Goal: Task Accomplishment & Management: Manage account settings

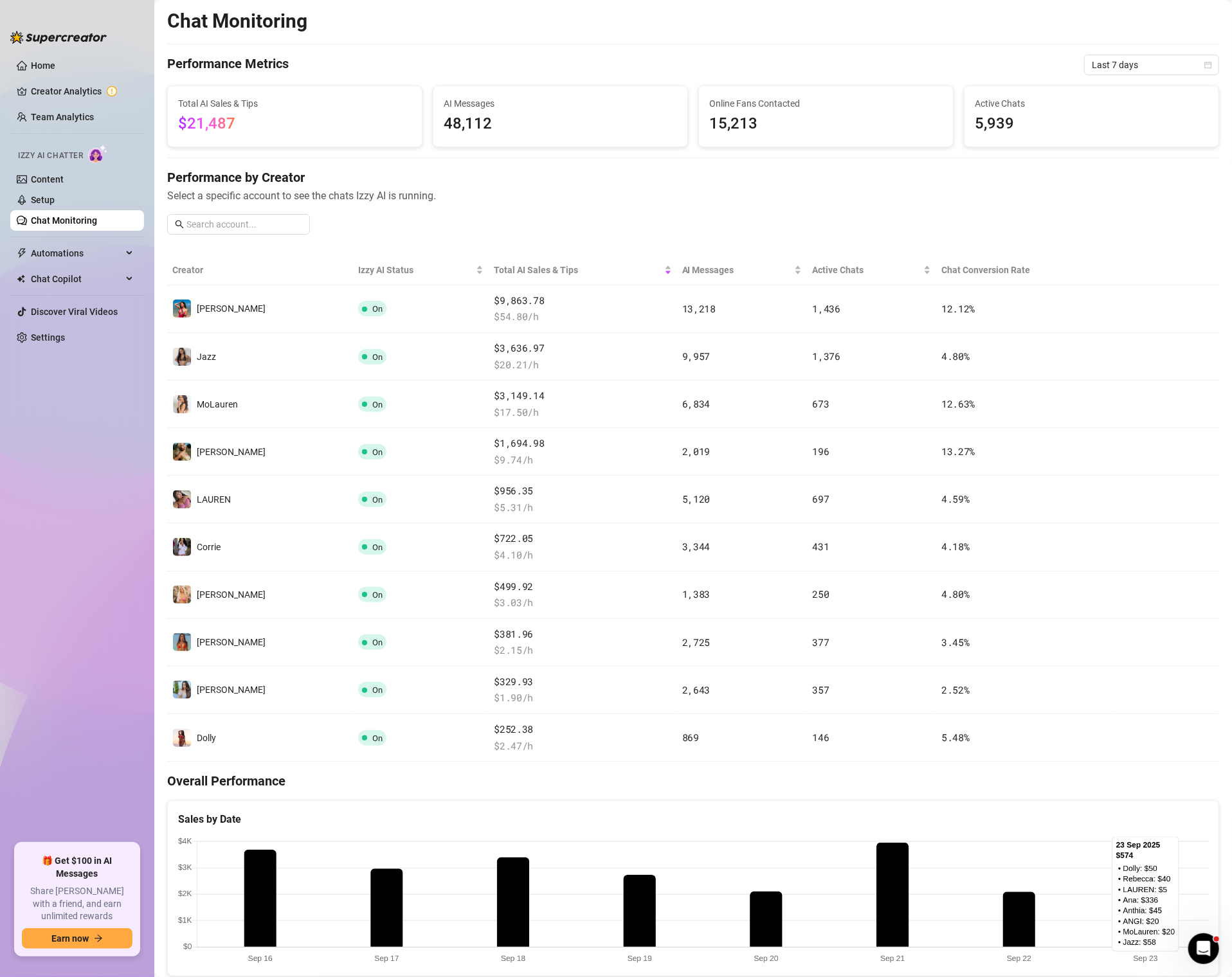
click at [489, 115] on span "48,112" at bounding box center [560, 124] width 233 height 24
click at [61, 257] on span "Automations" at bounding box center [77, 253] width 91 height 21
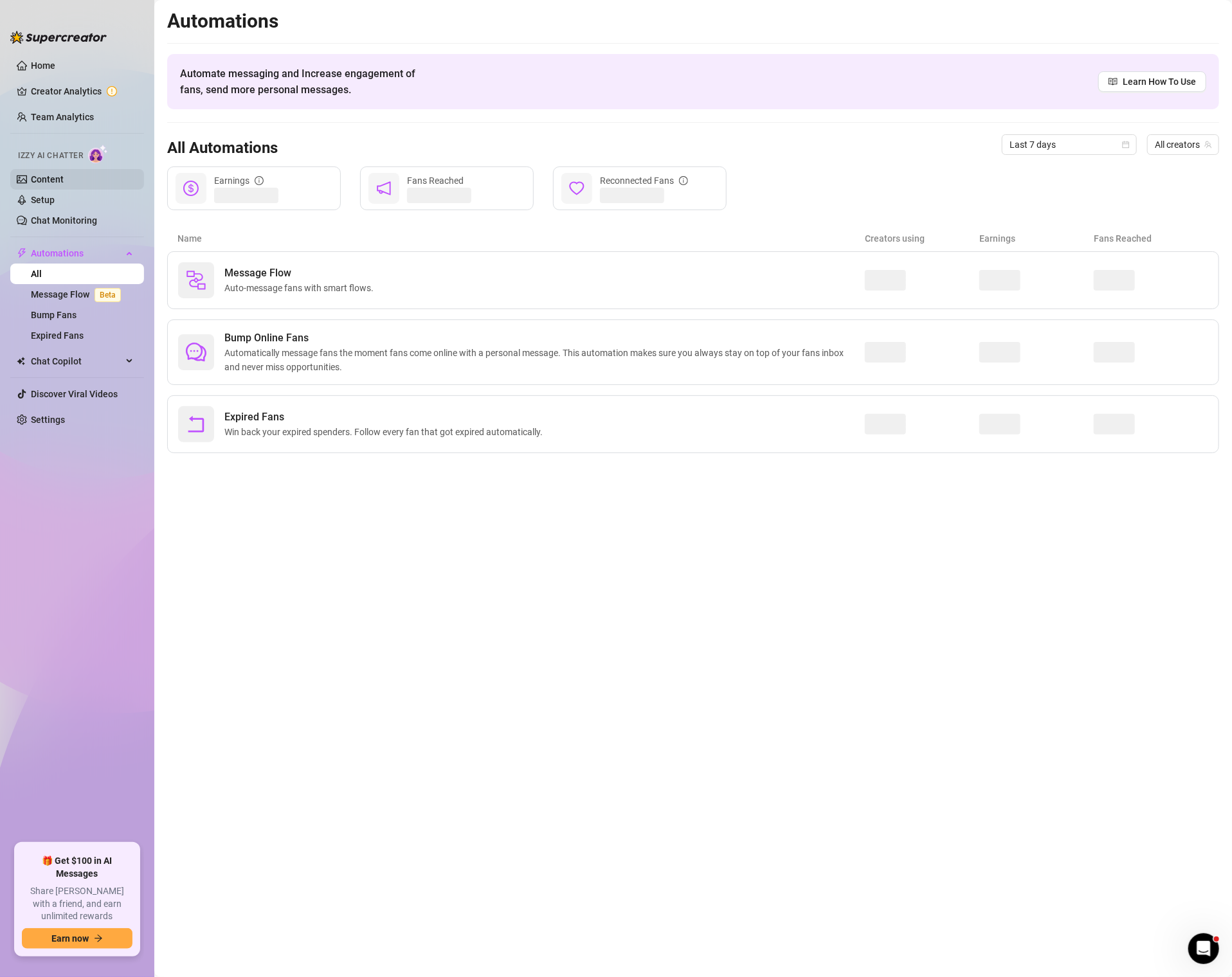
click at [61, 174] on link "Content" at bounding box center [47, 179] width 33 height 11
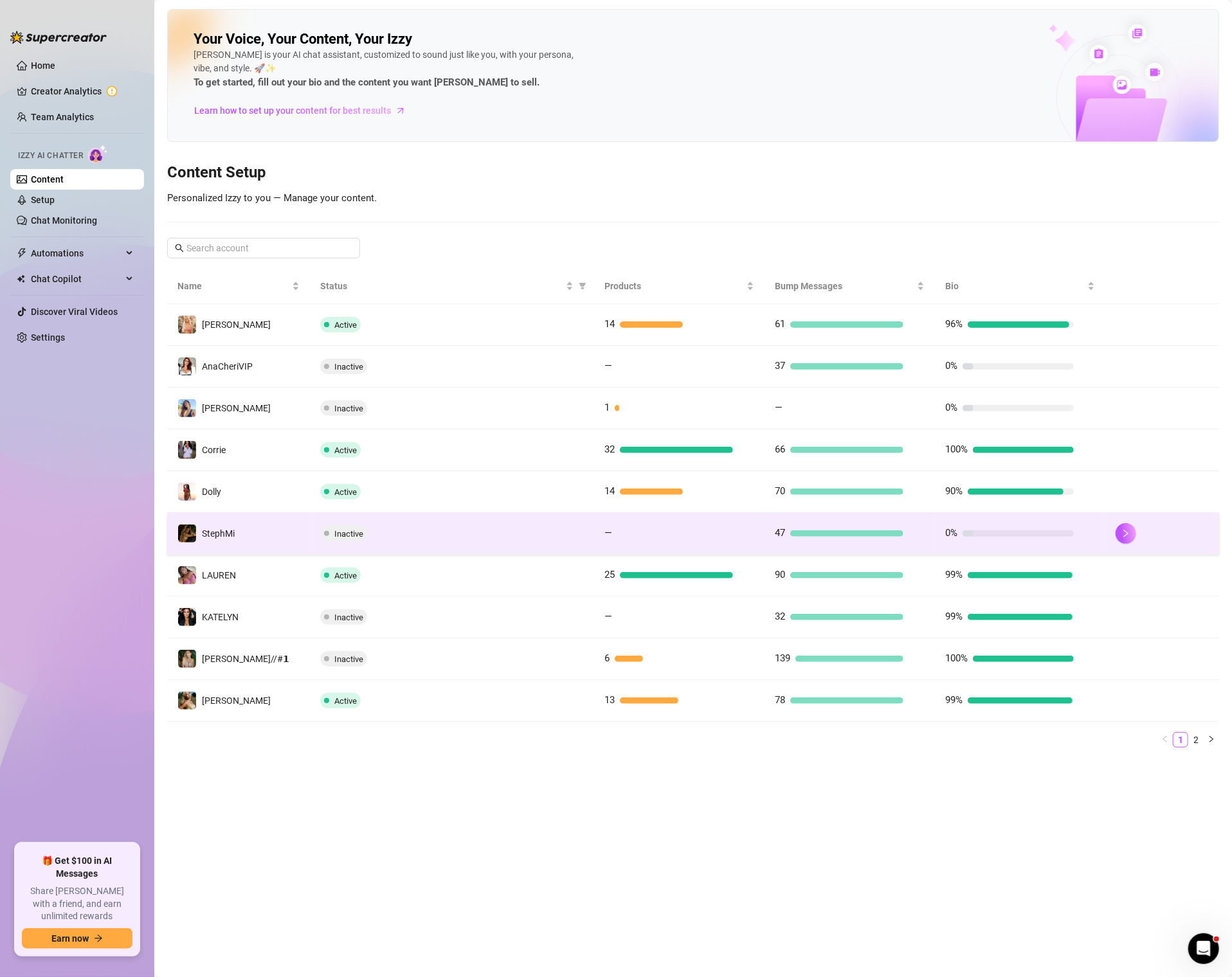
click at [240, 525] on td "StephMi" at bounding box center [239, 533] width 143 height 42
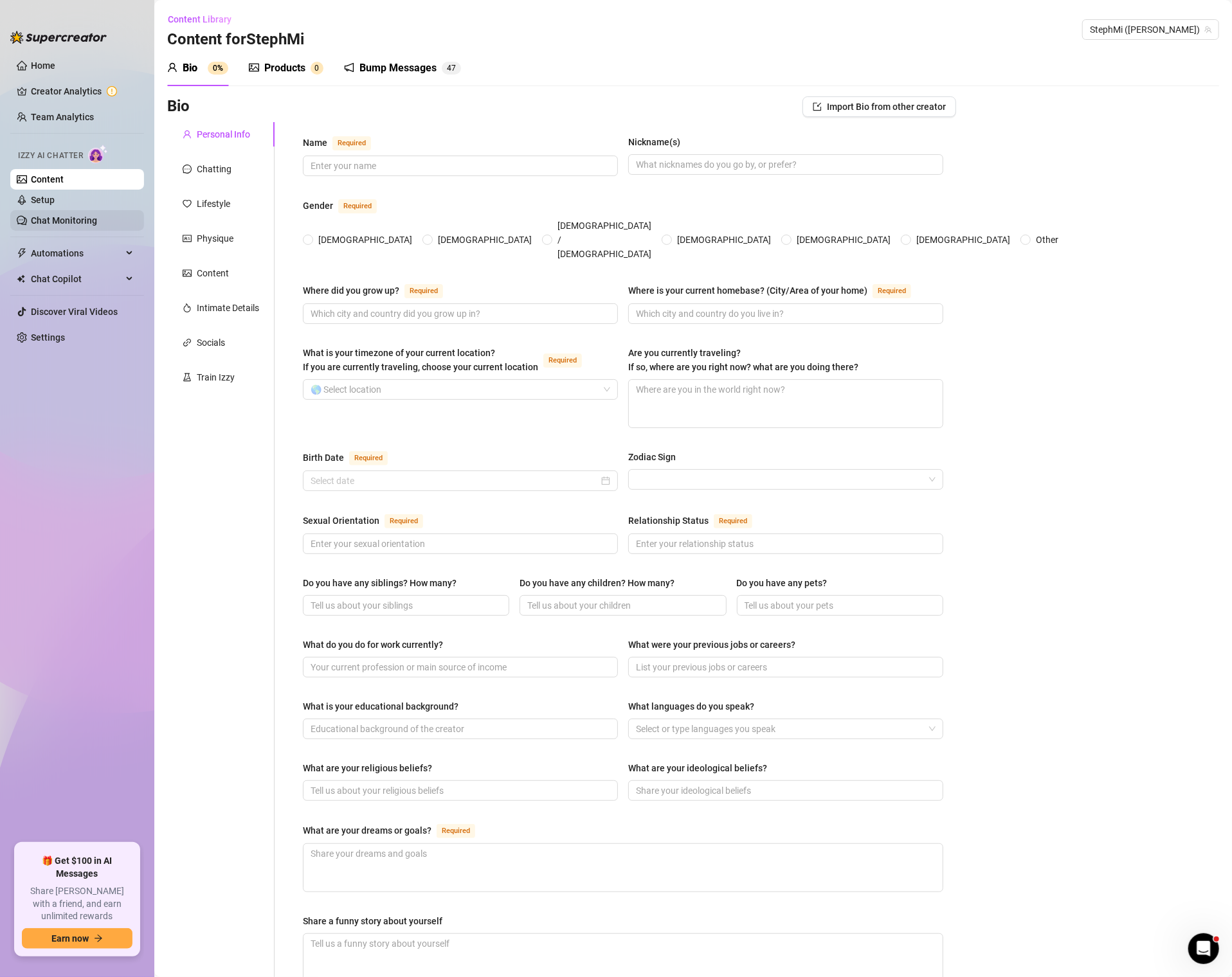
click at [81, 216] on link "Chat Monitoring" at bounding box center [64, 220] width 66 height 11
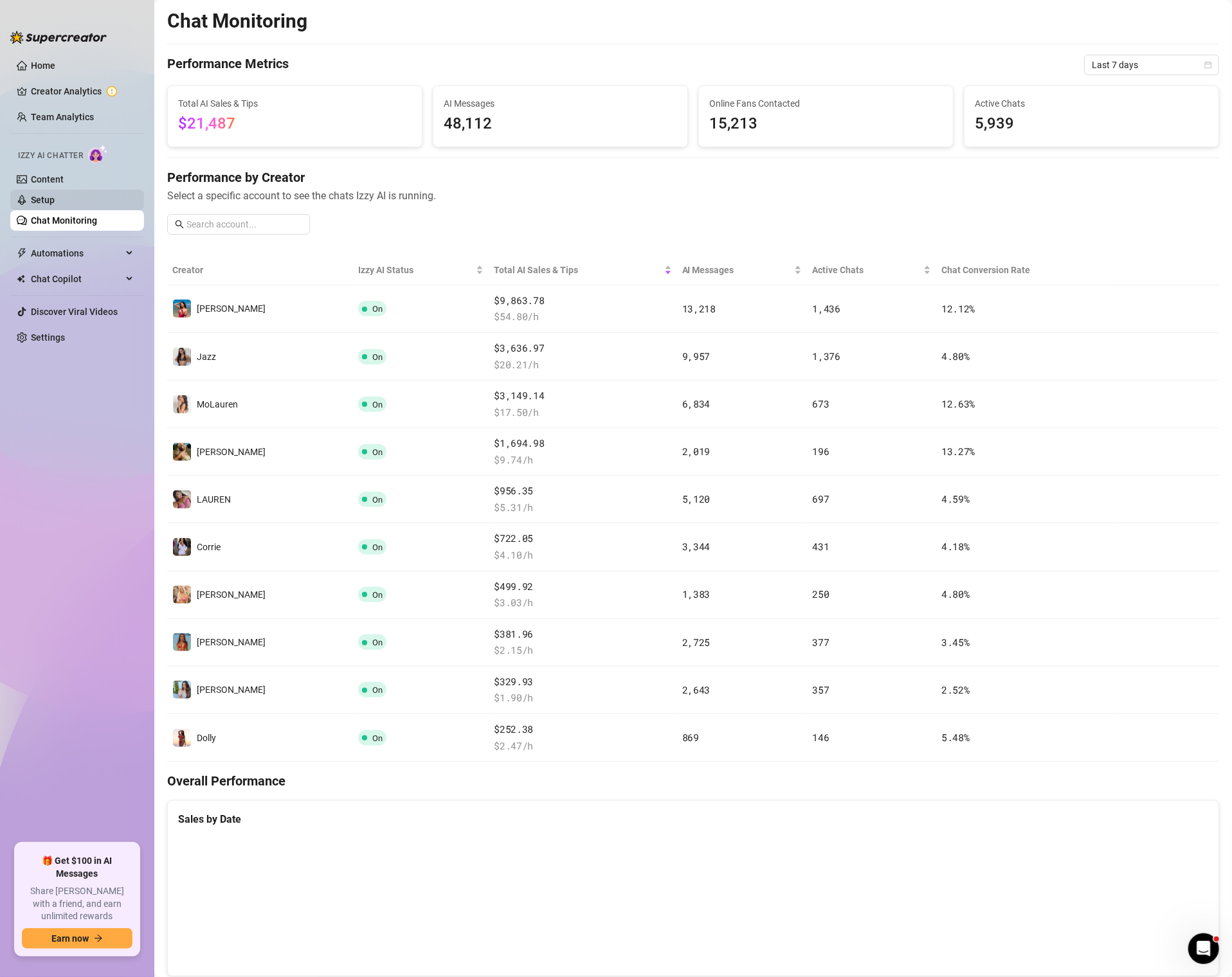
click at [49, 196] on link "Setup" at bounding box center [43, 200] width 24 height 11
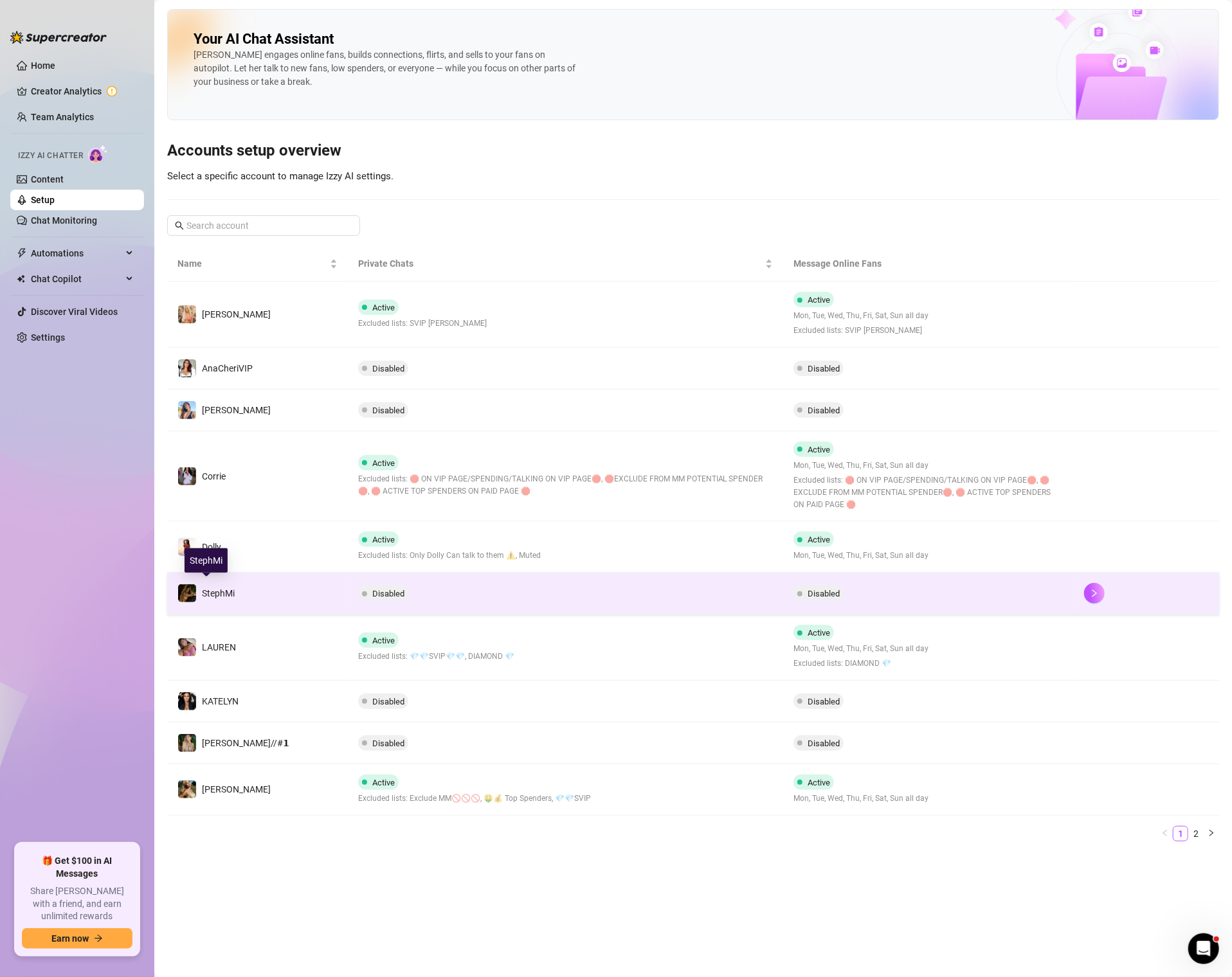
click at [218, 595] on span "StephMi" at bounding box center [218, 593] width 33 height 11
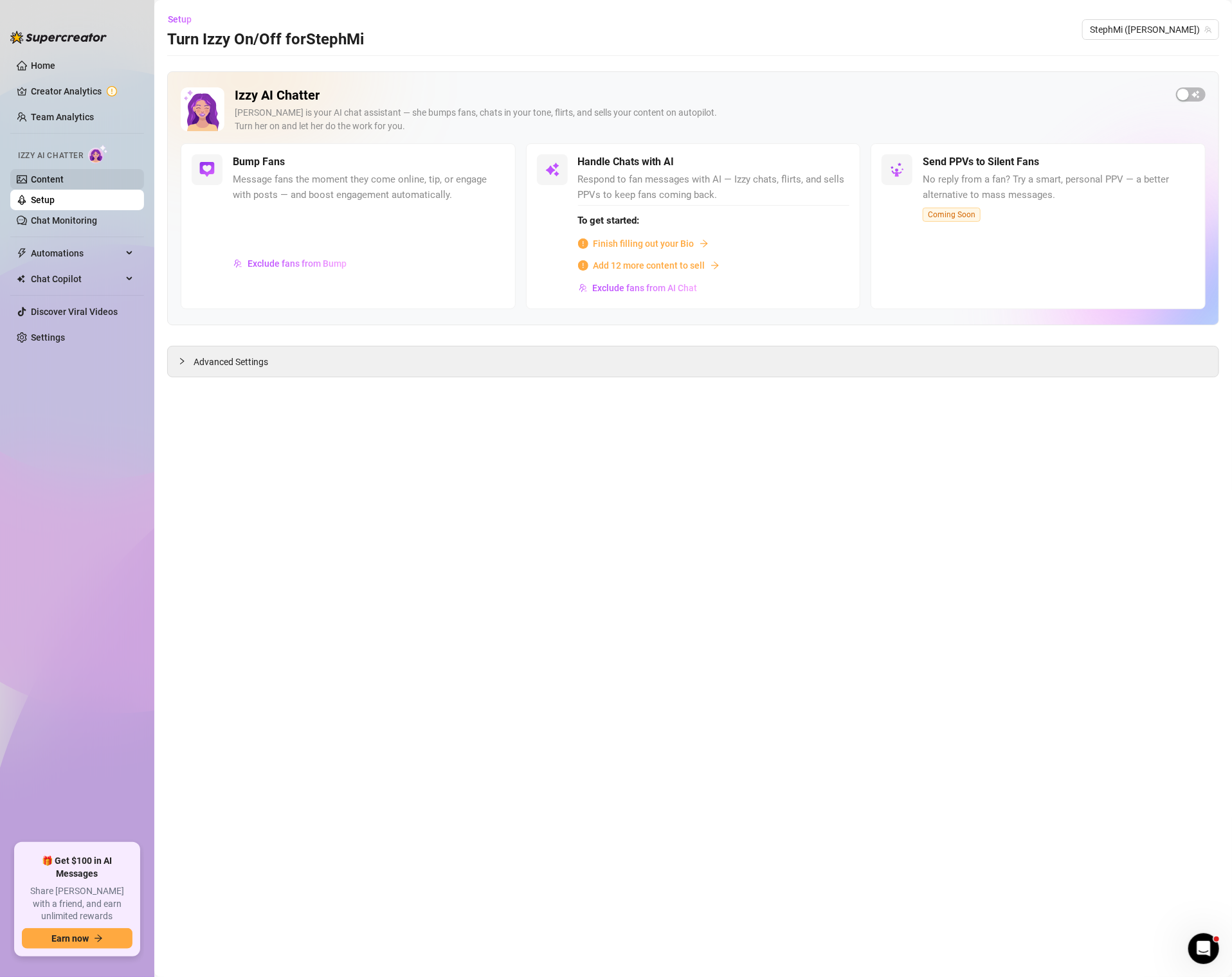
click at [49, 183] on link "Content" at bounding box center [47, 179] width 33 height 11
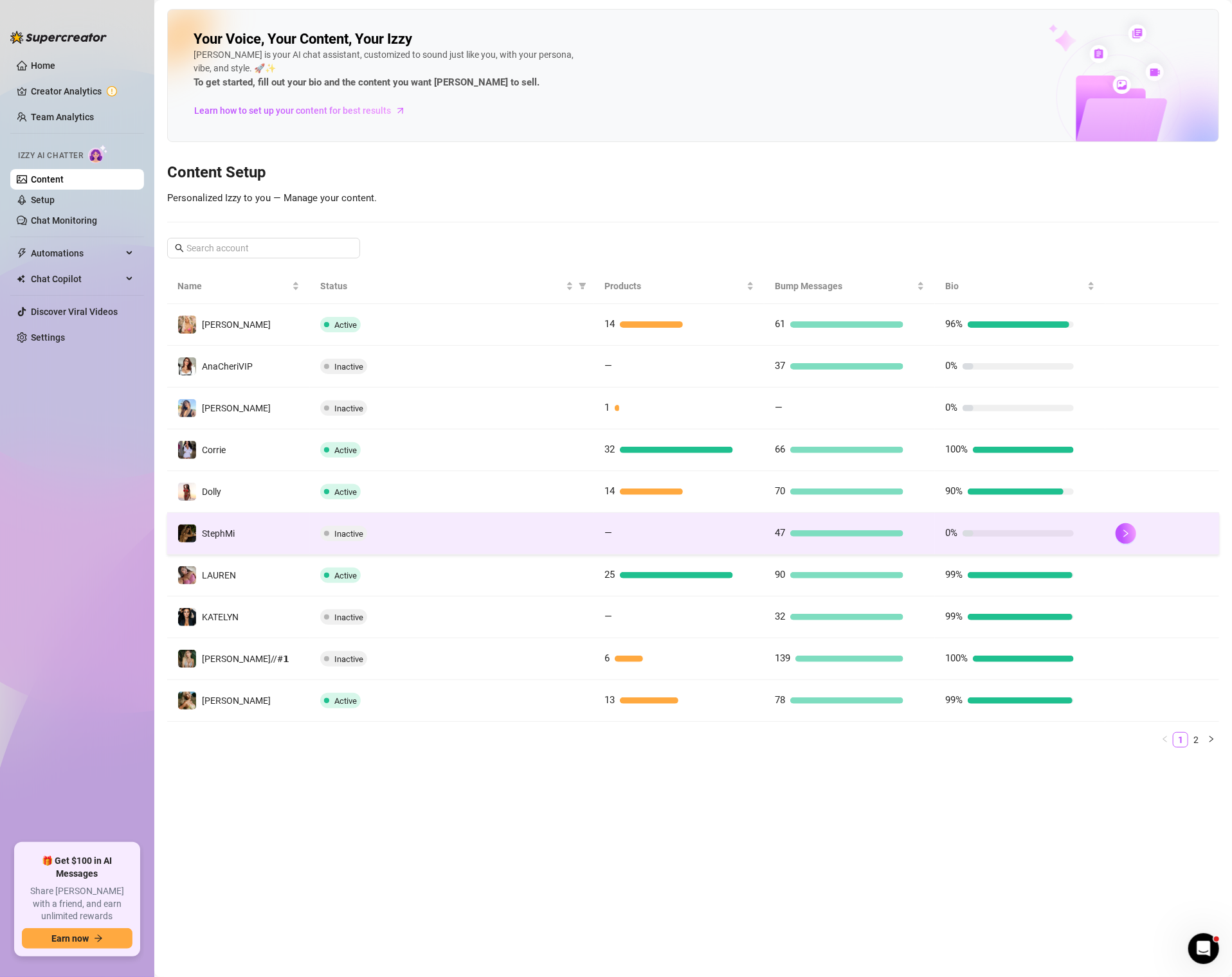
click at [200, 524] on div "StephMi" at bounding box center [206, 533] width 57 height 19
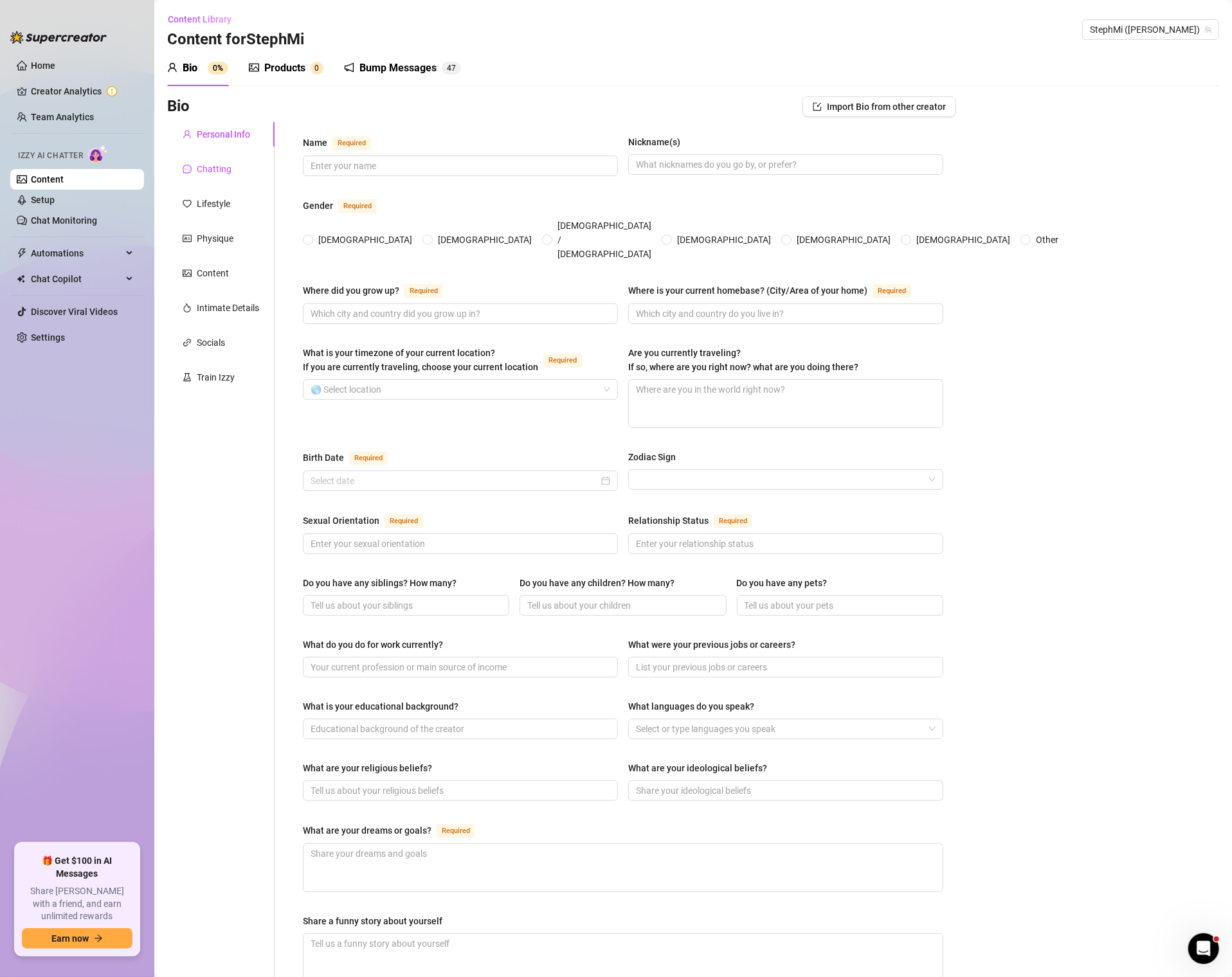
click at [227, 169] on div "Chatting" at bounding box center [214, 169] width 35 height 14
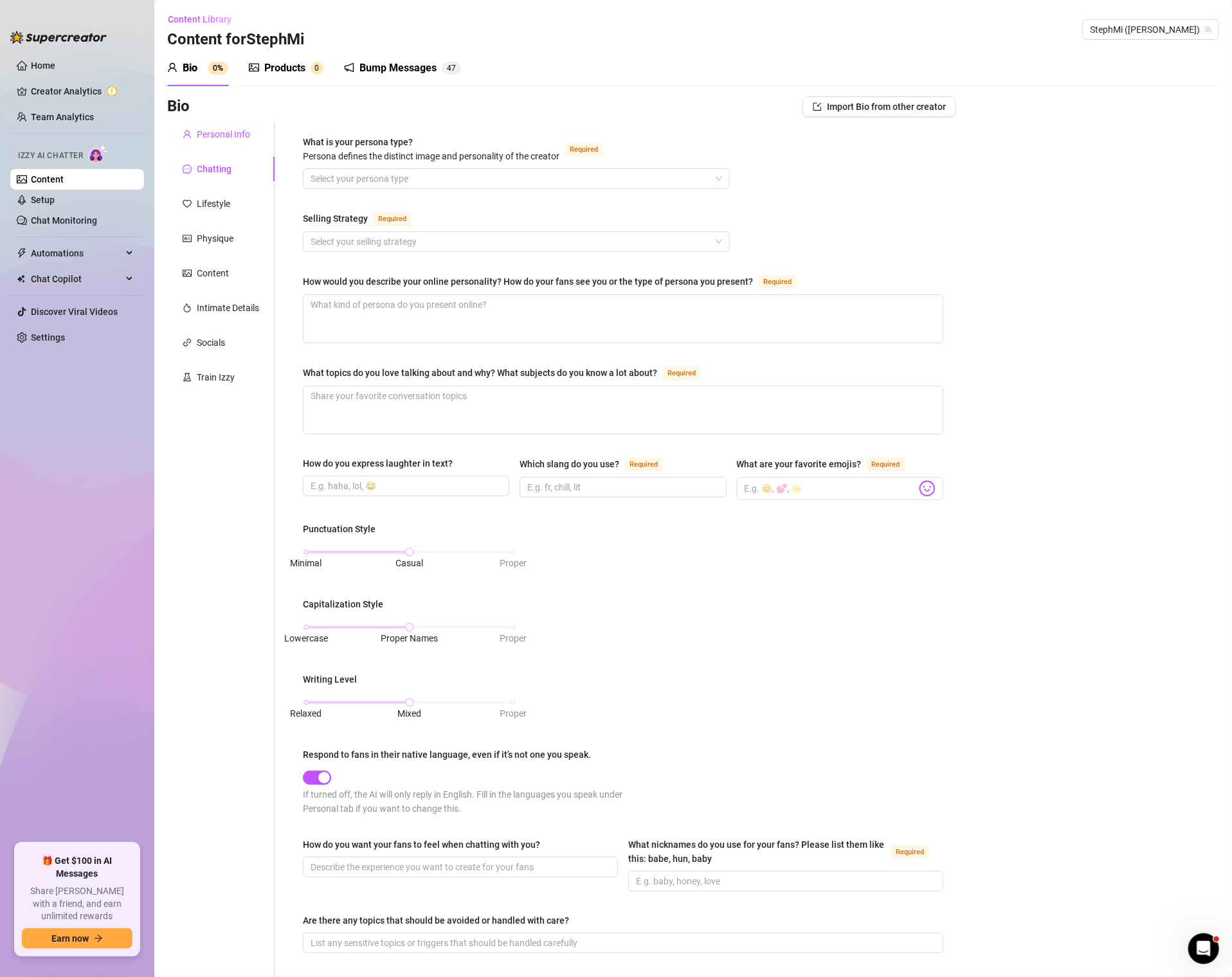
click at [211, 131] on div "Personal Info" at bounding box center [223, 134] width 53 height 14
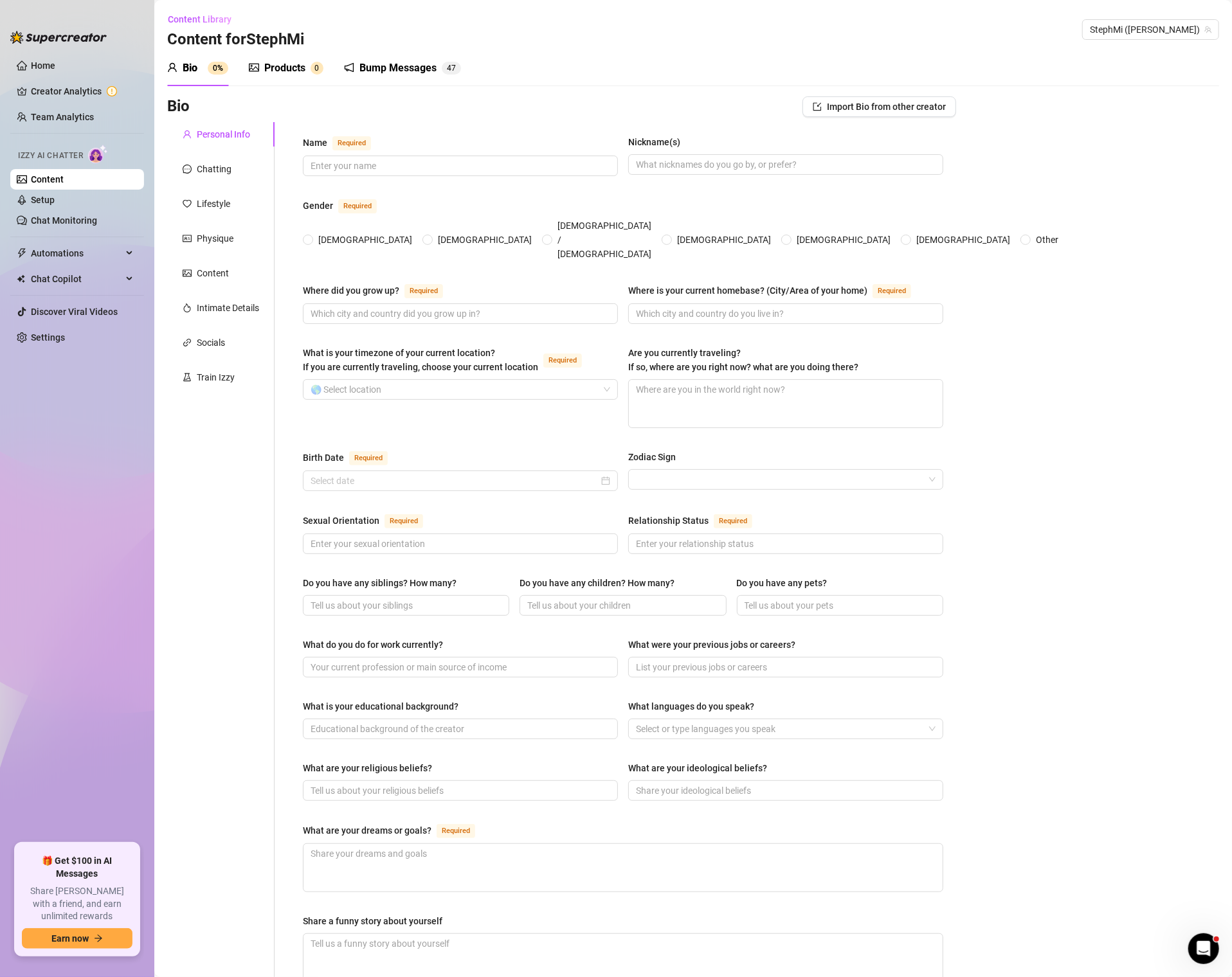
click at [195, 219] on div "Personal Info Chatting Lifestyle Physique Content Intimate Details Socials Trai…" at bounding box center [220, 654] width 107 height 1064
click at [205, 232] on div "Physique" at bounding box center [215, 239] width 36 height 14
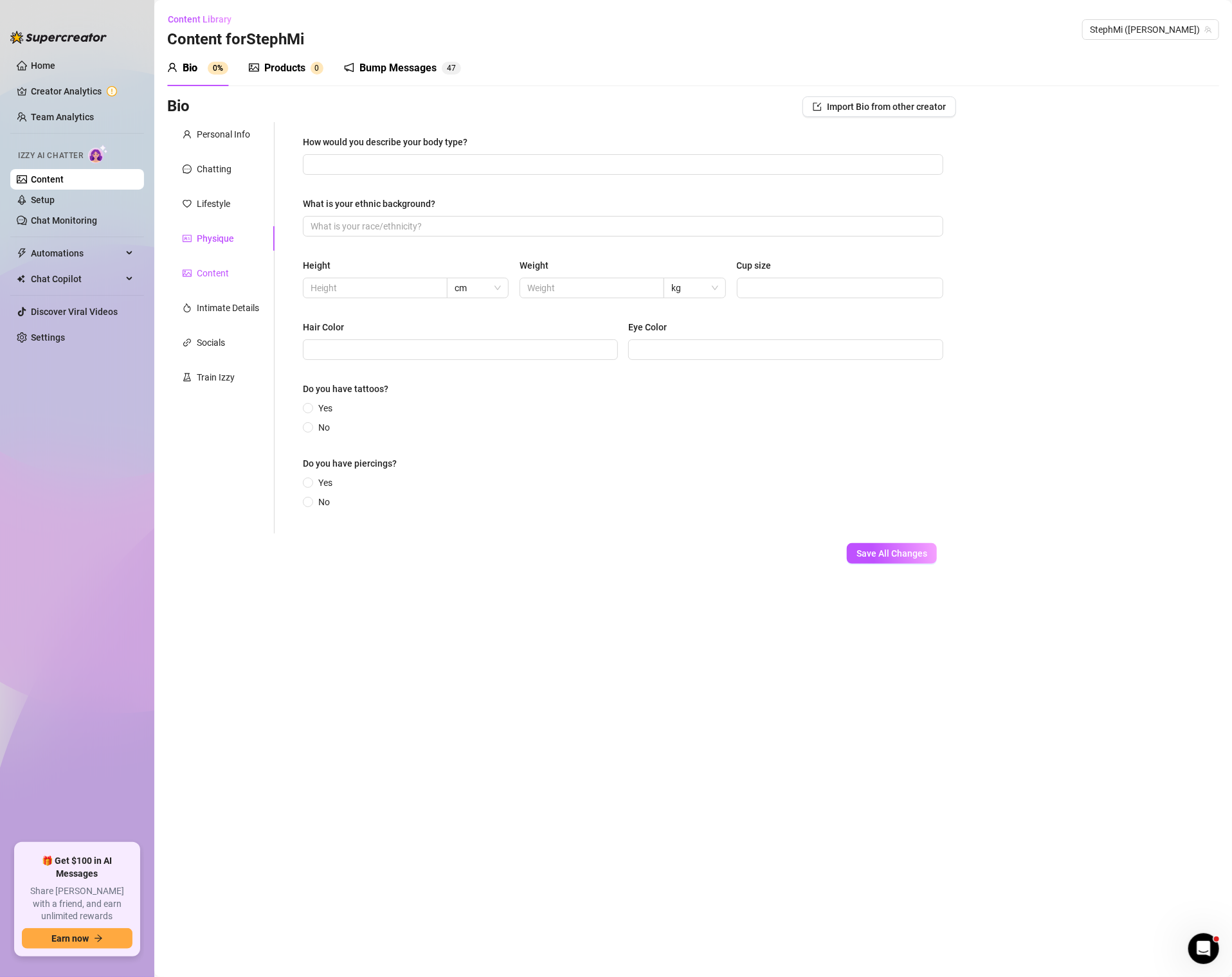
click at [215, 272] on div "Content" at bounding box center [213, 273] width 32 height 14
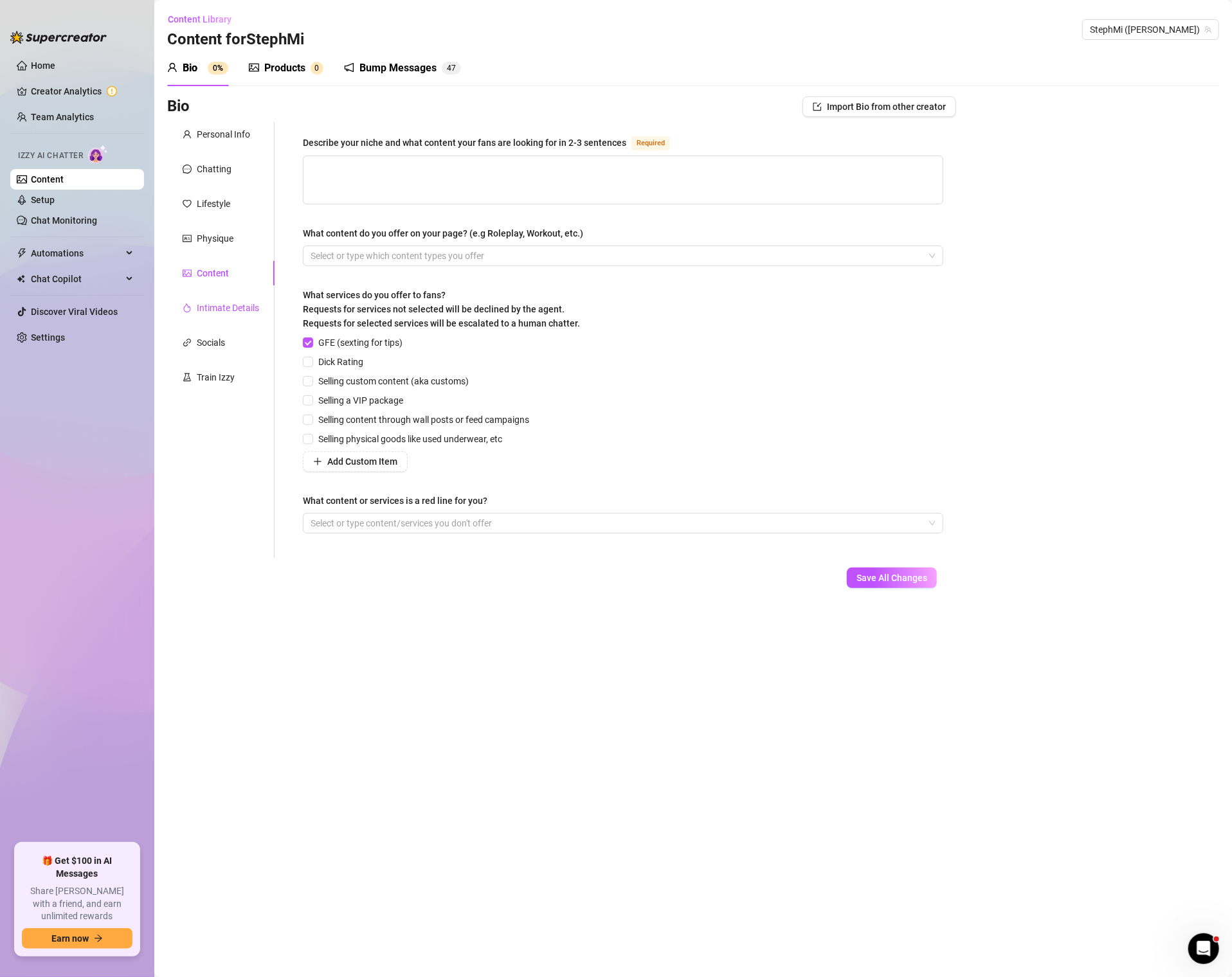
click at [225, 310] on div "Intimate Details" at bounding box center [228, 308] width 62 height 14
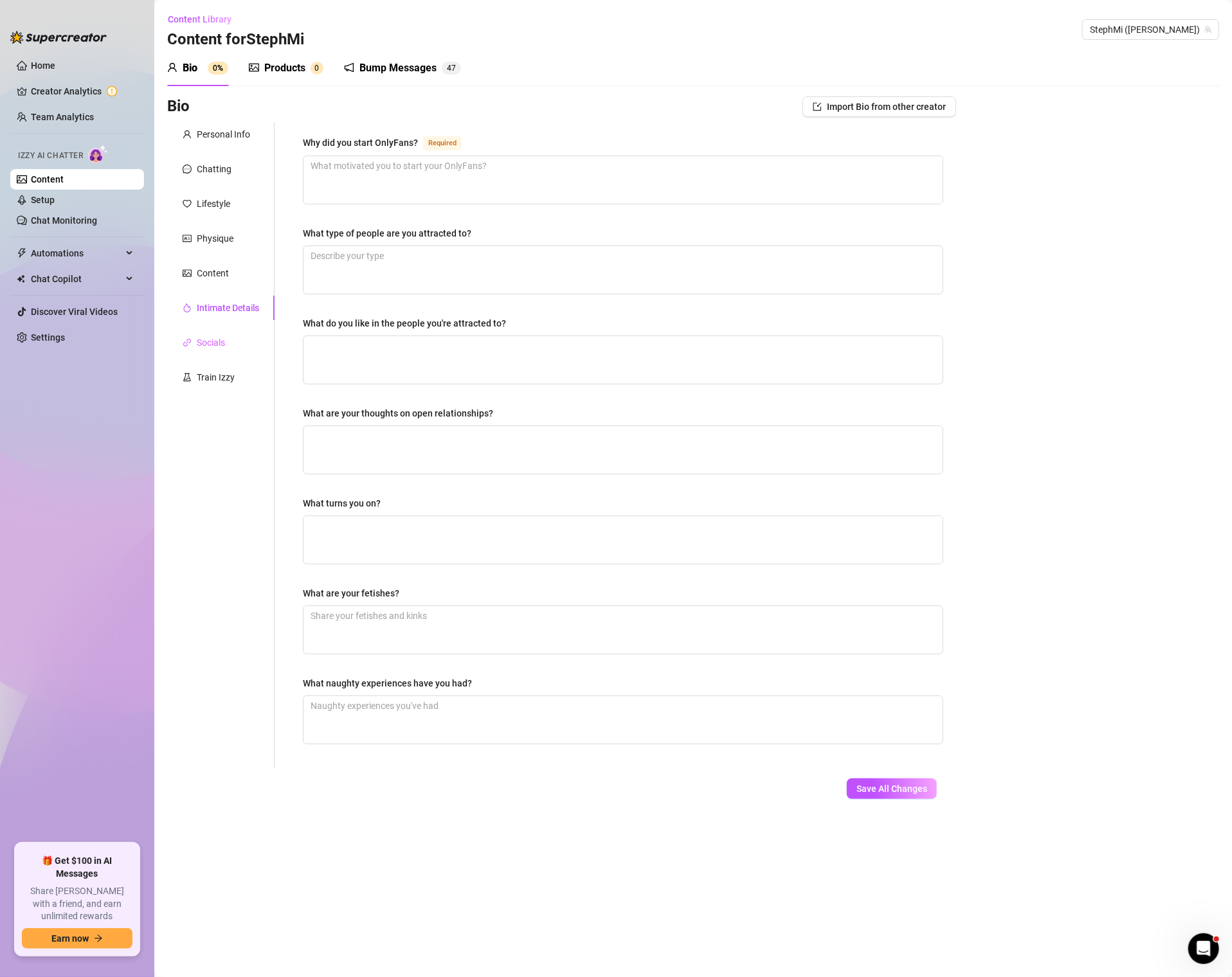
click at [207, 332] on div "Socials" at bounding box center [220, 343] width 107 height 24
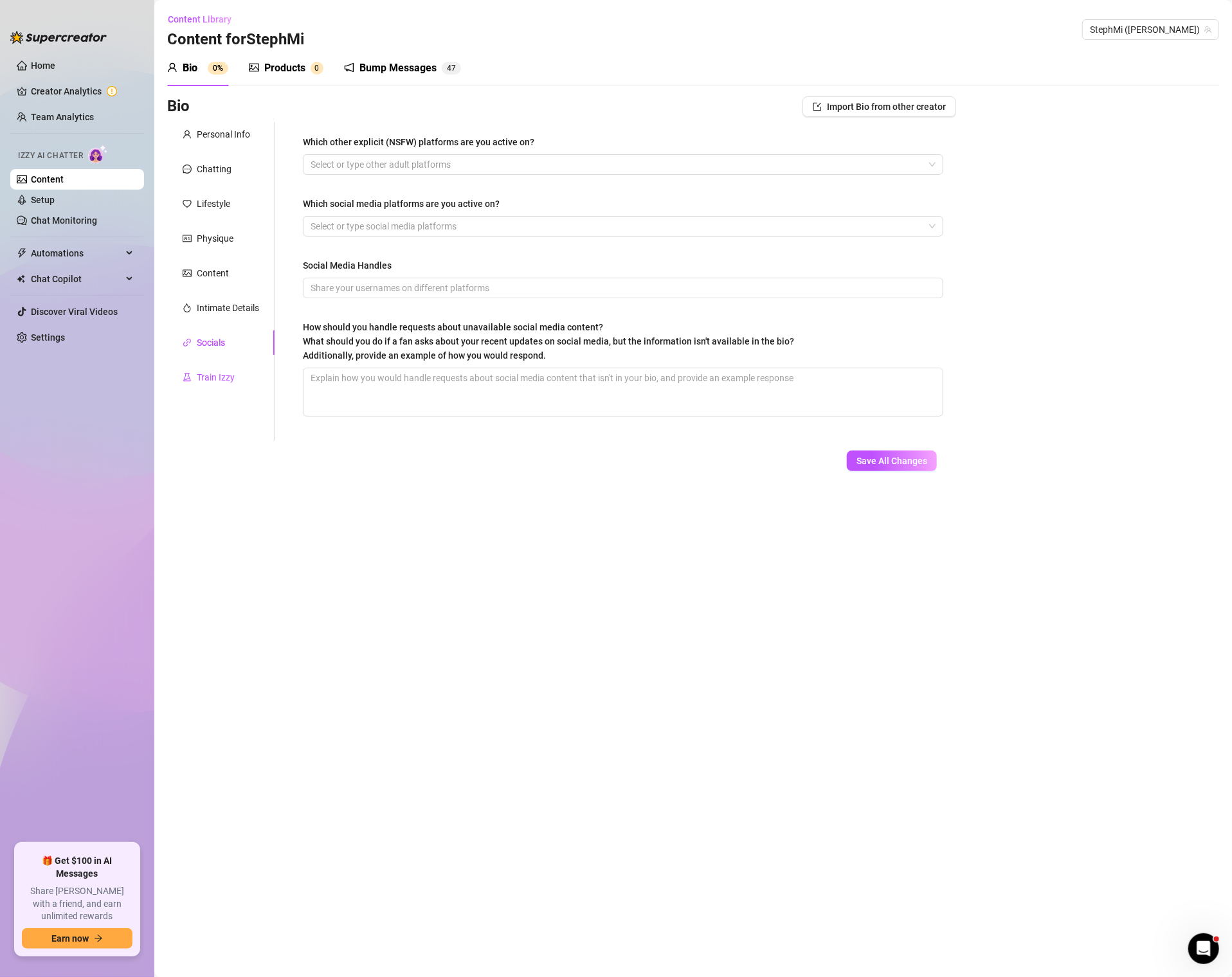
click at [211, 378] on div "Train Izzy" at bounding box center [216, 377] width 38 height 14
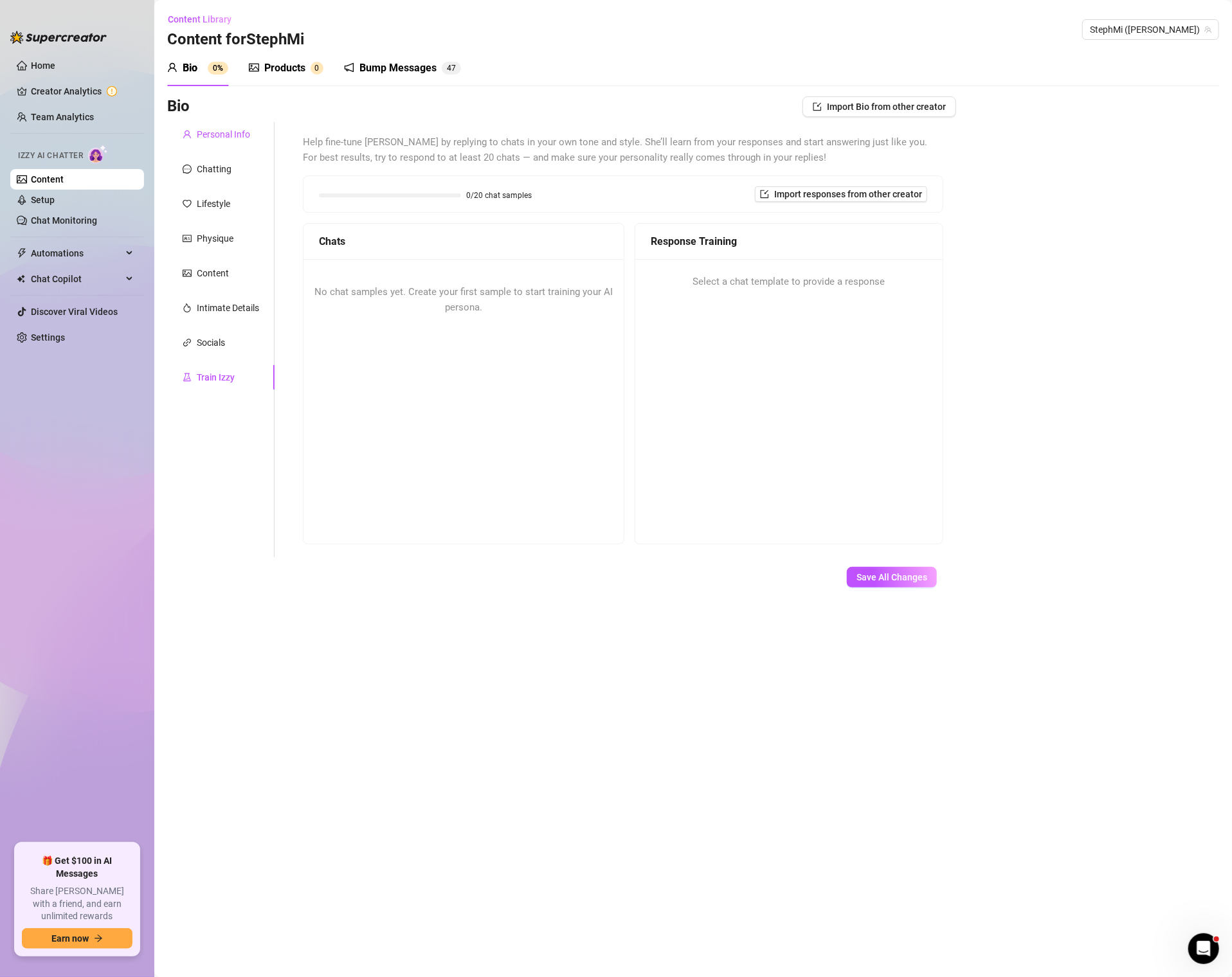
click at [207, 138] on div "Personal Info" at bounding box center [223, 134] width 53 height 14
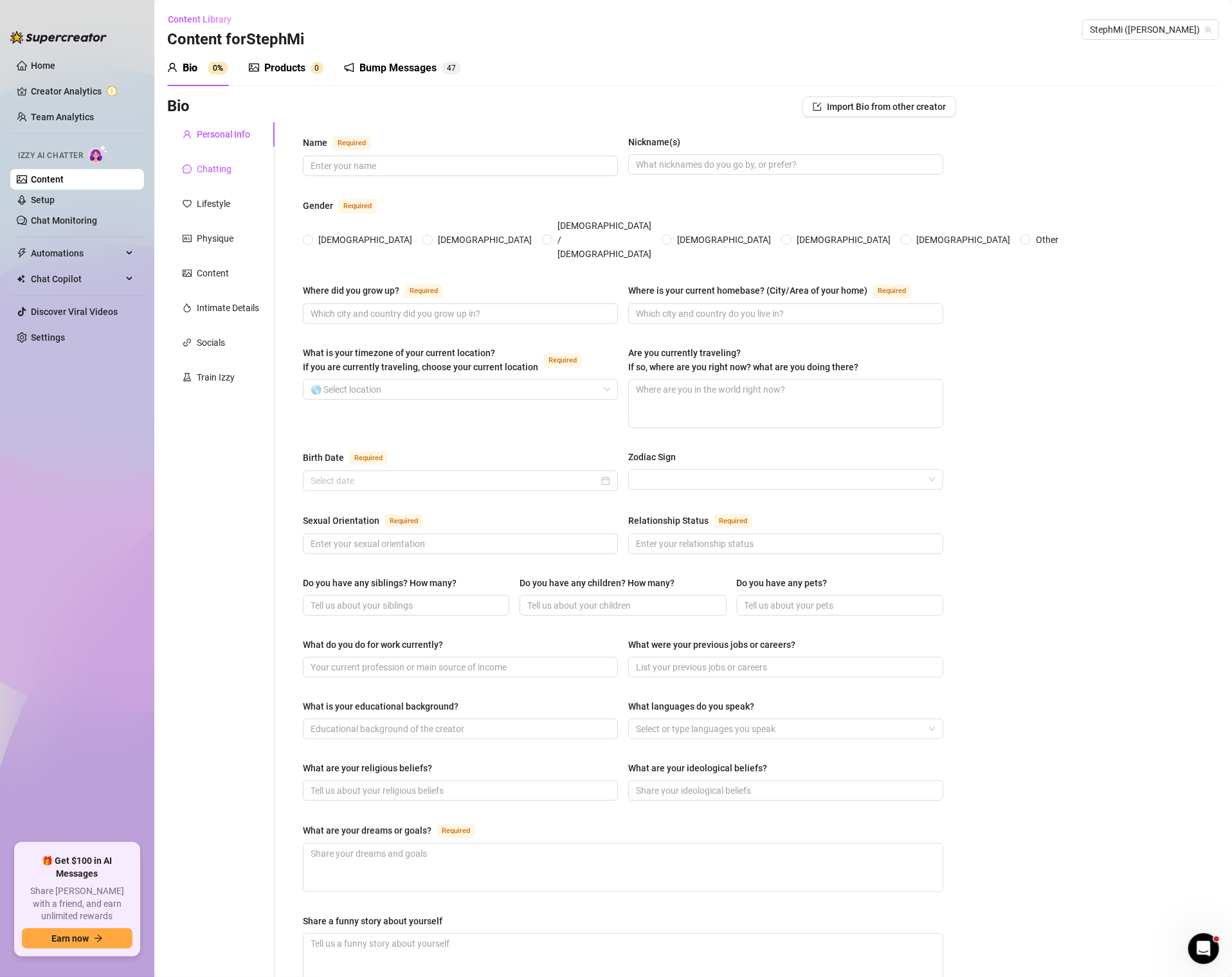
click at [214, 162] on div "Chatting" at bounding box center [214, 169] width 35 height 14
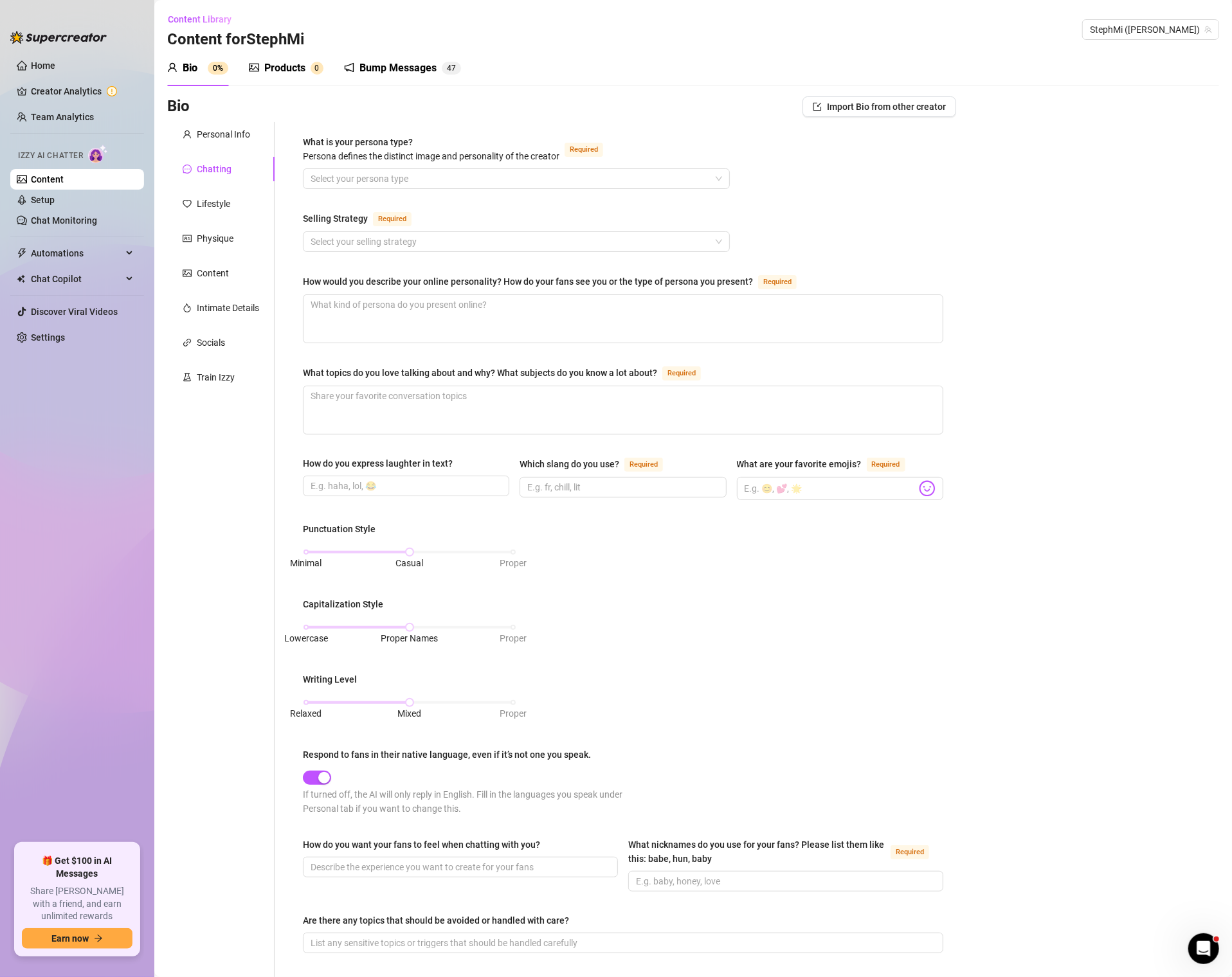
click at [64, 174] on link "Content" at bounding box center [47, 179] width 33 height 11
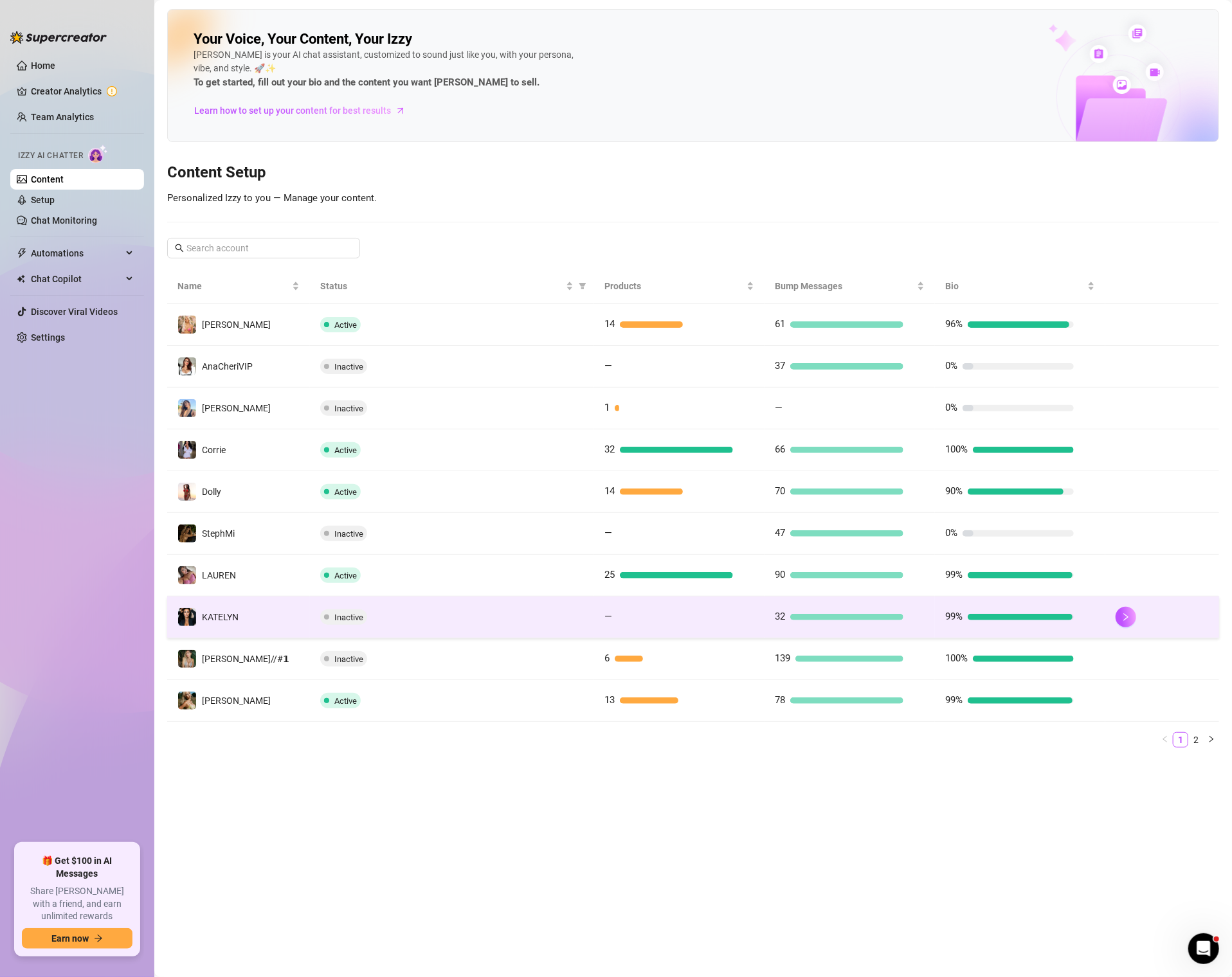
click at [402, 612] on div "Inactive" at bounding box center [451, 617] width 264 height 15
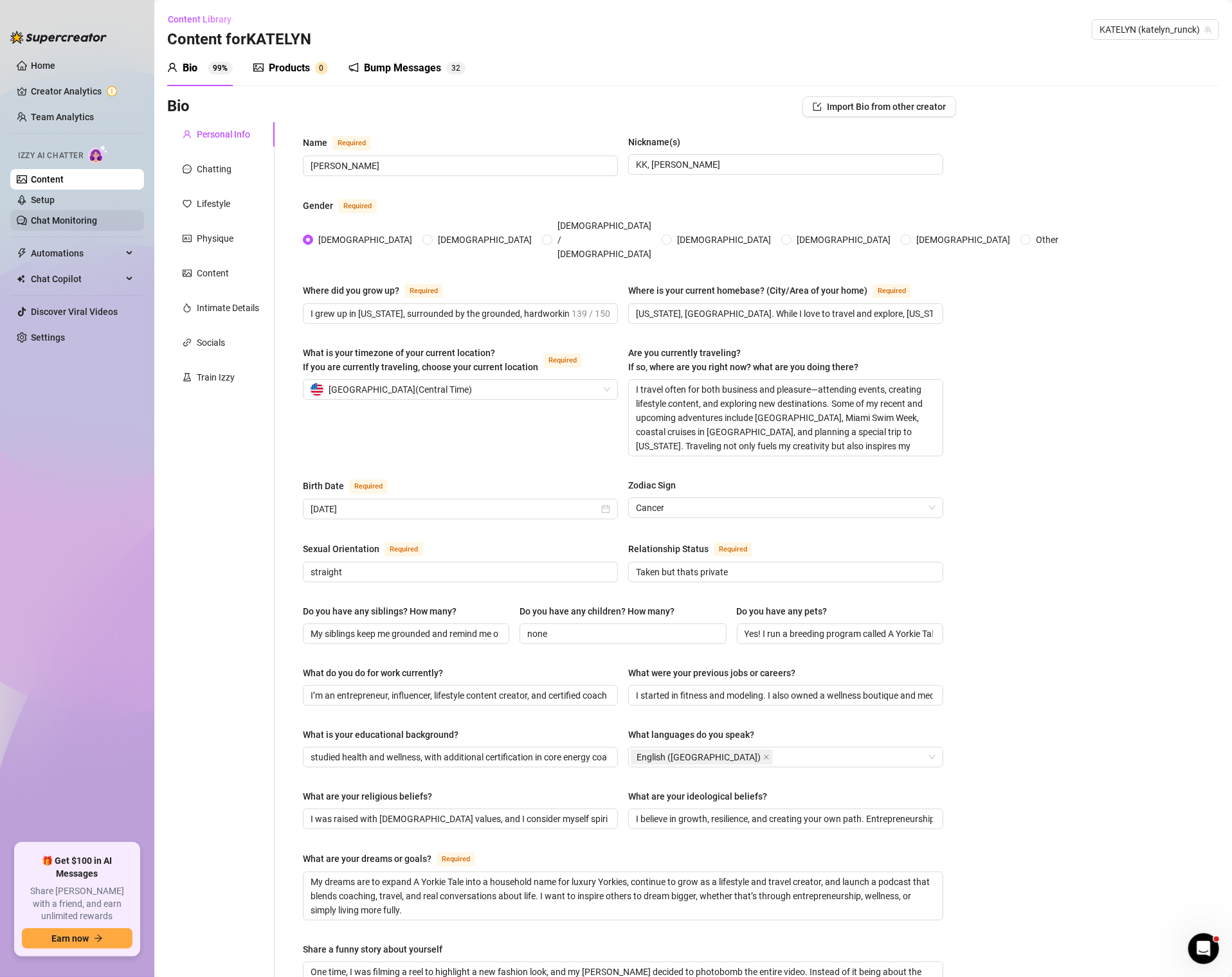
click at [88, 218] on link "Chat Monitoring" at bounding box center [64, 220] width 66 height 11
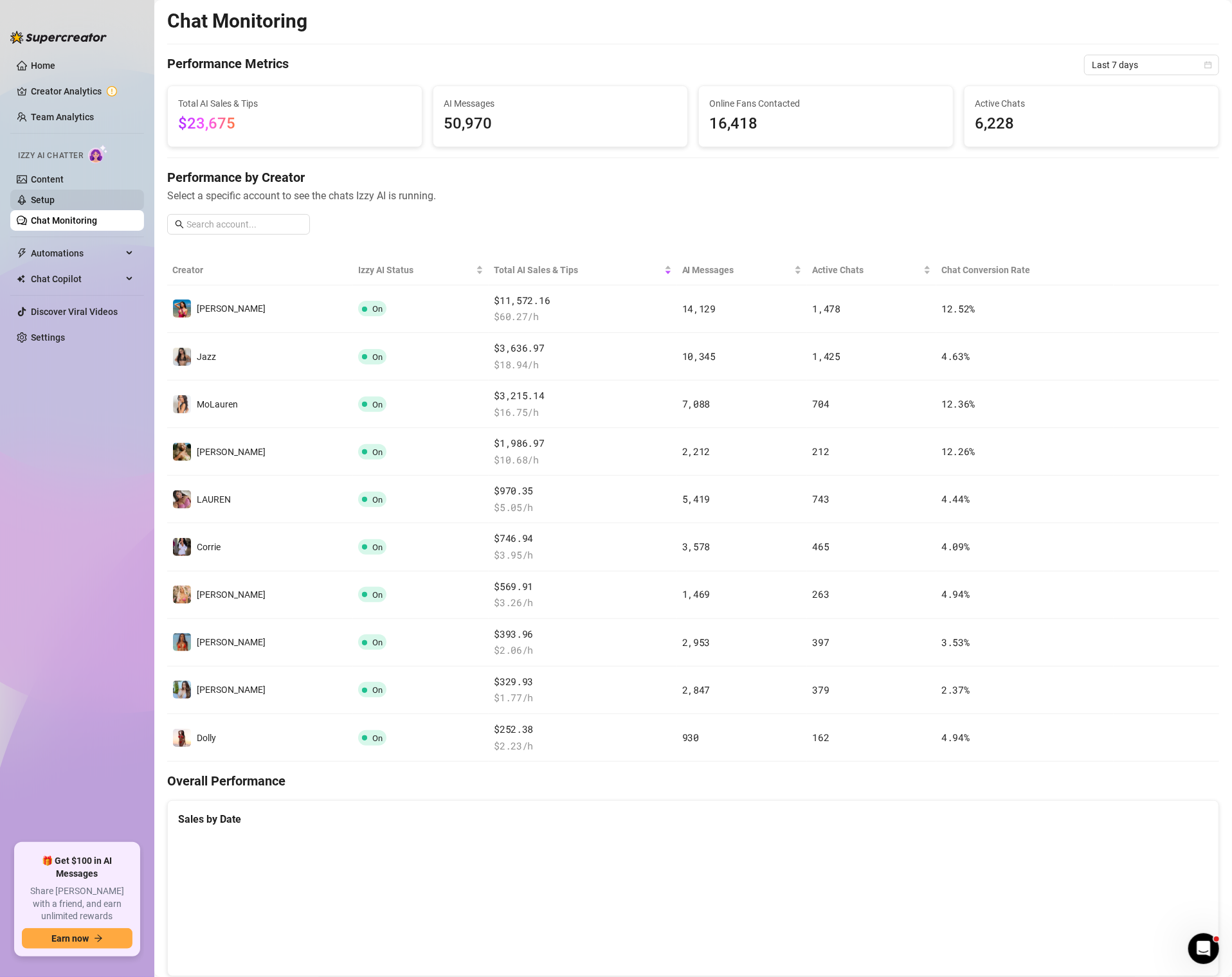
click at [55, 200] on link "Setup" at bounding box center [43, 200] width 24 height 11
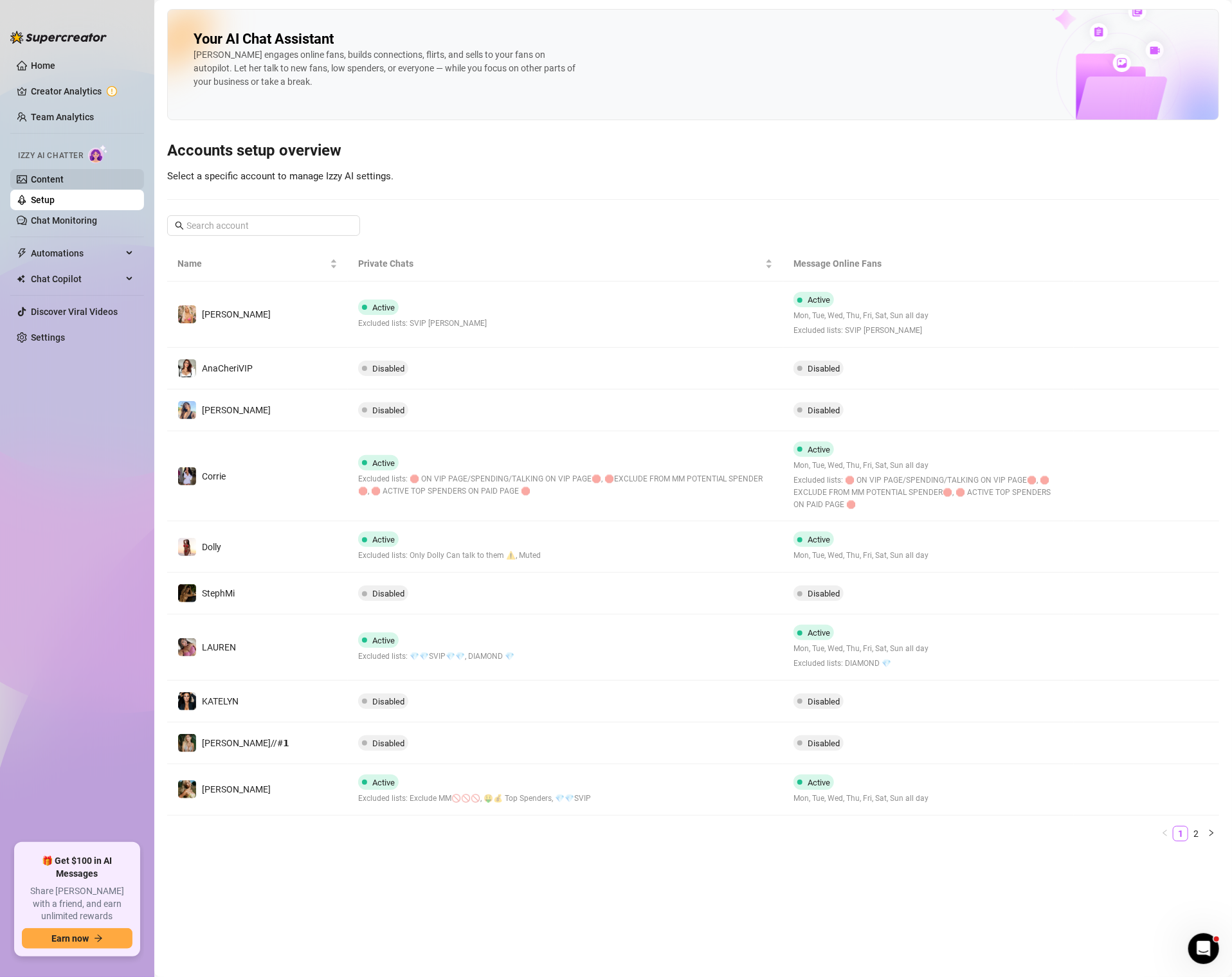
click at [33, 184] on link "Content" at bounding box center [47, 179] width 33 height 11
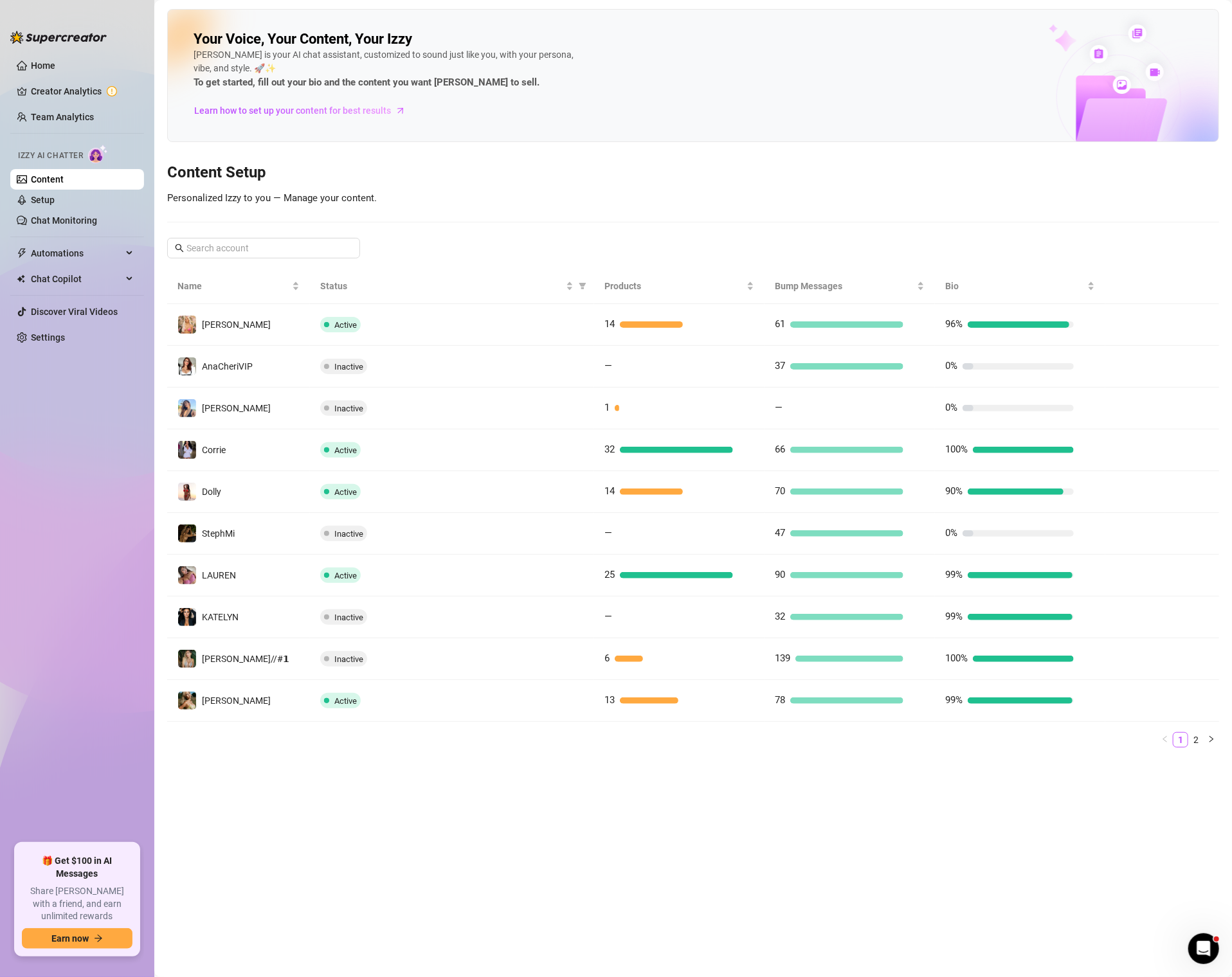
click at [38, 232] on ul "Home Creator Analytics Team Analytics Izzy AI Chatter Content Setup Chat Monito…" at bounding box center [78, 444] width 134 height 788
click at [40, 218] on link "Chat Monitoring" at bounding box center [64, 220] width 66 height 11
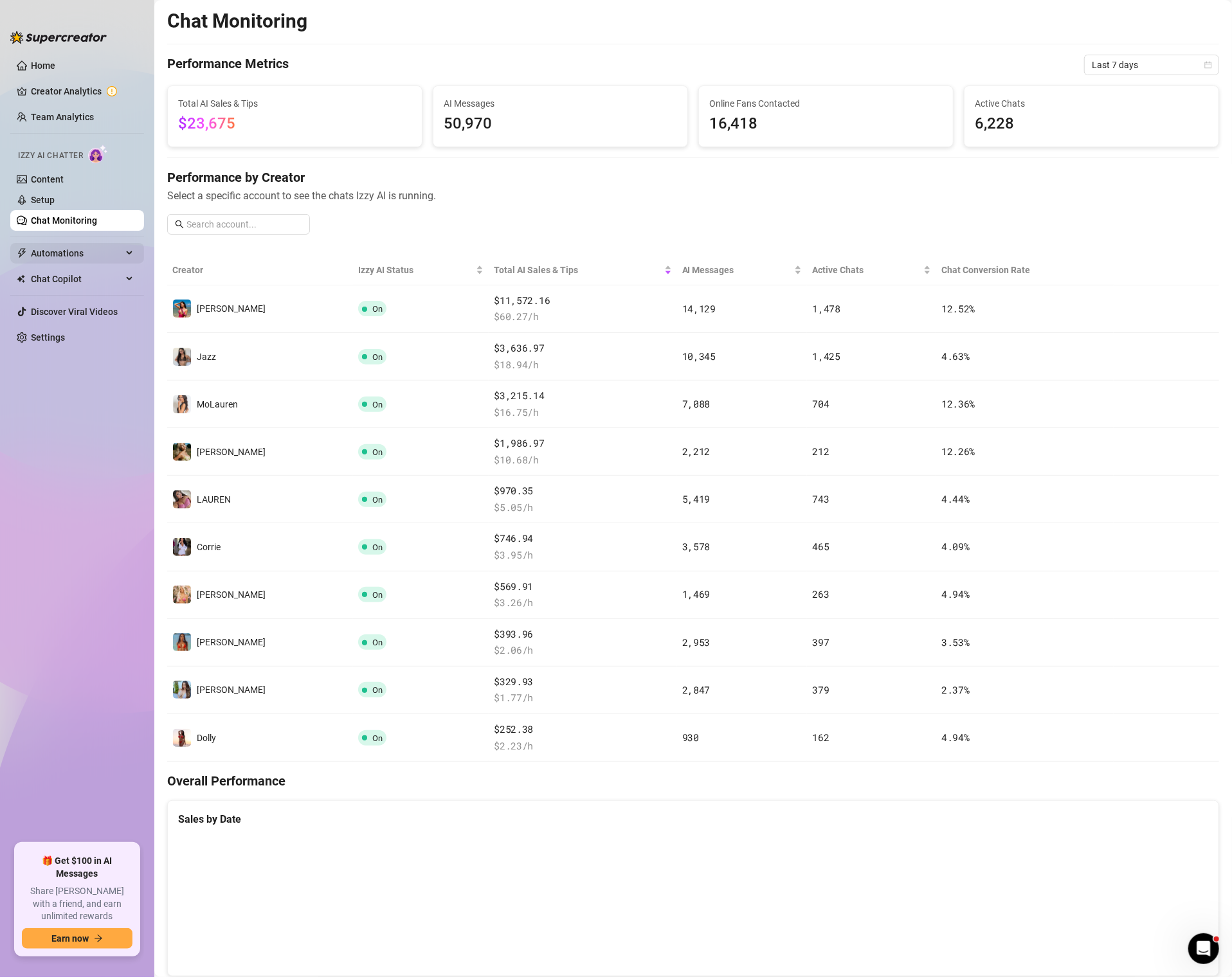
click at [50, 249] on span "Automations" at bounding box center [77, 253] width 91 height 21
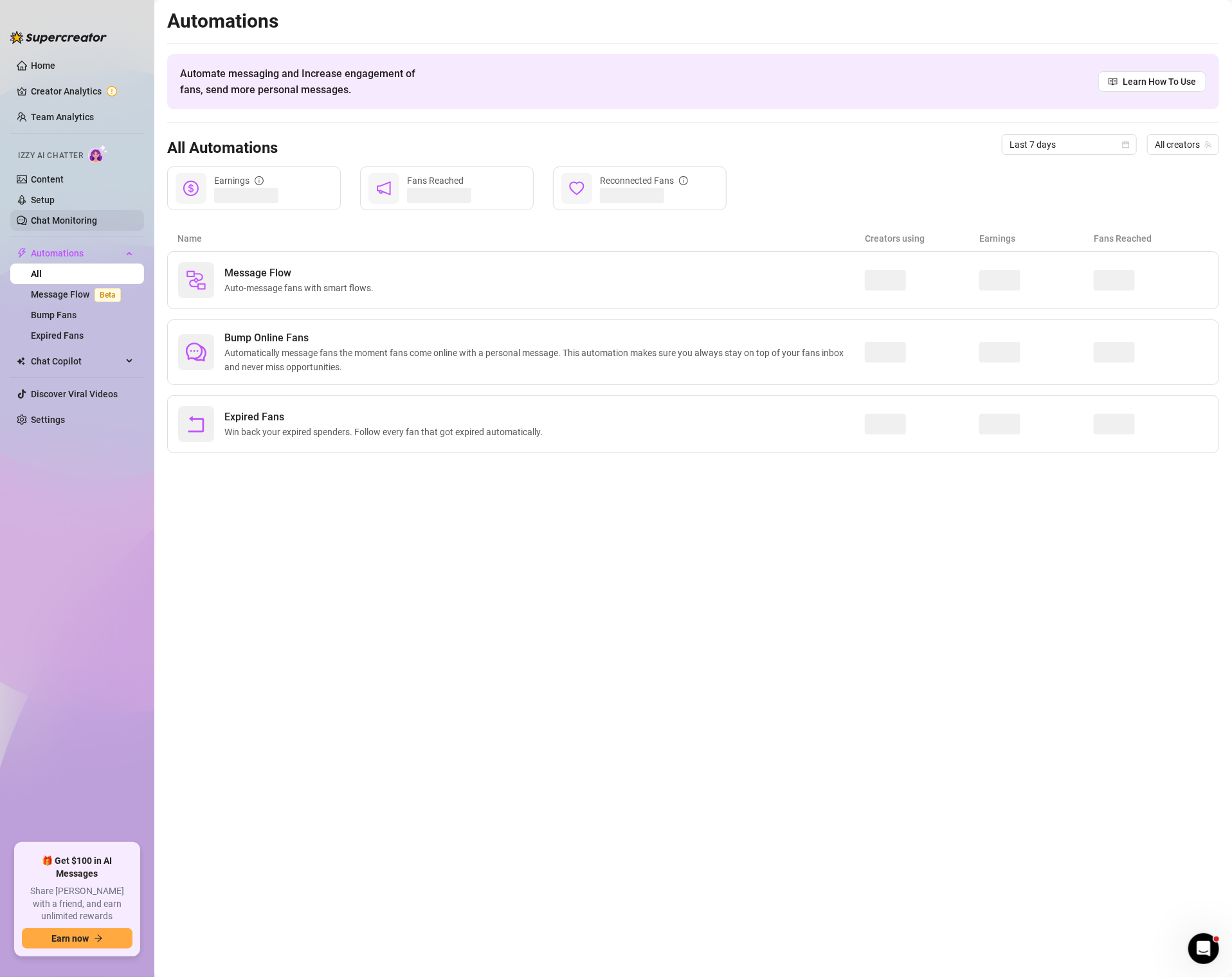
click at [46, 215] on link "Chat Monitoring" at bounding box center [64, 220] width 66 height 11
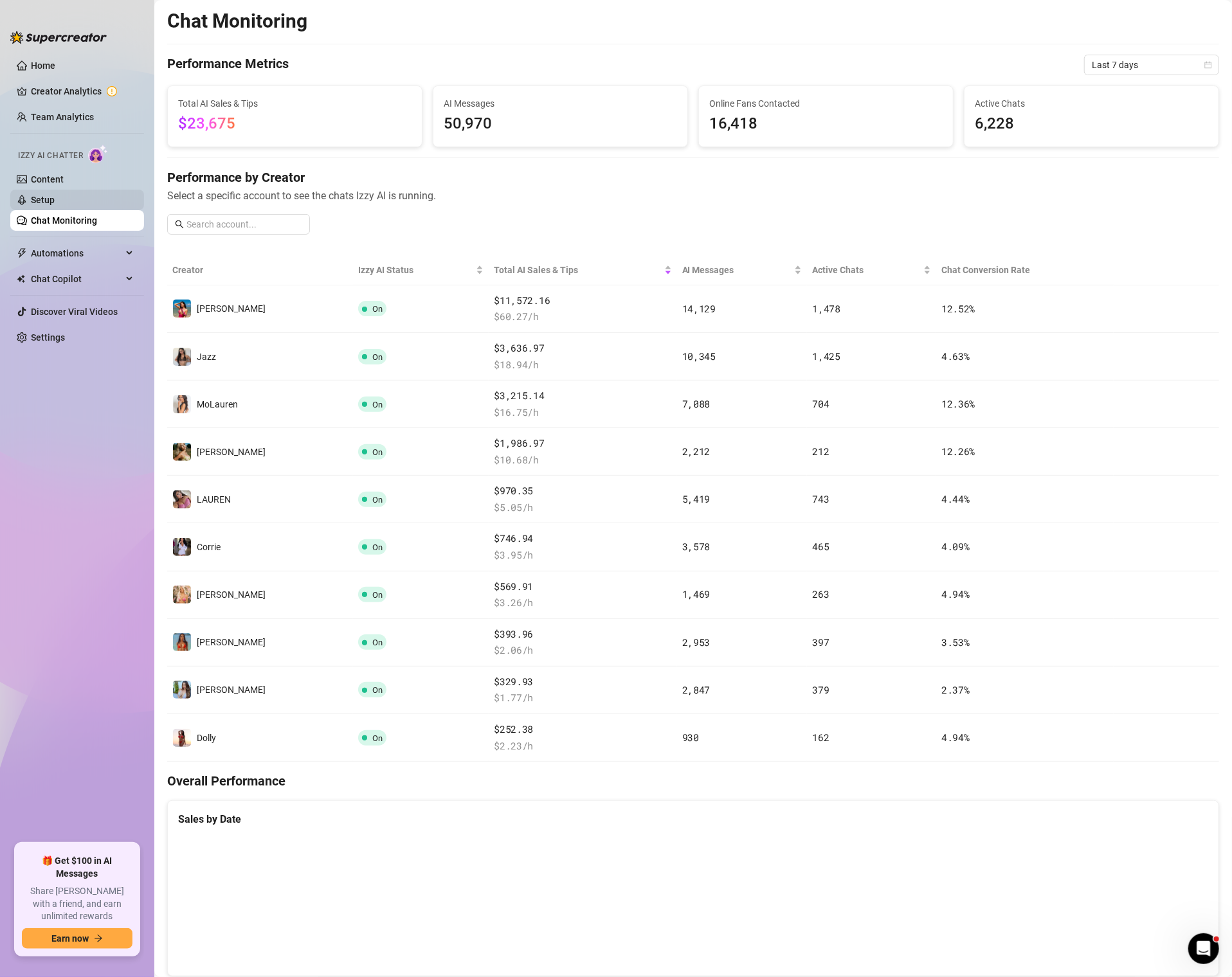
click at [35, 194] on link "Setup" at bounding box center [43, 200] width 24 height 11
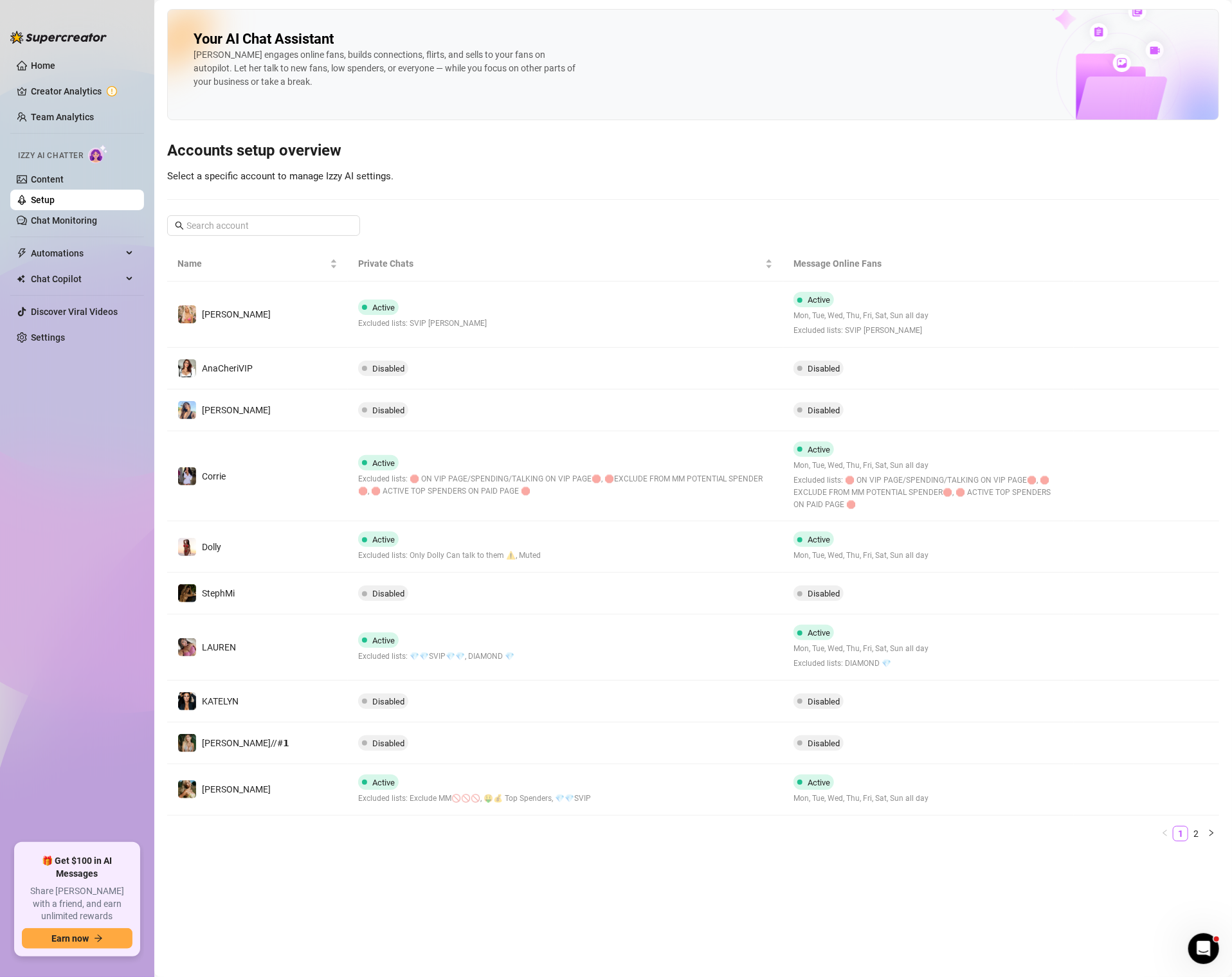
click at [39, 161] on span "Izzy AI Chatter" at bounding box center [50, 156] width 65 height 12
click at [40, 176] on link "Content" at bounding box center [47, 179] width 33 height 11
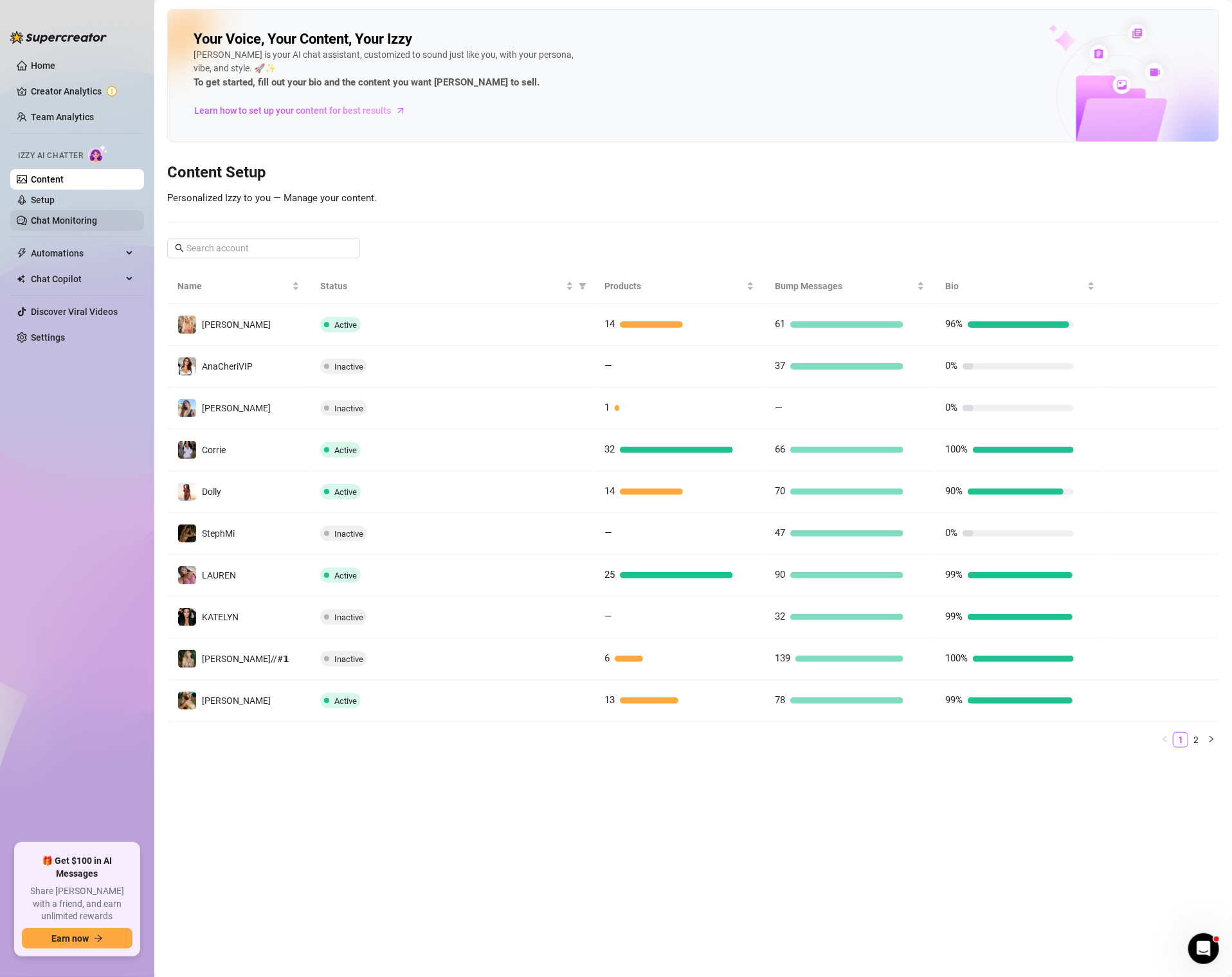
click at [73, 215] on link "Chat Monitoring" at bounding box center [64, 220] width 66 height 11
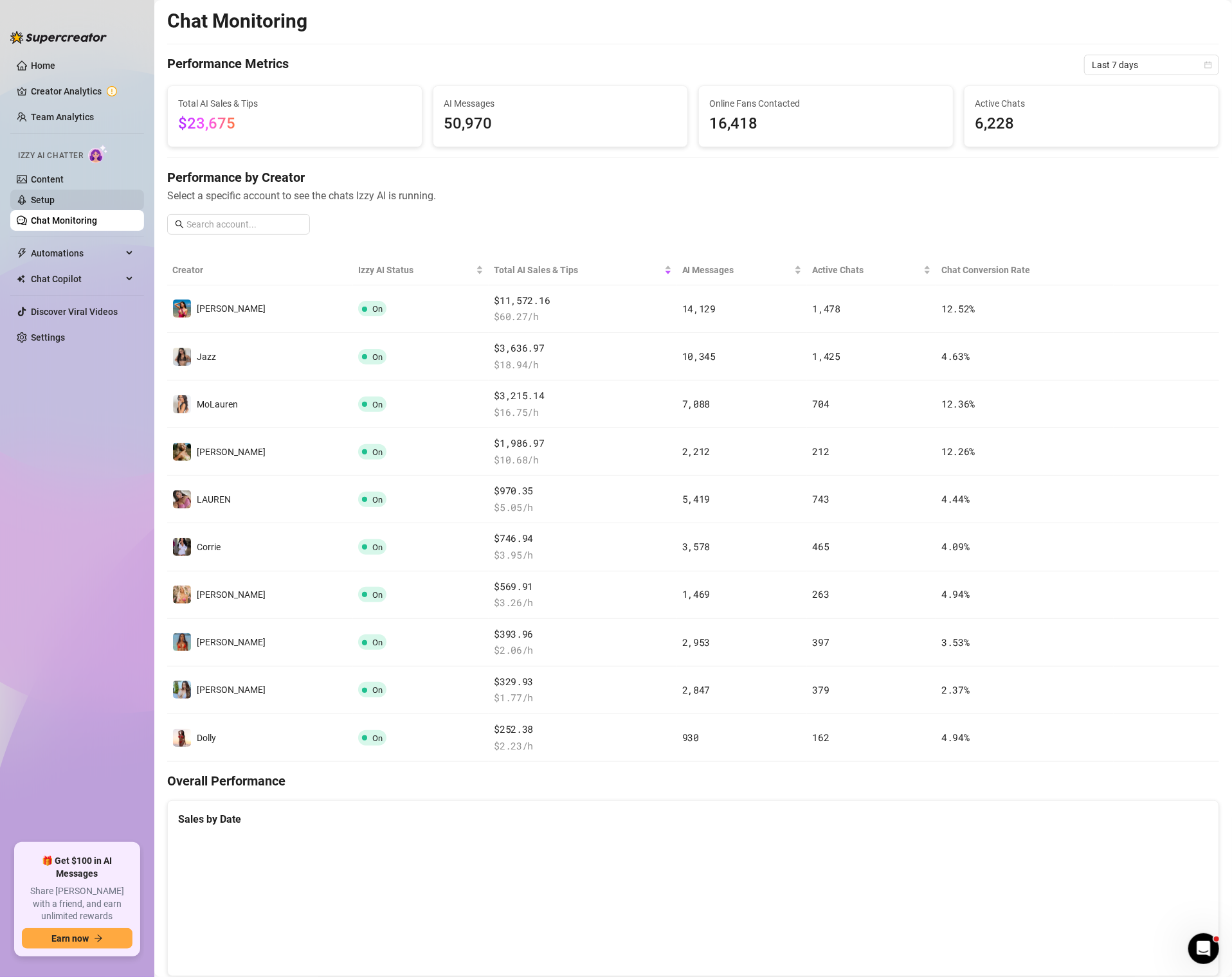
click at [55, 194] on link "Setup" at bounding box center [43, 200] width 24 height 11
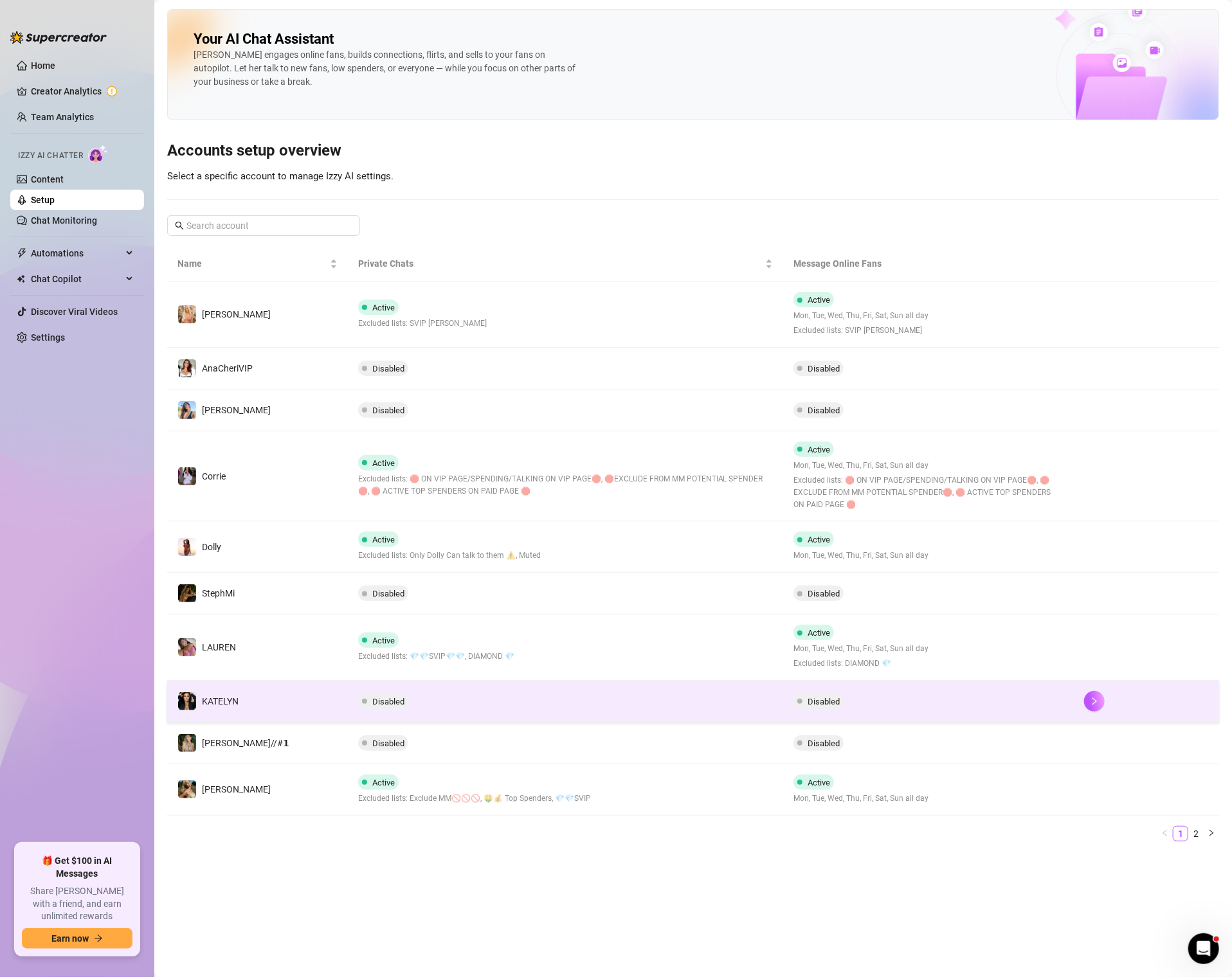
click at [399, 694] on span "Disabled" at bounding box center [383, 701] width 50 height 15
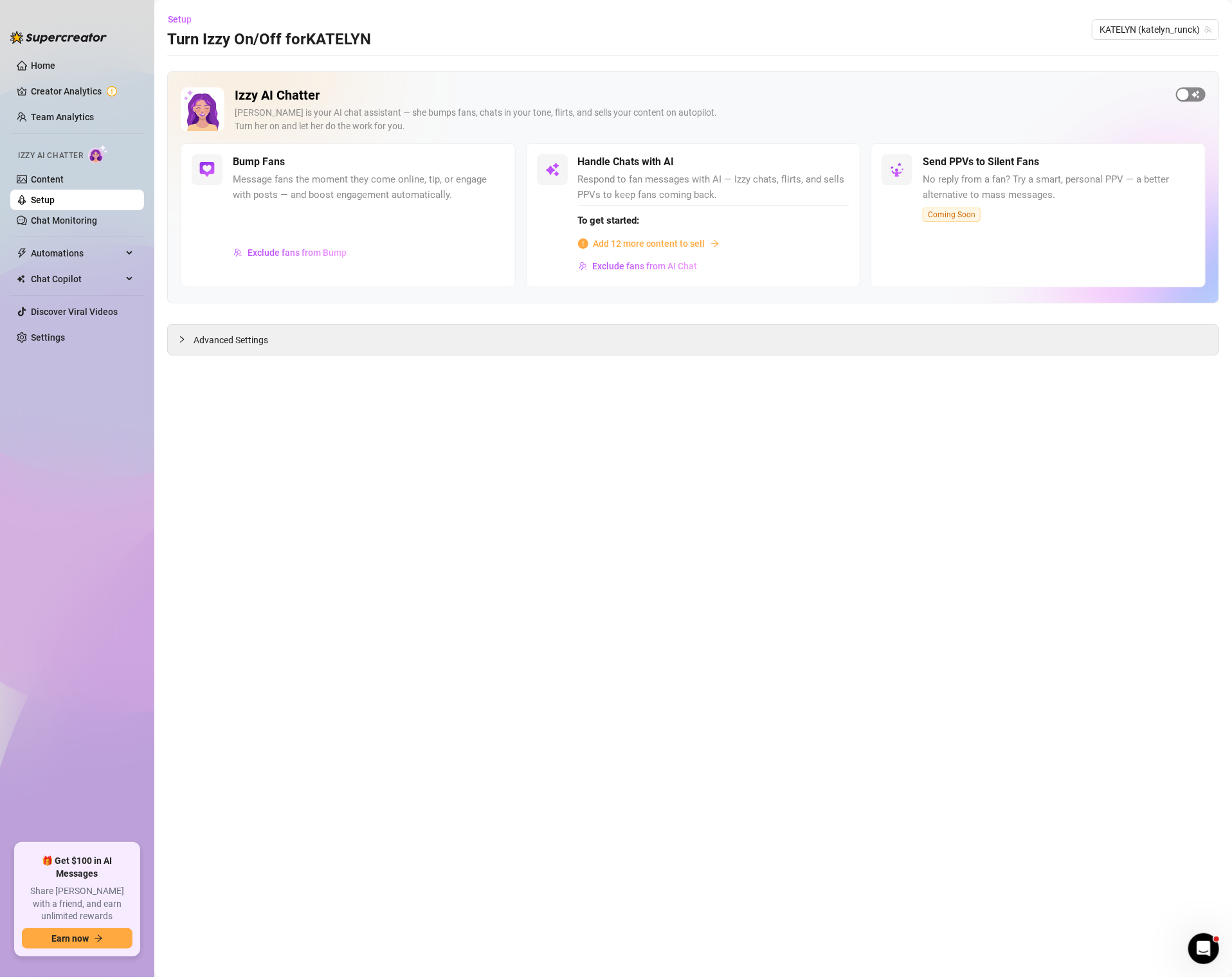
click at [1192, 94] on button "button" at bounding box center [1191, 94] width 30 height 14
click at [57, 179] on link "Content" at bounding box center [47, 179] width 33 height 11
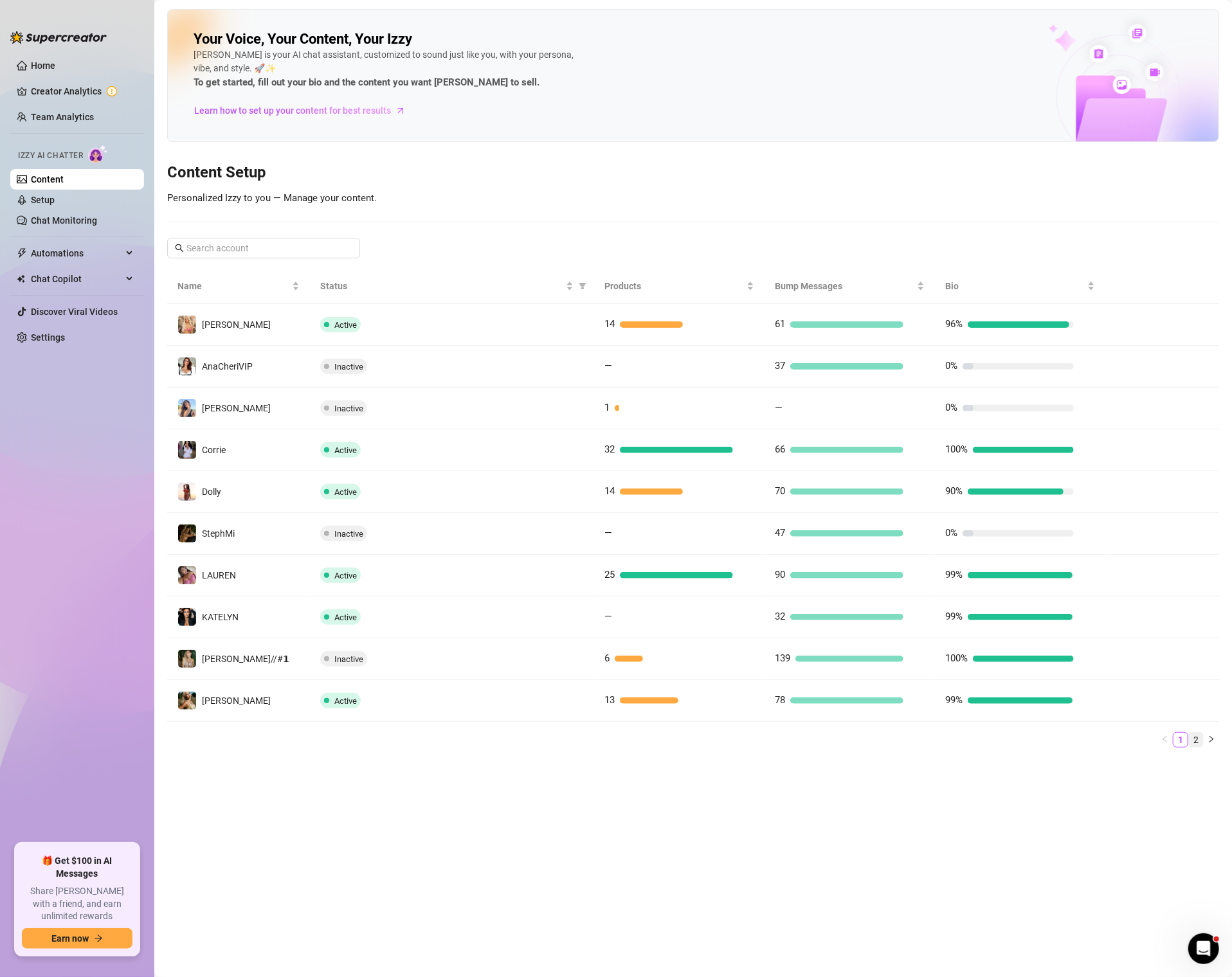
click at [1196, 735] on link "2" at bounding box center [1196, 740] width 14 height 14
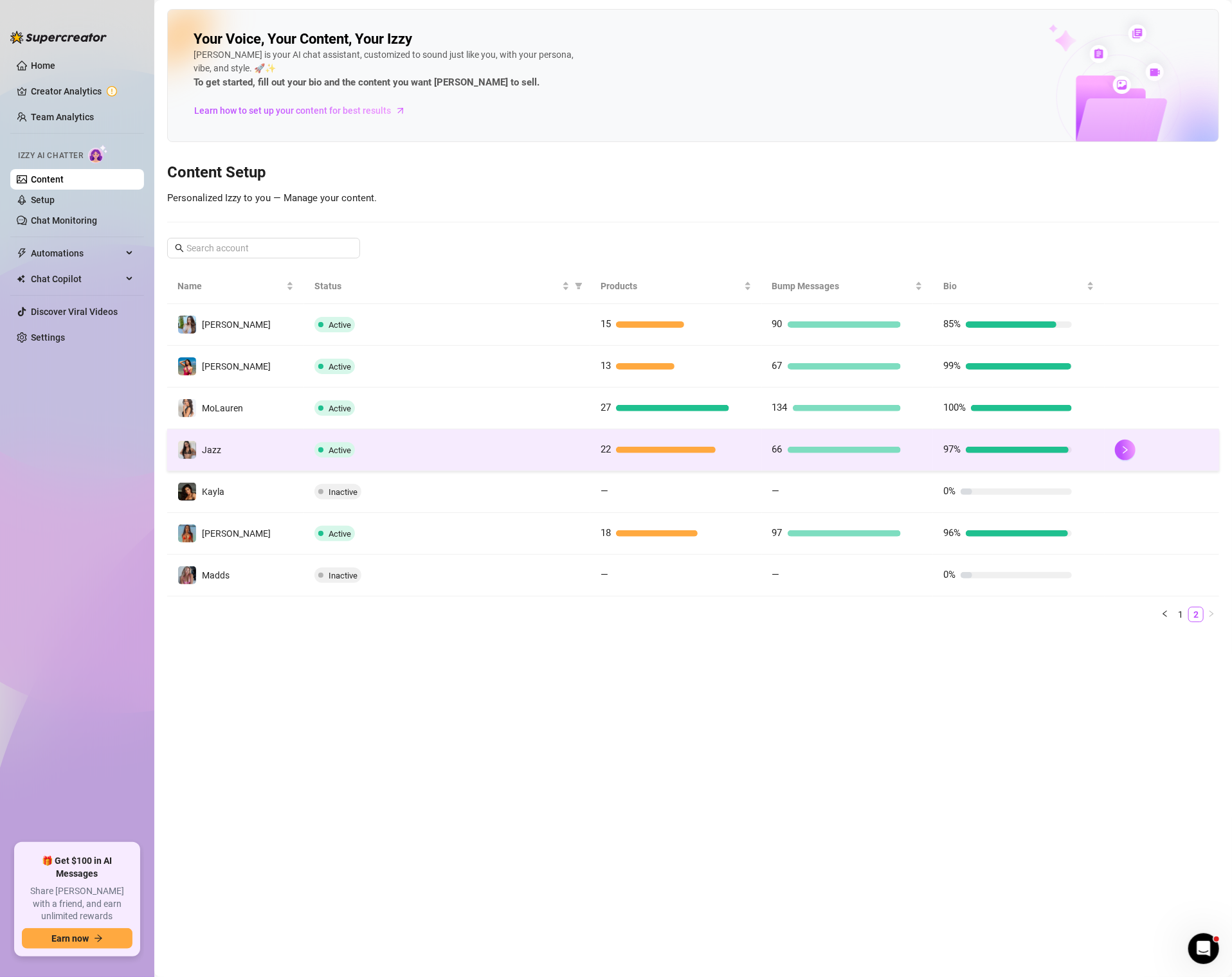
click at [498, 460] on td "Active" at bounding box center [447, 450] width 287 height 42
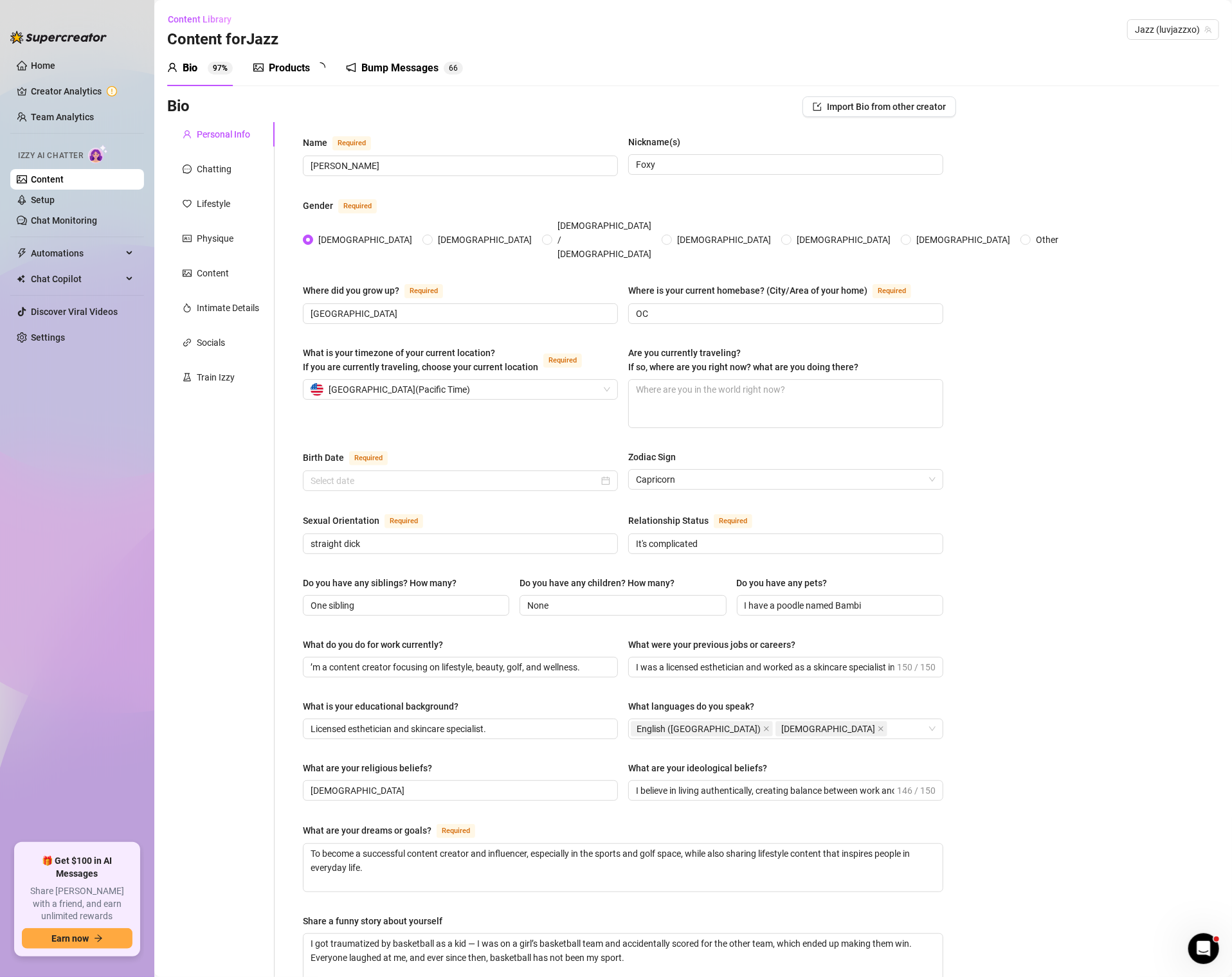
type input "[DATE]"
click at [55, 65] on link "Home" at bounding box center [43, 66] width 24 height 11
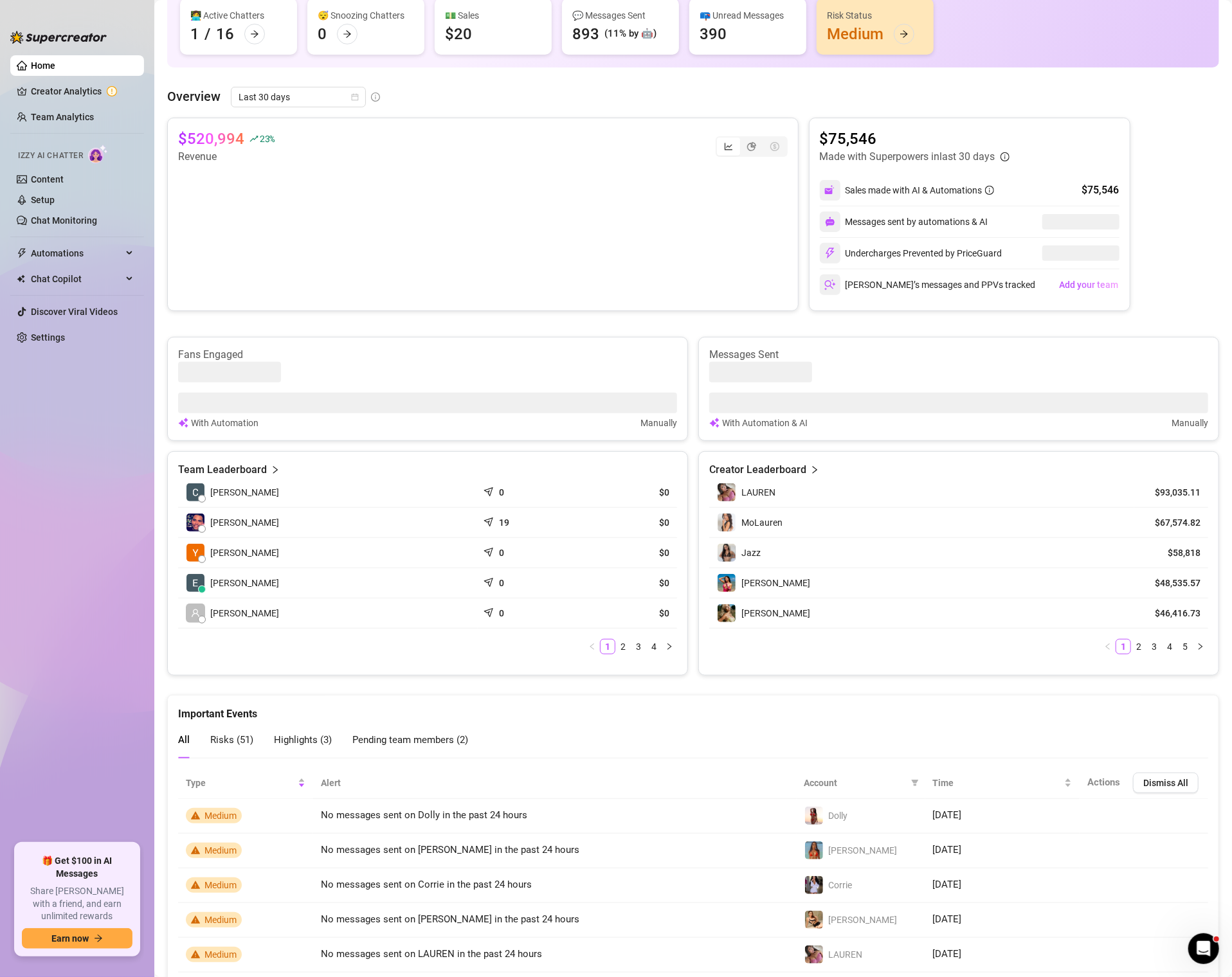
scroll to position [143, 0]
click at [1144, 643] on link "2" at bounding box center [1139, 648] width 14 height 14
click at [1158, 643] on link "3" at bounding box center [1154, 648] width 14 height 14
click at [1170, 642] on link "4" at bounding box center [1170, 648] width 14 height 14
click at [1186, 641] on link "5" at bounding box center [1185, 648] width 14 height 14
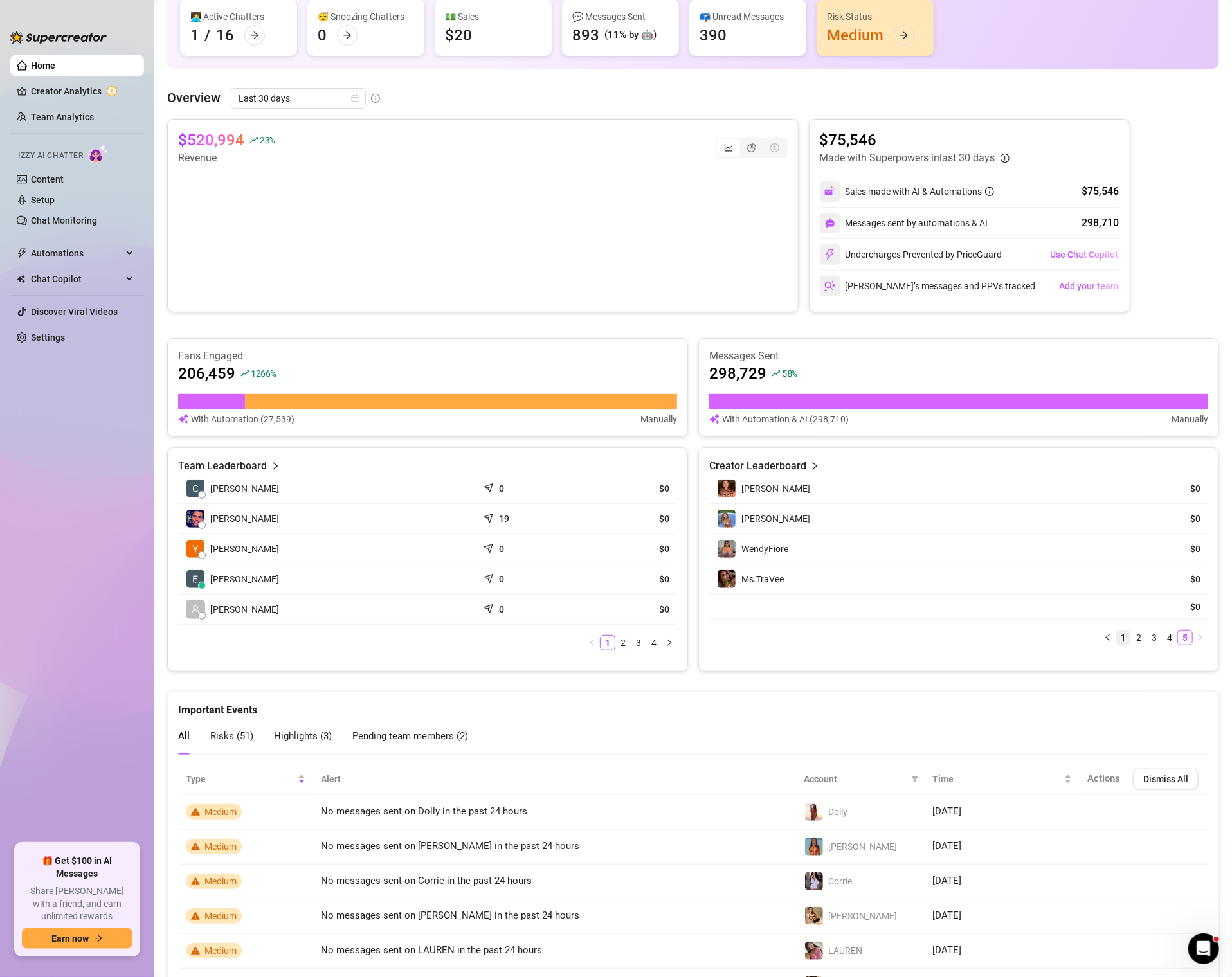
click at [1123, 640] on li "1" at bounding box center [1123, 637] width 15 height 15
click at [81, 85] on link "Creator Analytics" at bounding box center [82, 91] width 103 height 21
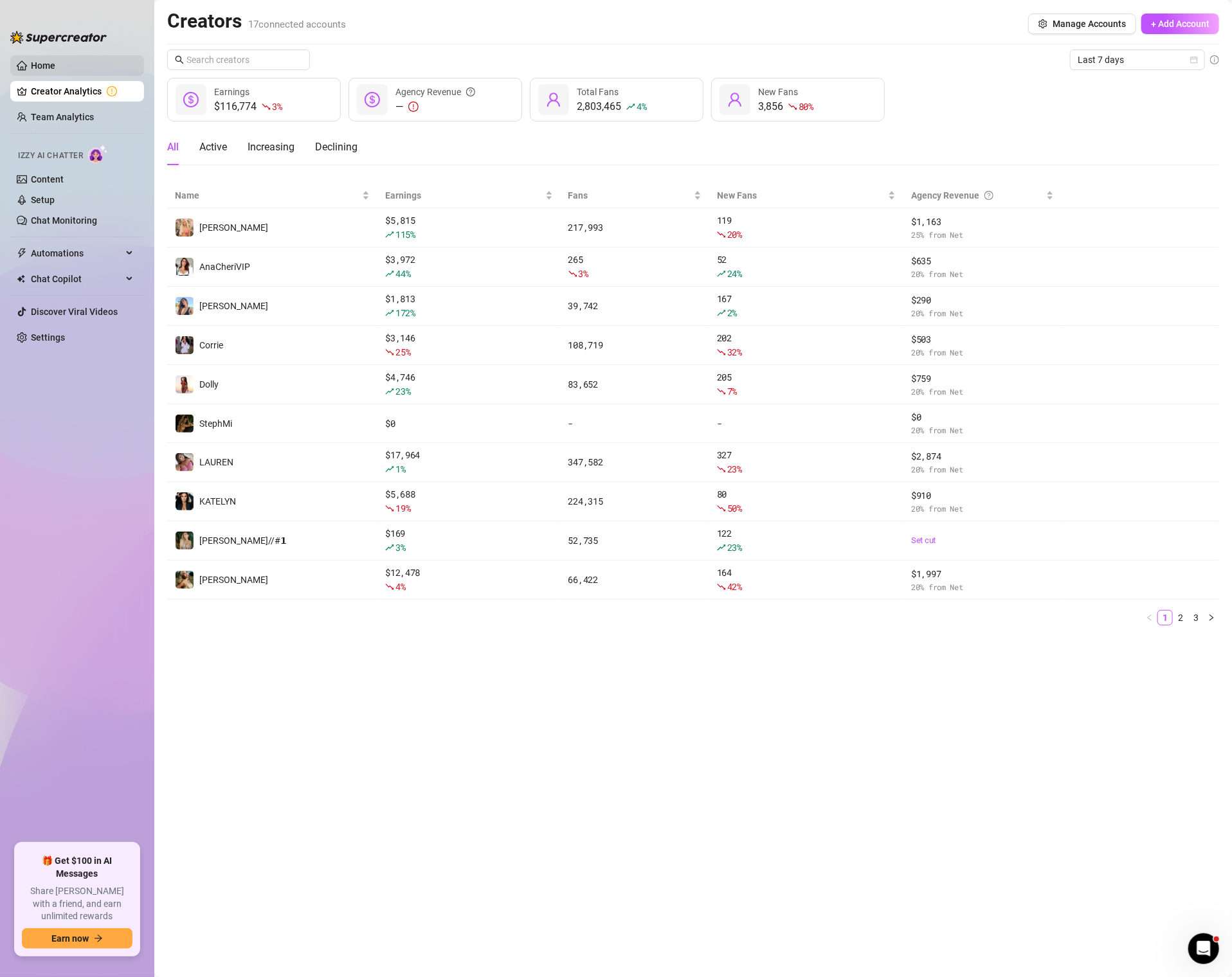
click at [55, 65] on link "Home" at bounding box center [43, 66] width 24 height 11
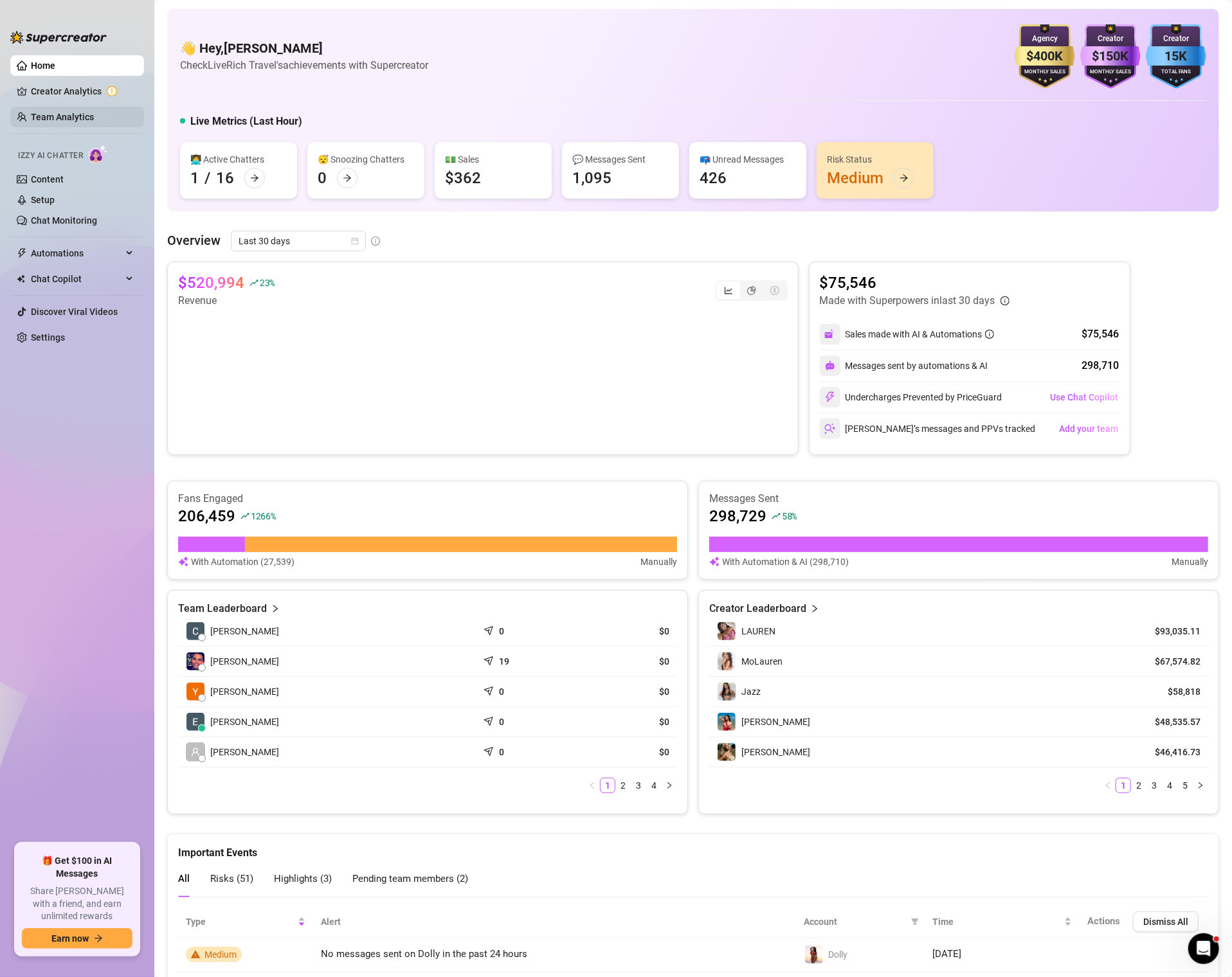
click at [59, 112] on link "Team Analytics" at bounding box center [62, 117] width 63 height 11
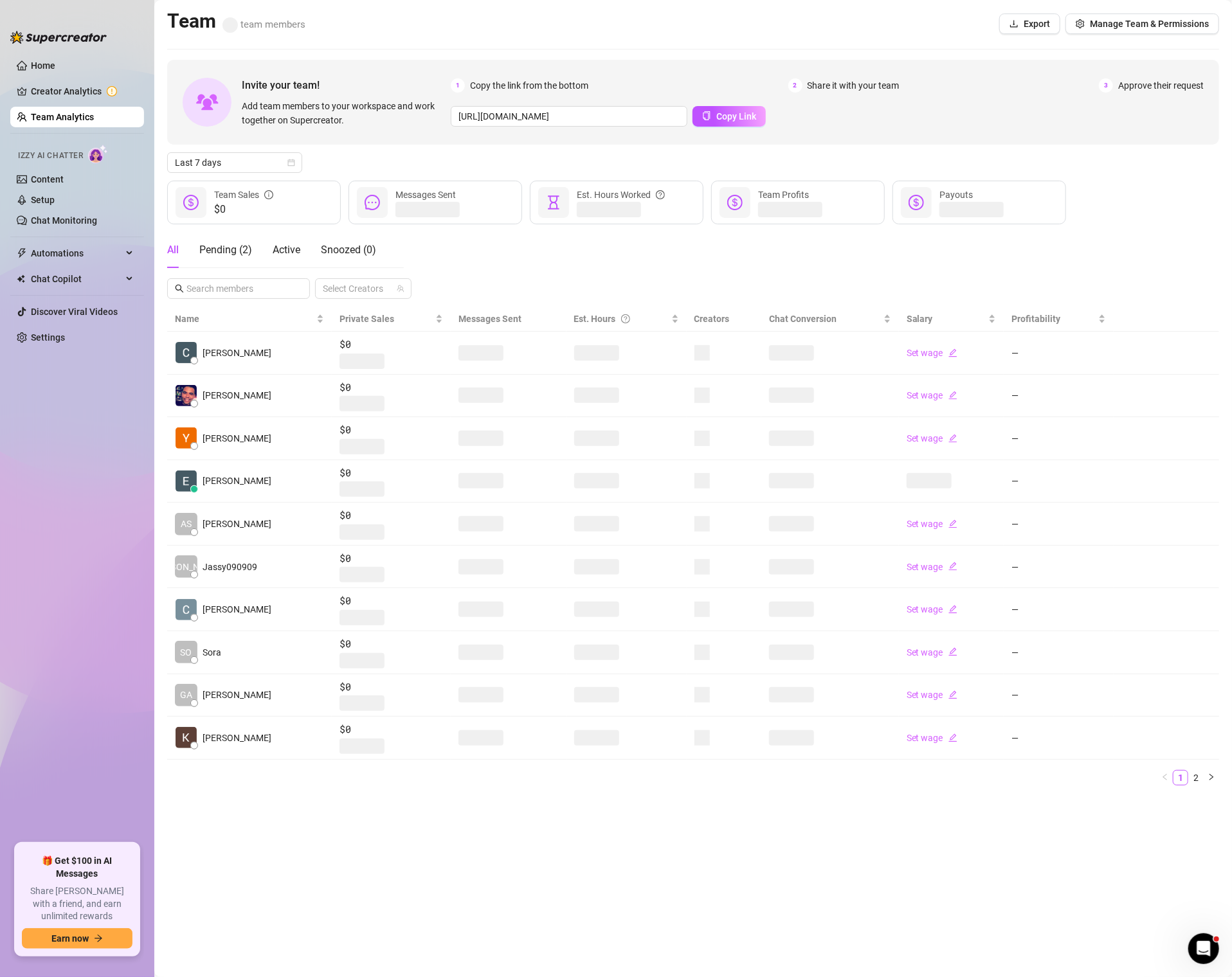
click at [59, 103] on ul "Home Creator Analytics Team Analytics Izzy AI Chatter Content Setup Chat Monito…" at bounding box center [78, 444] width 134 height 788
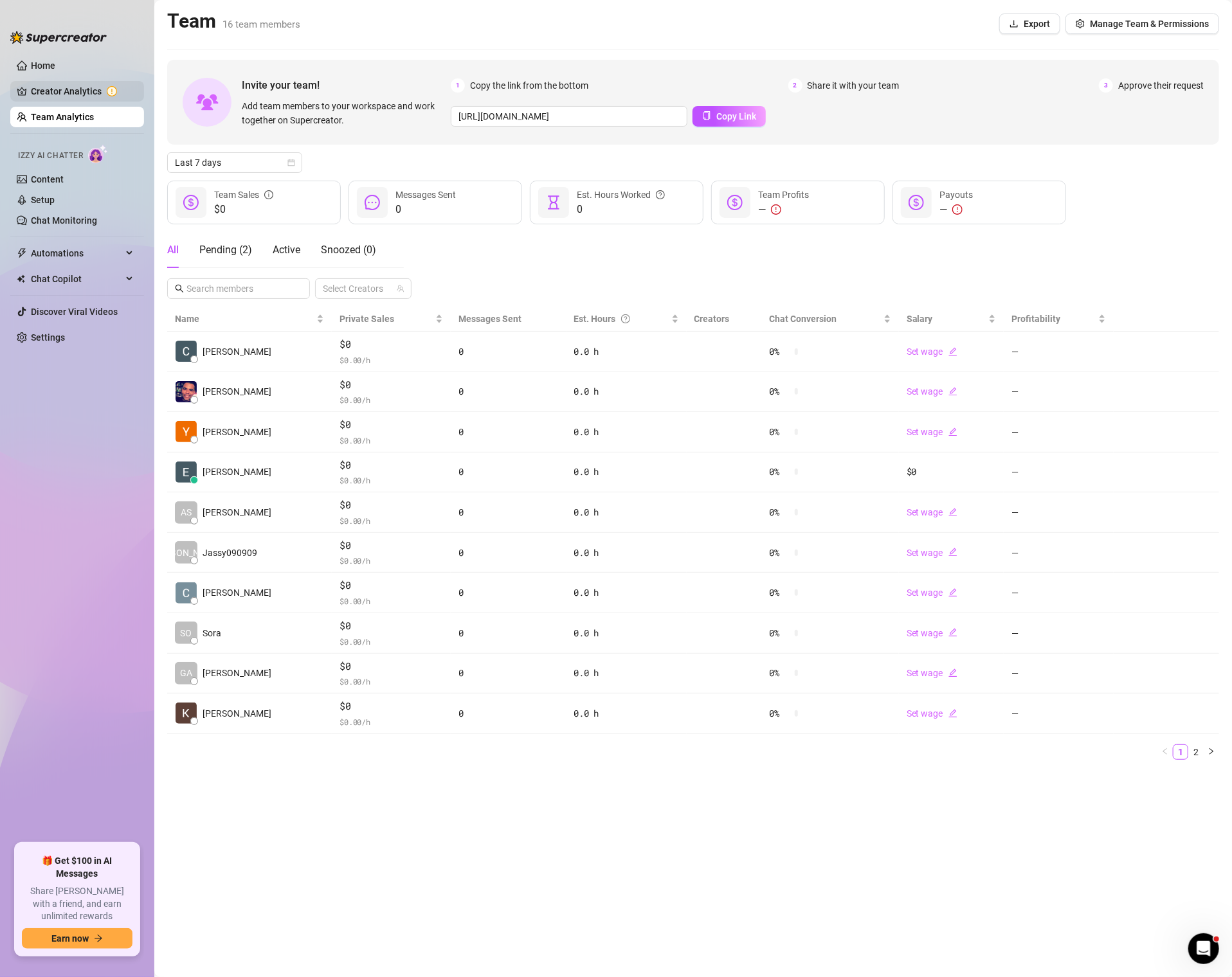
click at [61, 93] on link "Creator Analytics" at bounding box center [82, 91] width 103 height 21
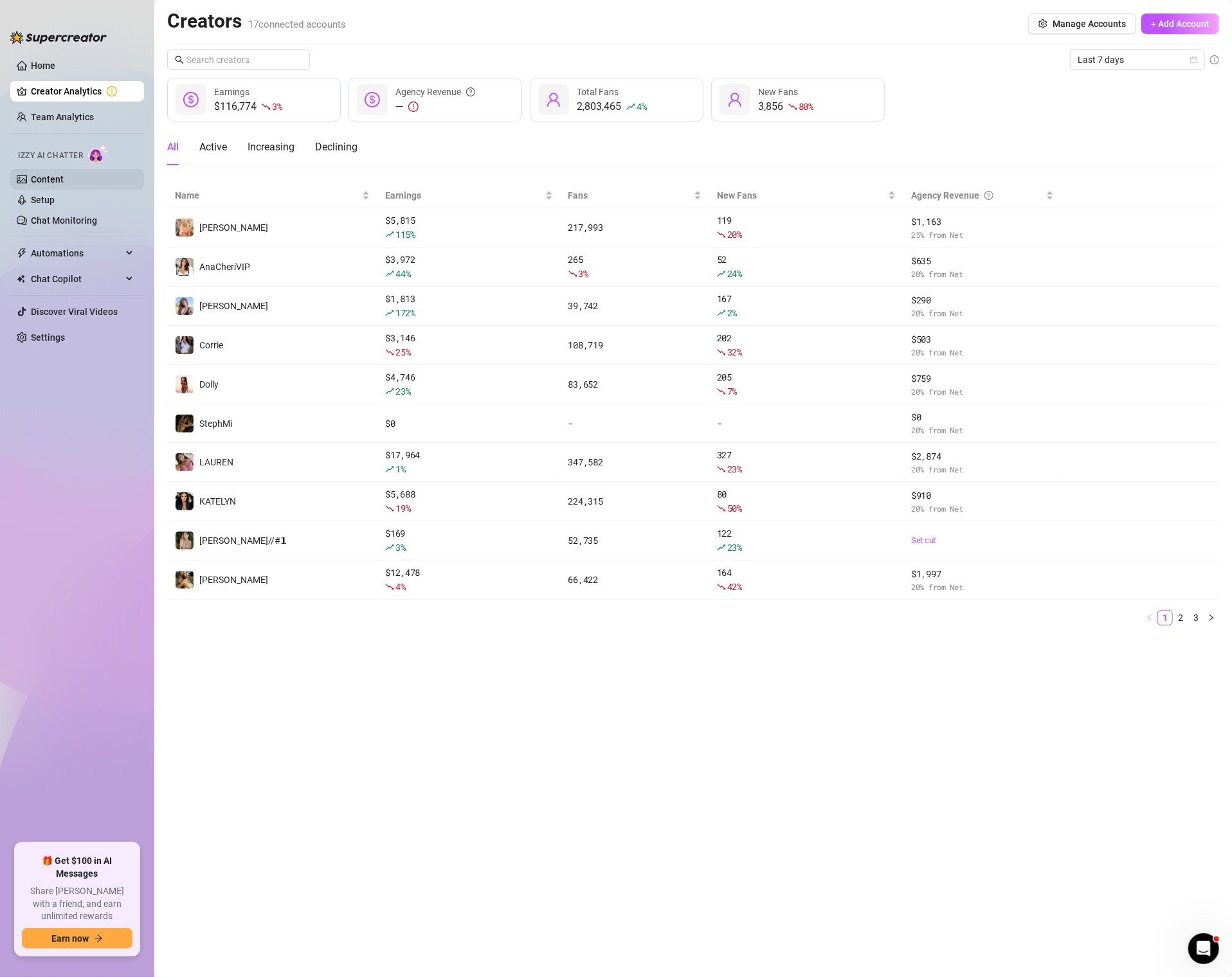
click at [64, 179] on link "Content" at bounding box center [47, 179] width 33 height 11
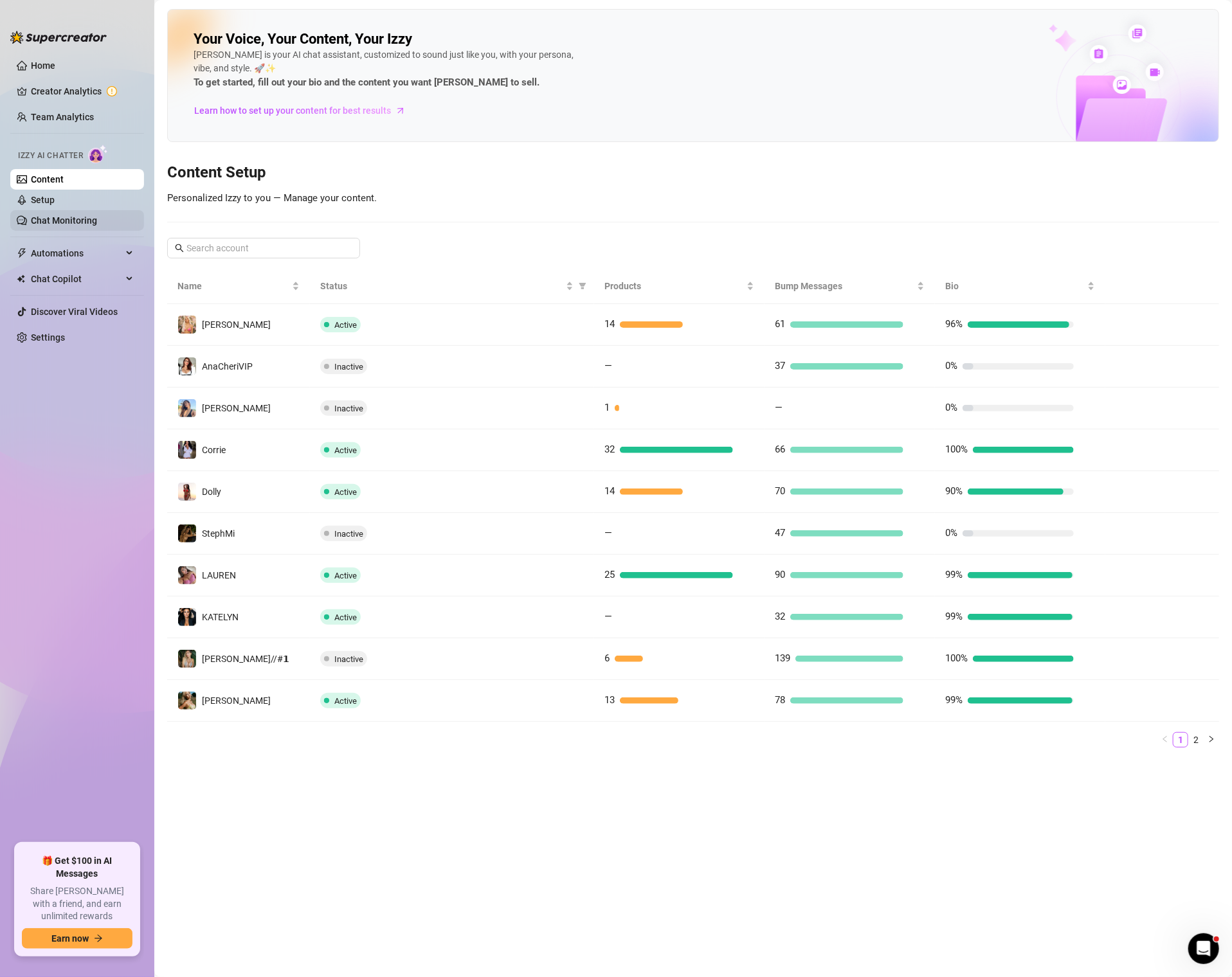
click at [70, 217] on link "Chat Monitoring" at bounding box center [64, 220] width 66 height 11
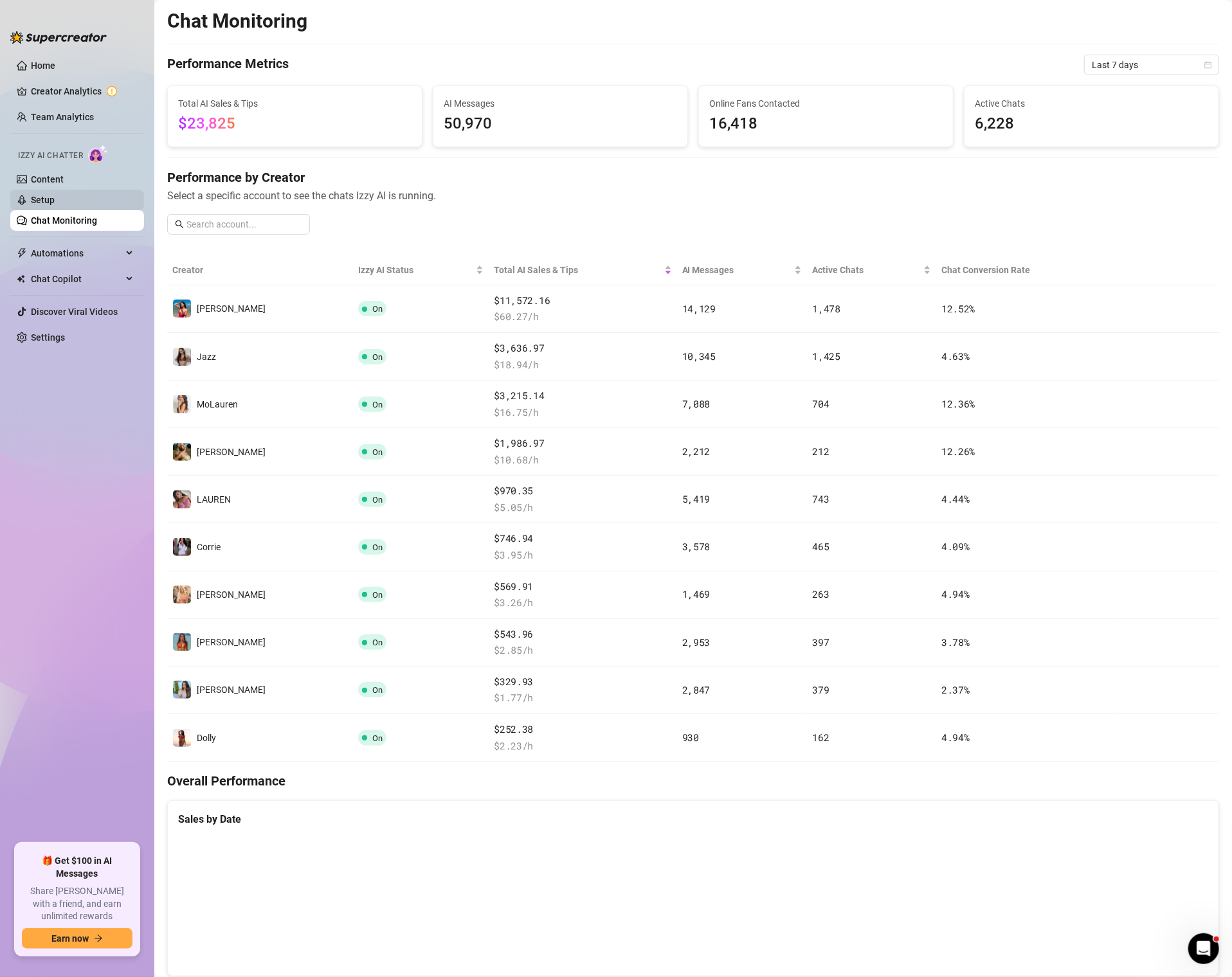
click at [55, 199] on link "Setup" at bounding box center [43, 200] width 24 height 11
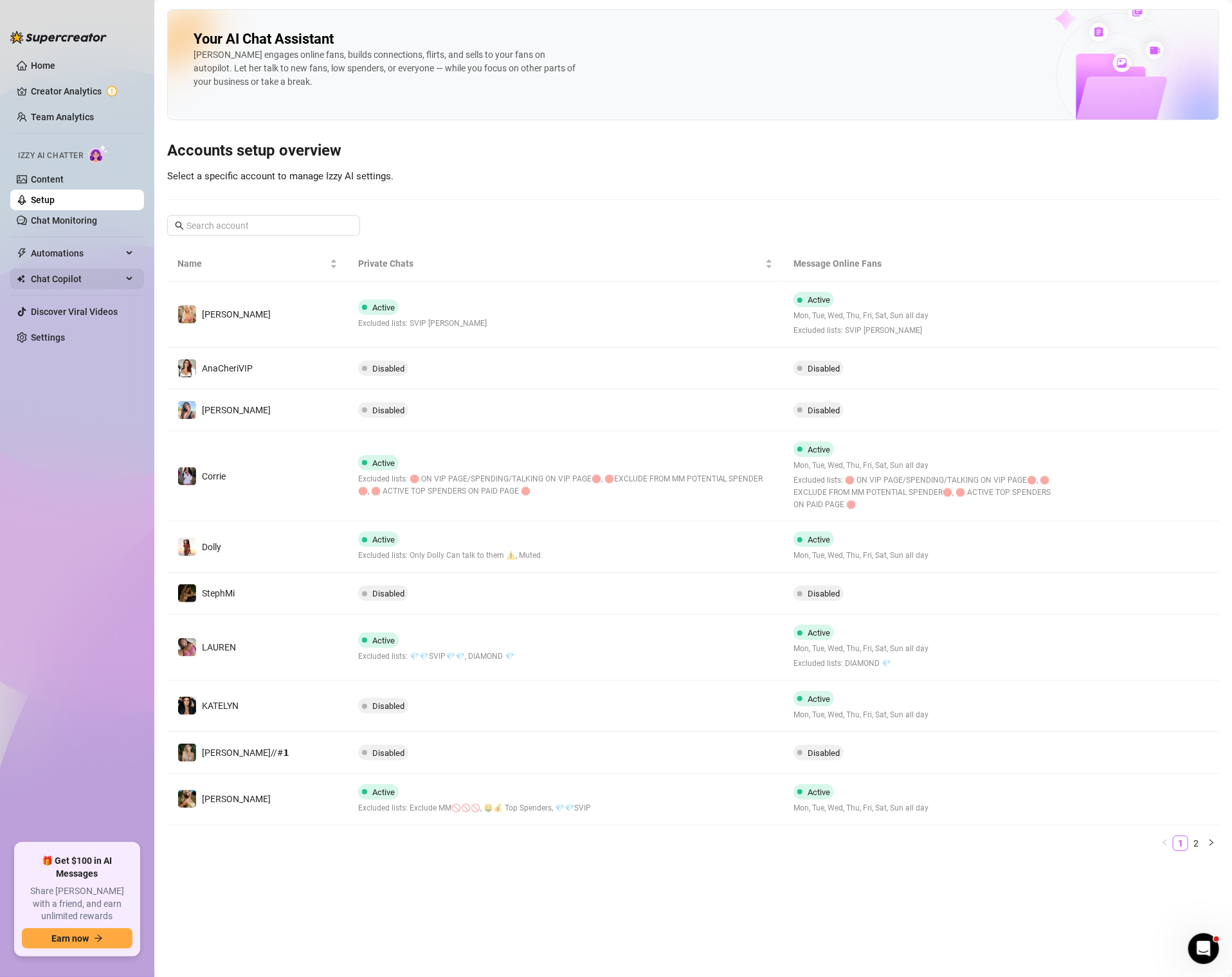
click at [59, 270] on span "Chat Copilot" at bounding box center [77, 279] width 91 height 21
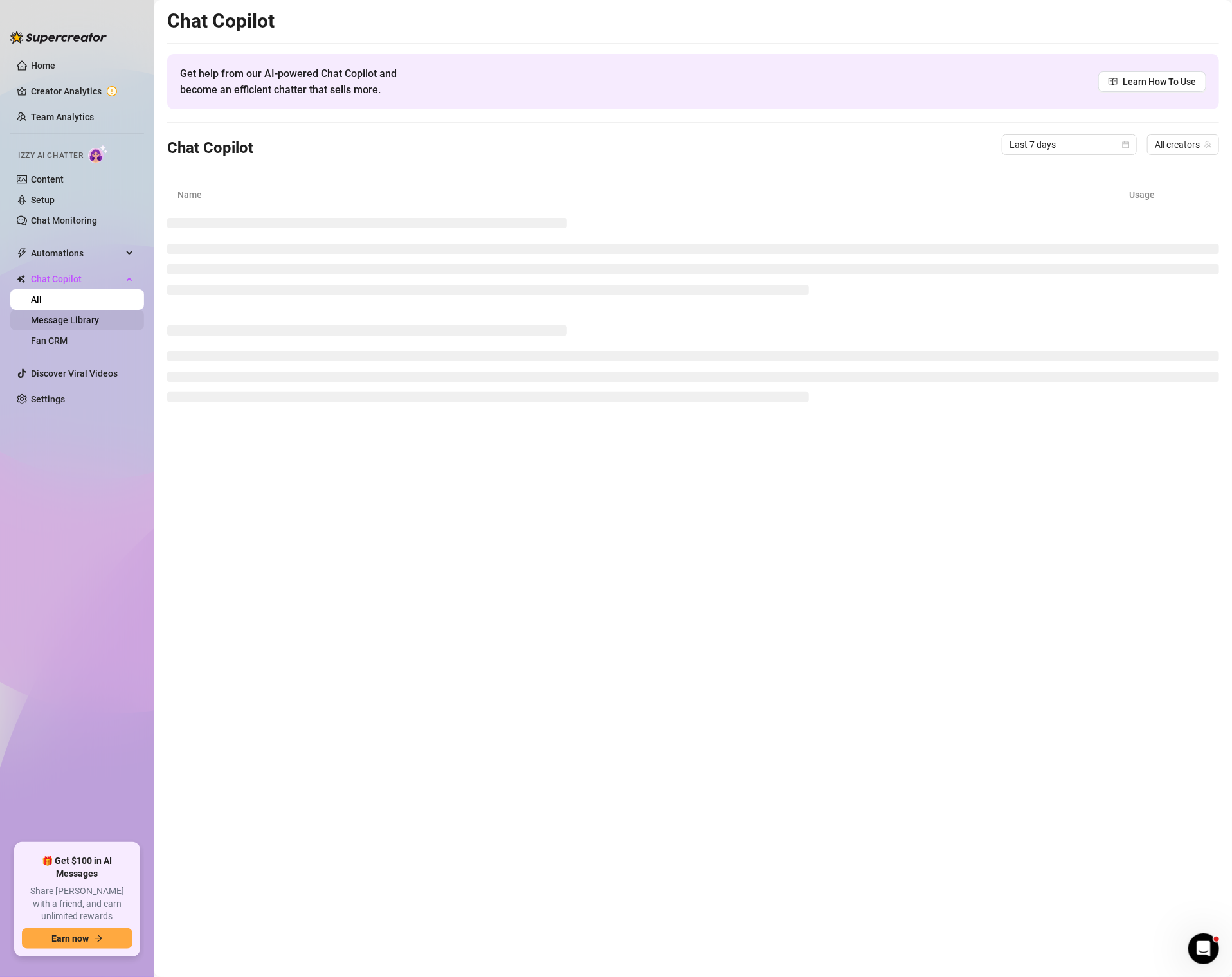
click at [59, 322] on link "Message Library" at bounding box center [65, 321] width 68 height 11
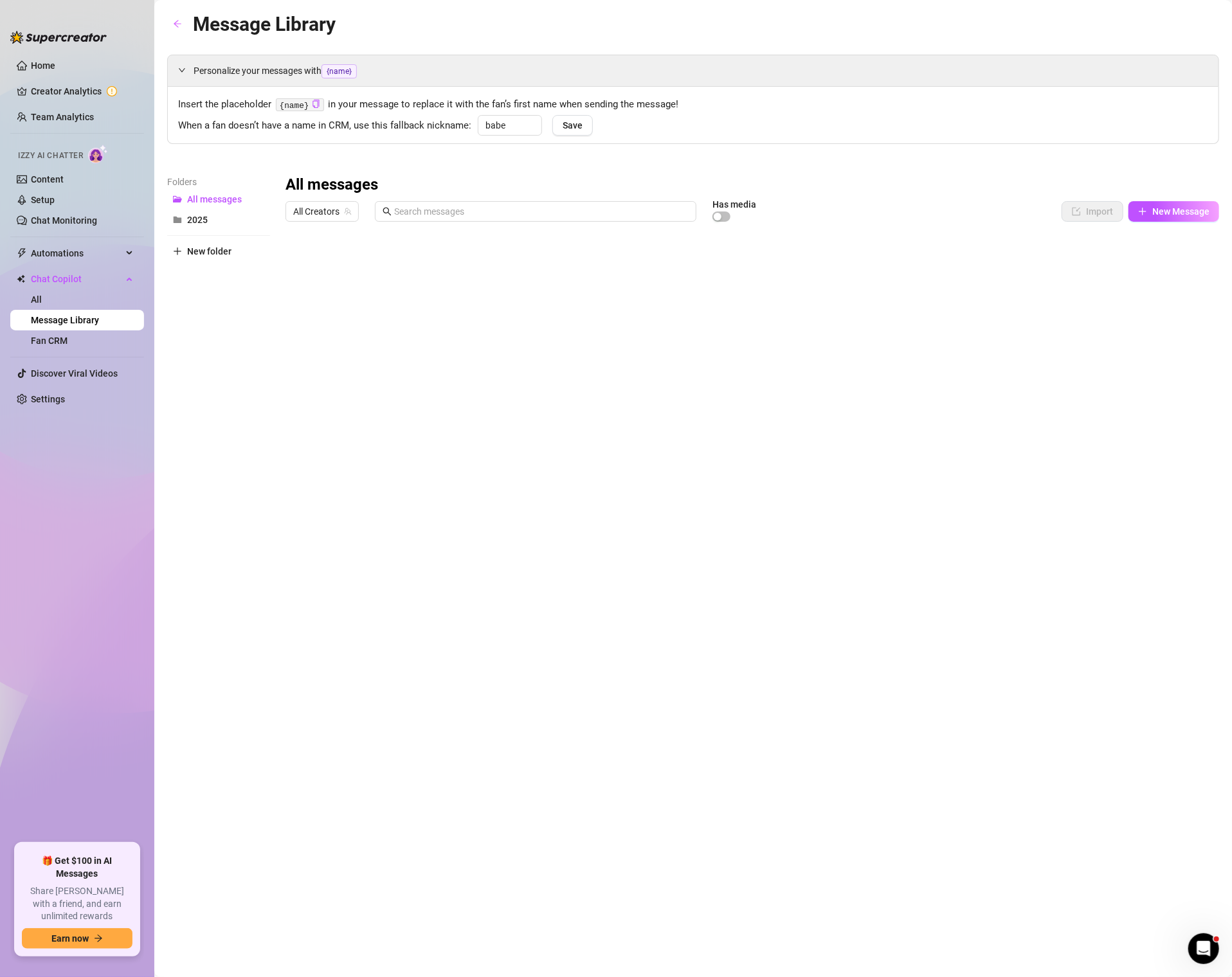
click at [53, 357] on ul "Home Creator Analytics Team Analytics Izzy AI Chatter Content Setup Chat Monito…" at bounding box center [78, 444] width 134 height 788
click at [52, 343] on link "Fan CRM" at bounding box center [49, 341] width 36 height 11
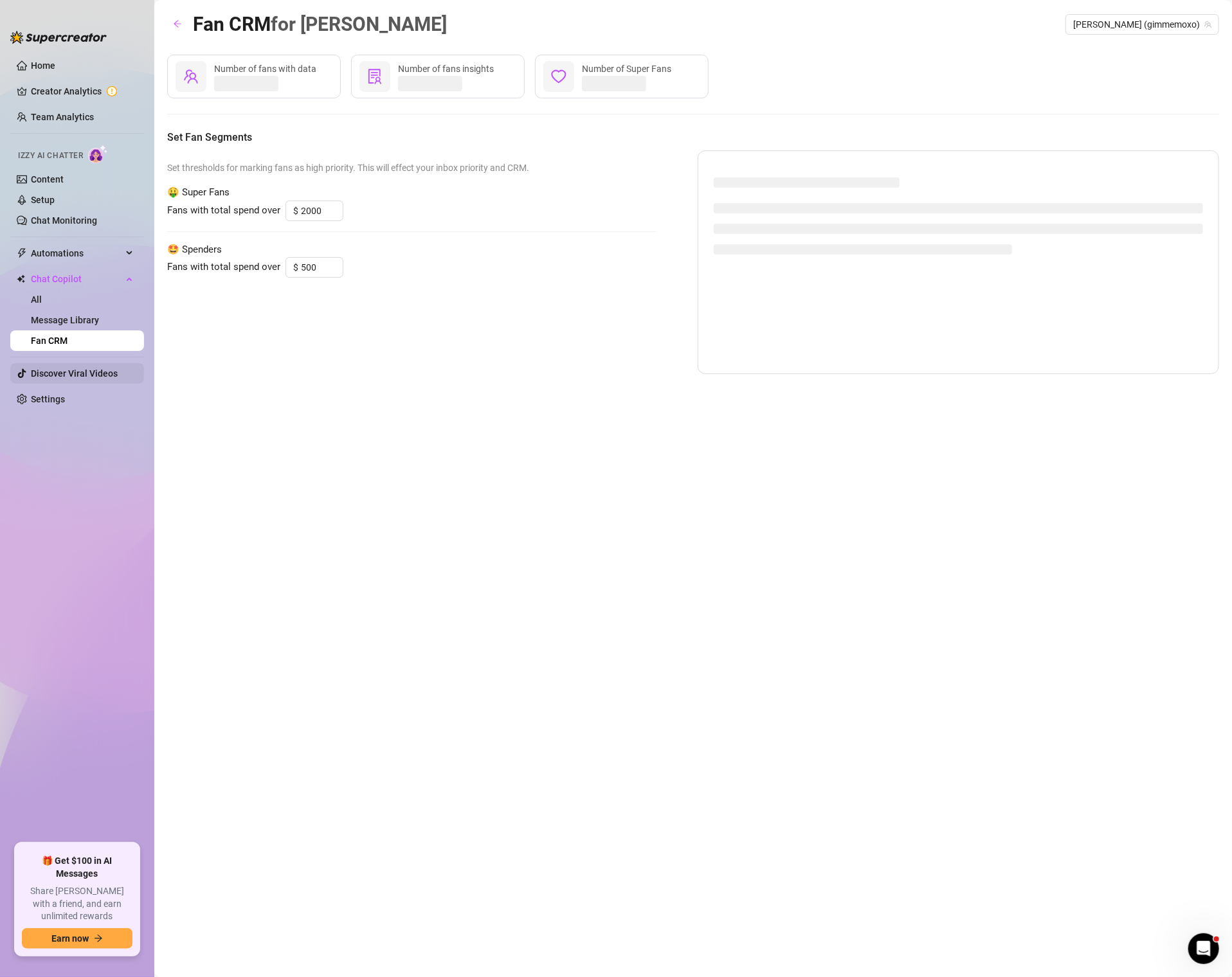
click at [52, 377] on link "Discover Viral Videos" at bounding box center [74, 374] width 87 height 11
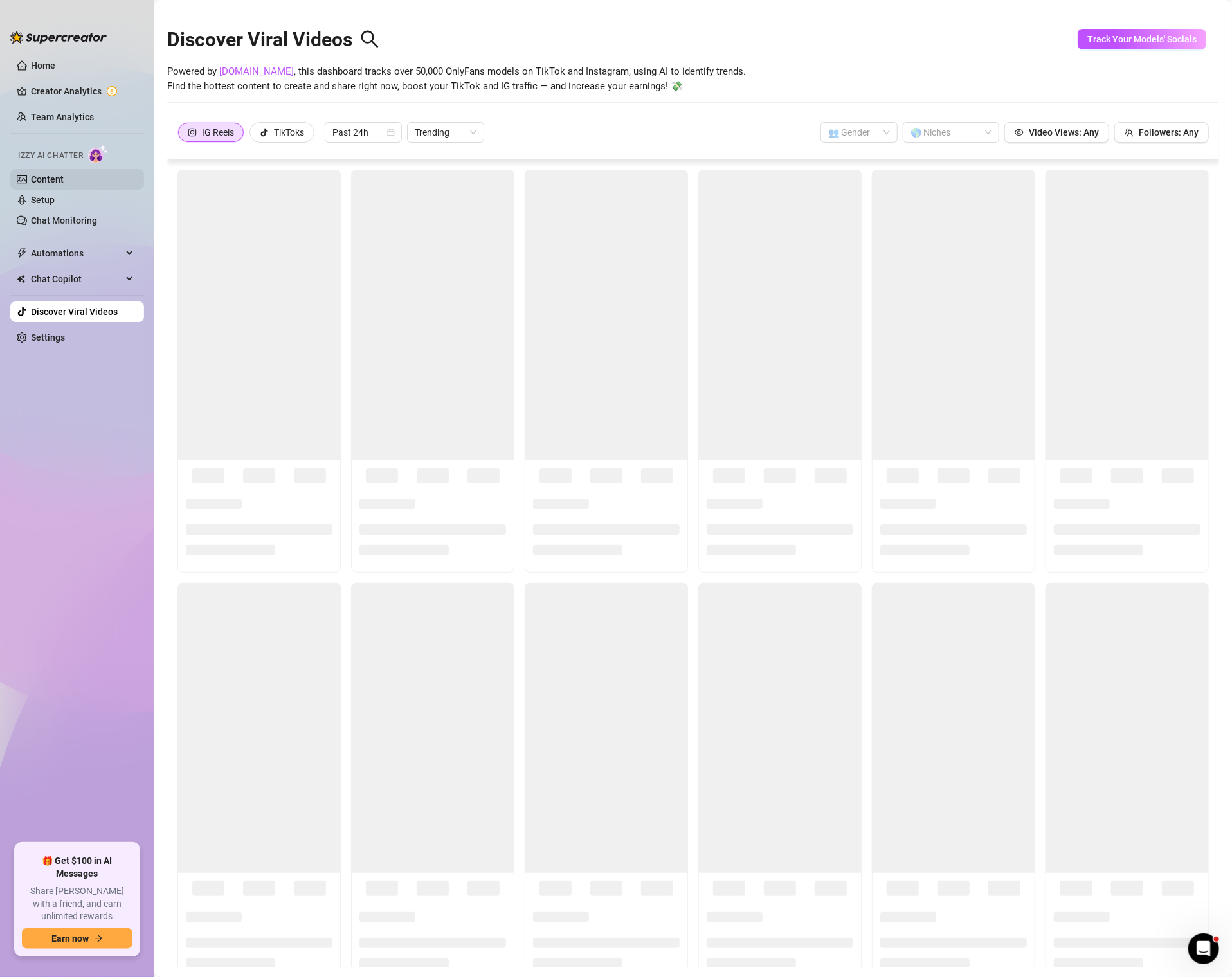
click at [40, 174] on link "Content" at bounding box center [47, 179] width 33 height 11
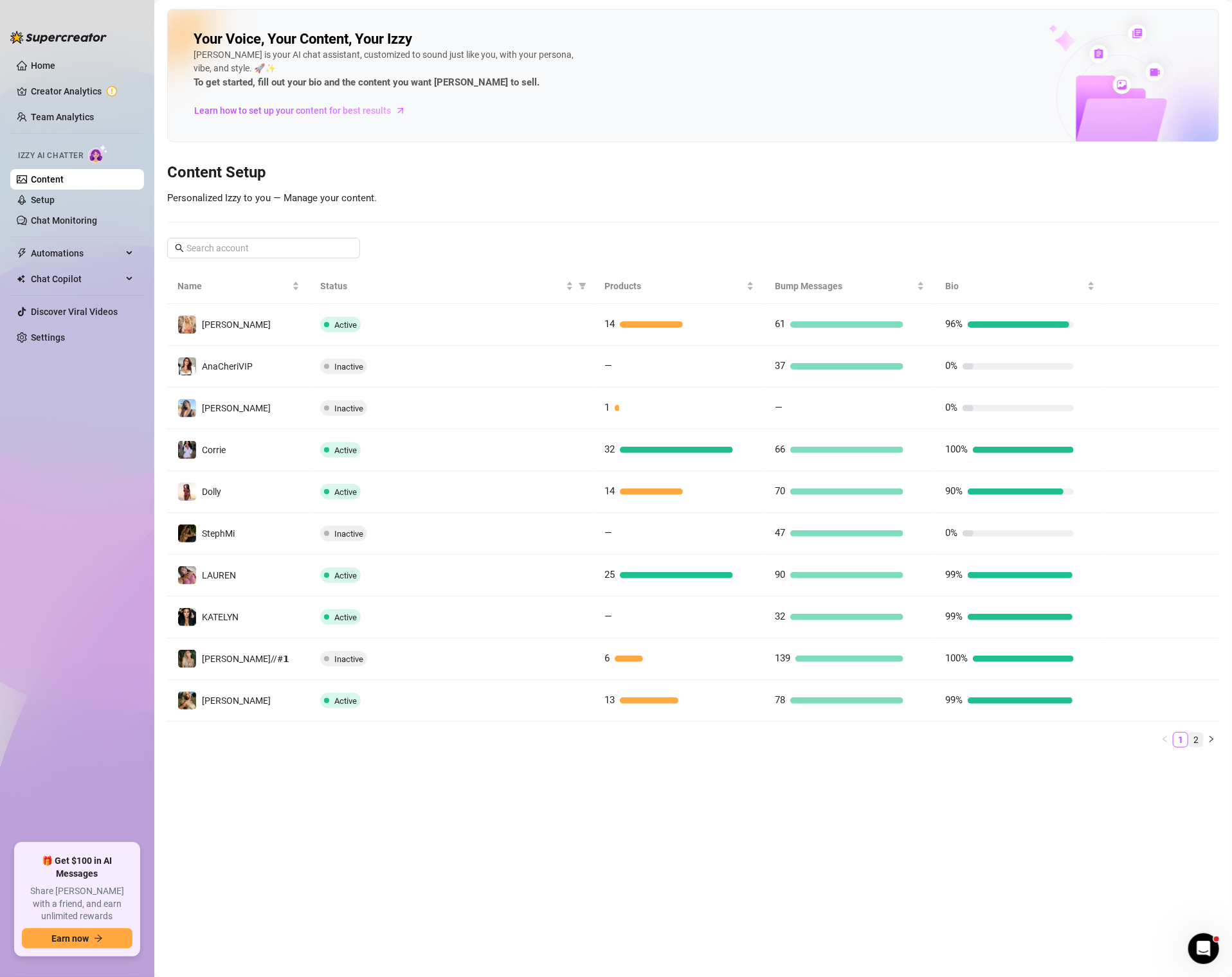
click at [1196, 736] on link "2" at bounding box center [1196, 740] width 14 height 14
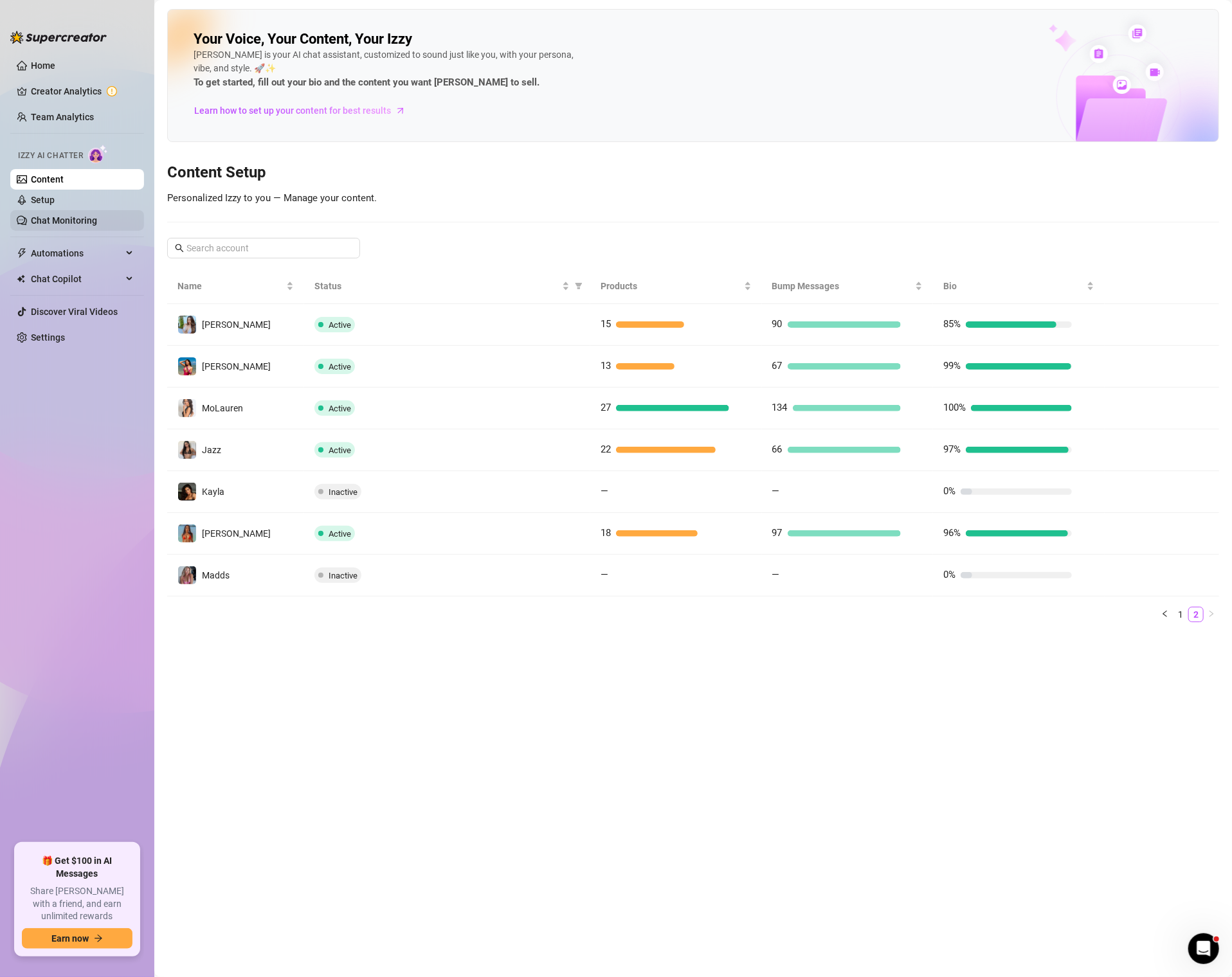
click at [57, 215] on link "Chat Monitoring" at bounding box center [64, 220] width 66 height 11
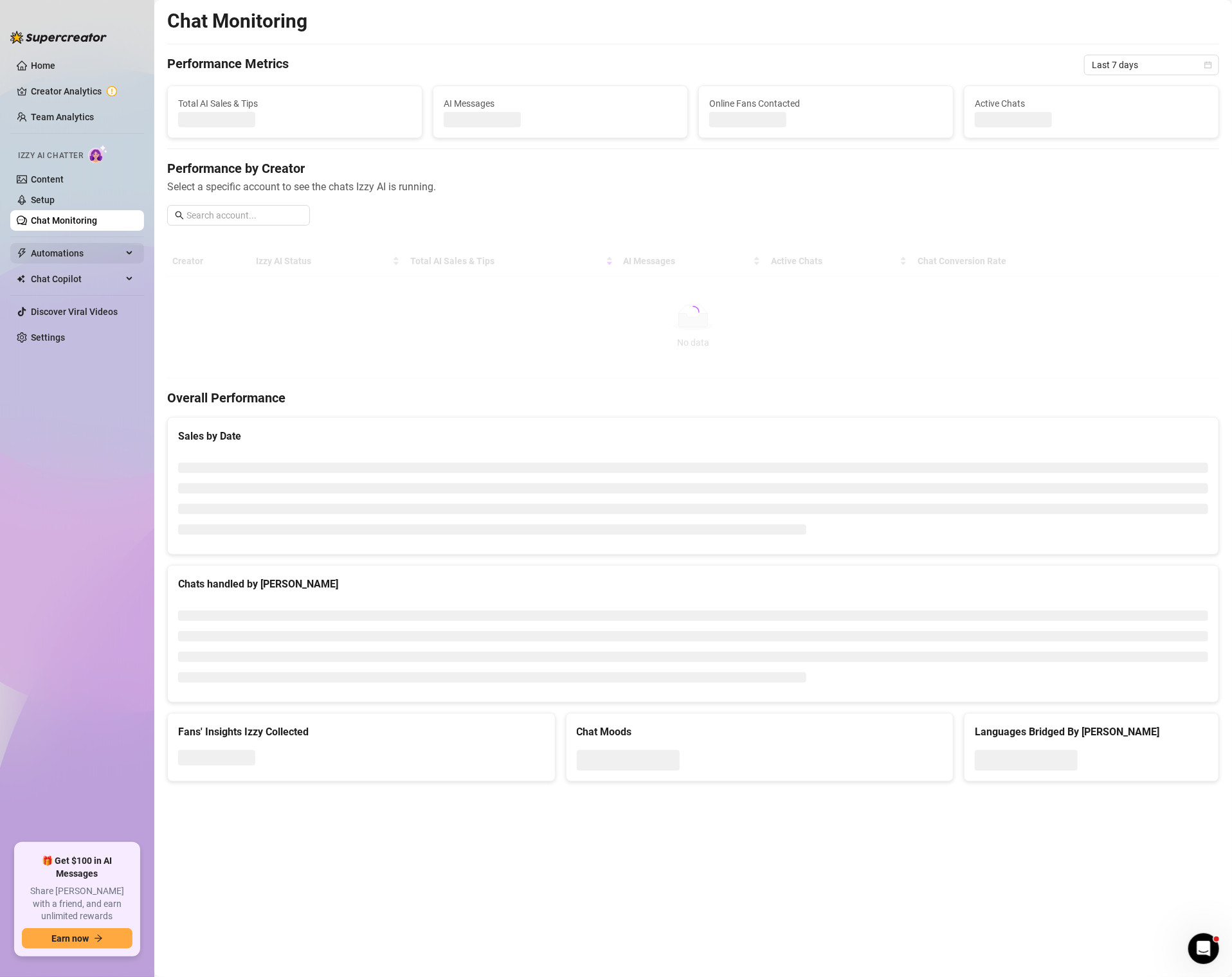
click at [55, 248] on span "Automations" at bounding box center [77, 253] width 91 height 21
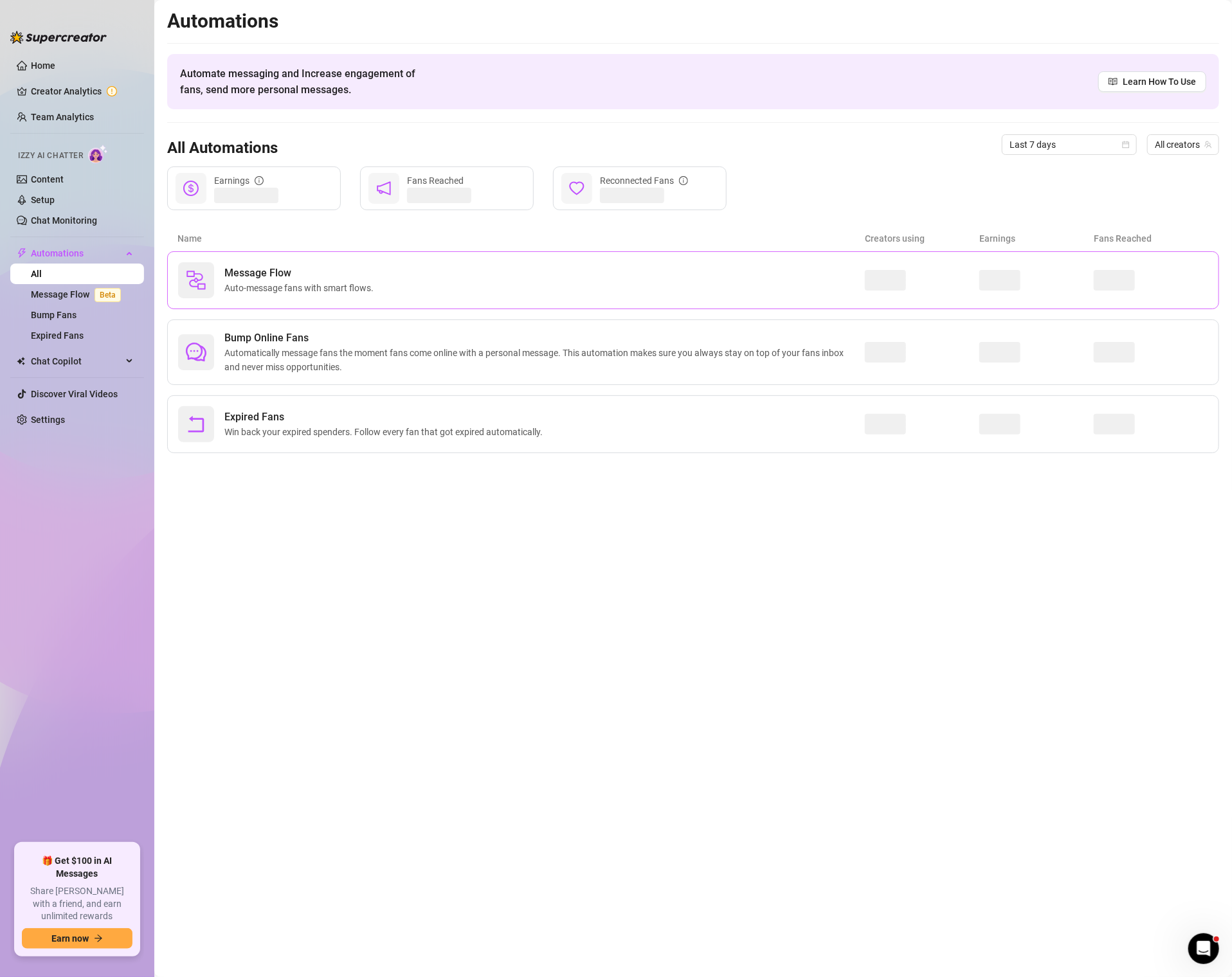
click at [610, 267] on div "Message Flow Auto-message fans with smart flows." at bounding box center [521, 280] width 687 height 36
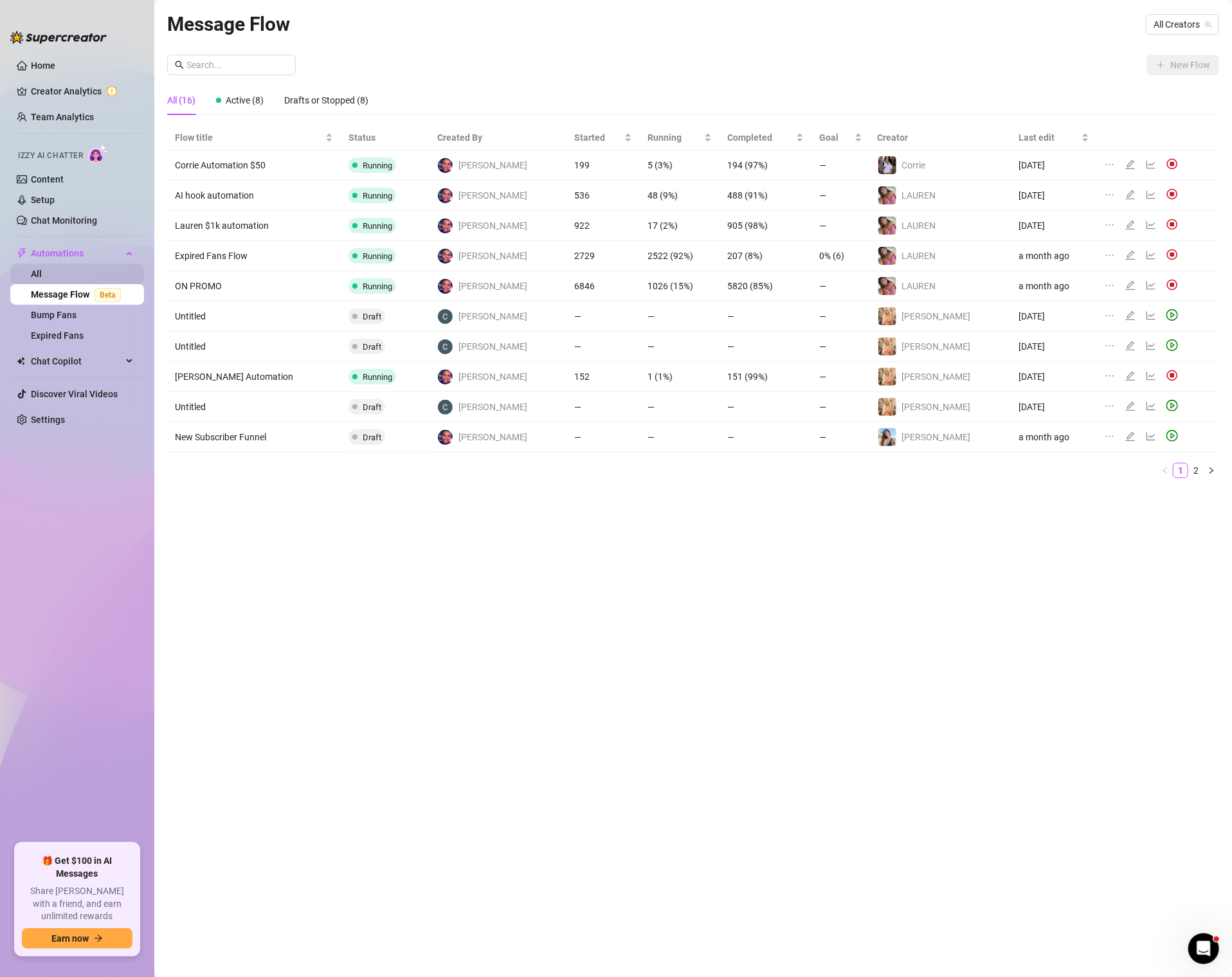
click at [42, 270] on link "All" at bounding box center [36, 274] width 11 height 11
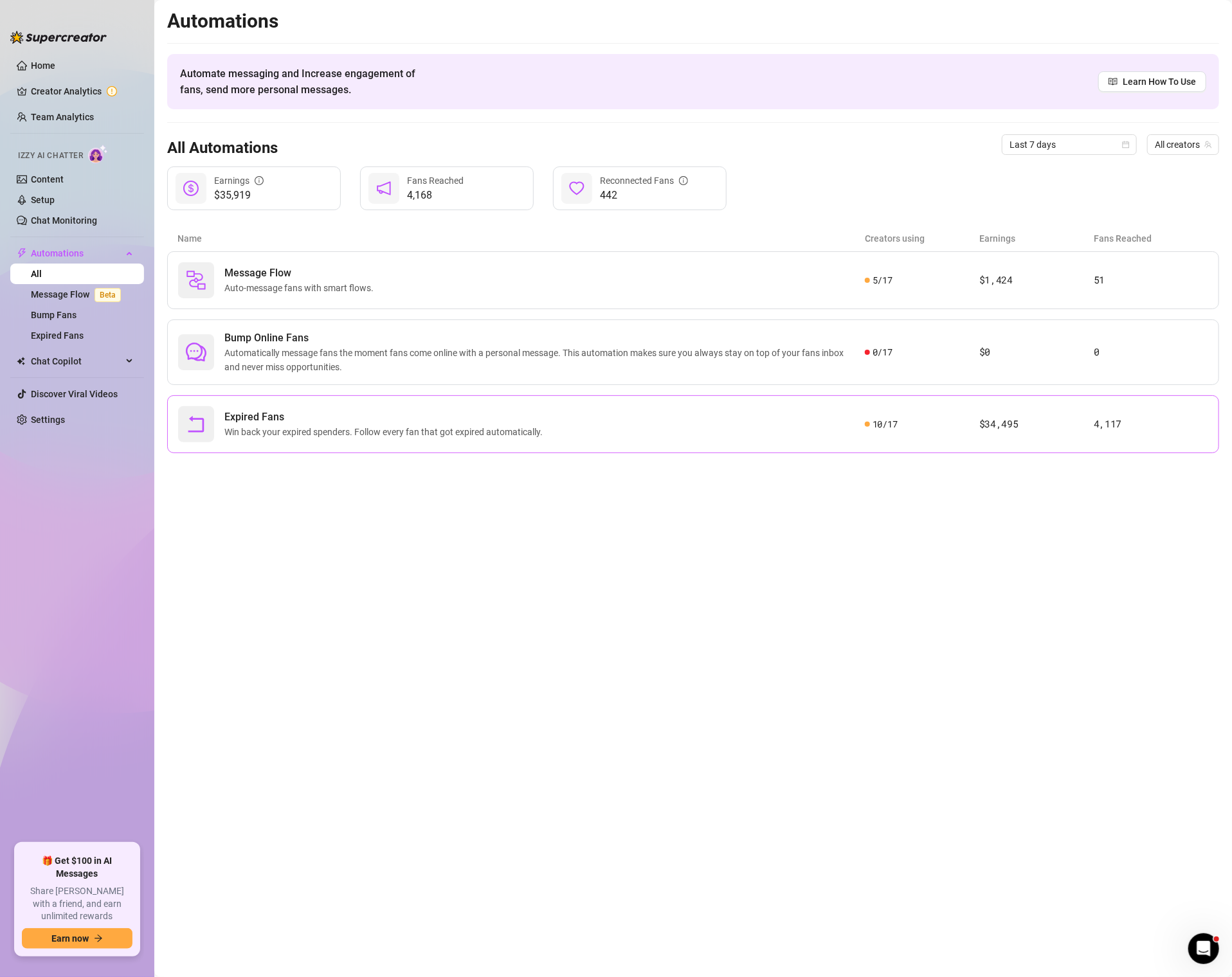
click at [1034, 428] on article "$34,495" at bounding box center [1037, 424] width 115 height 15
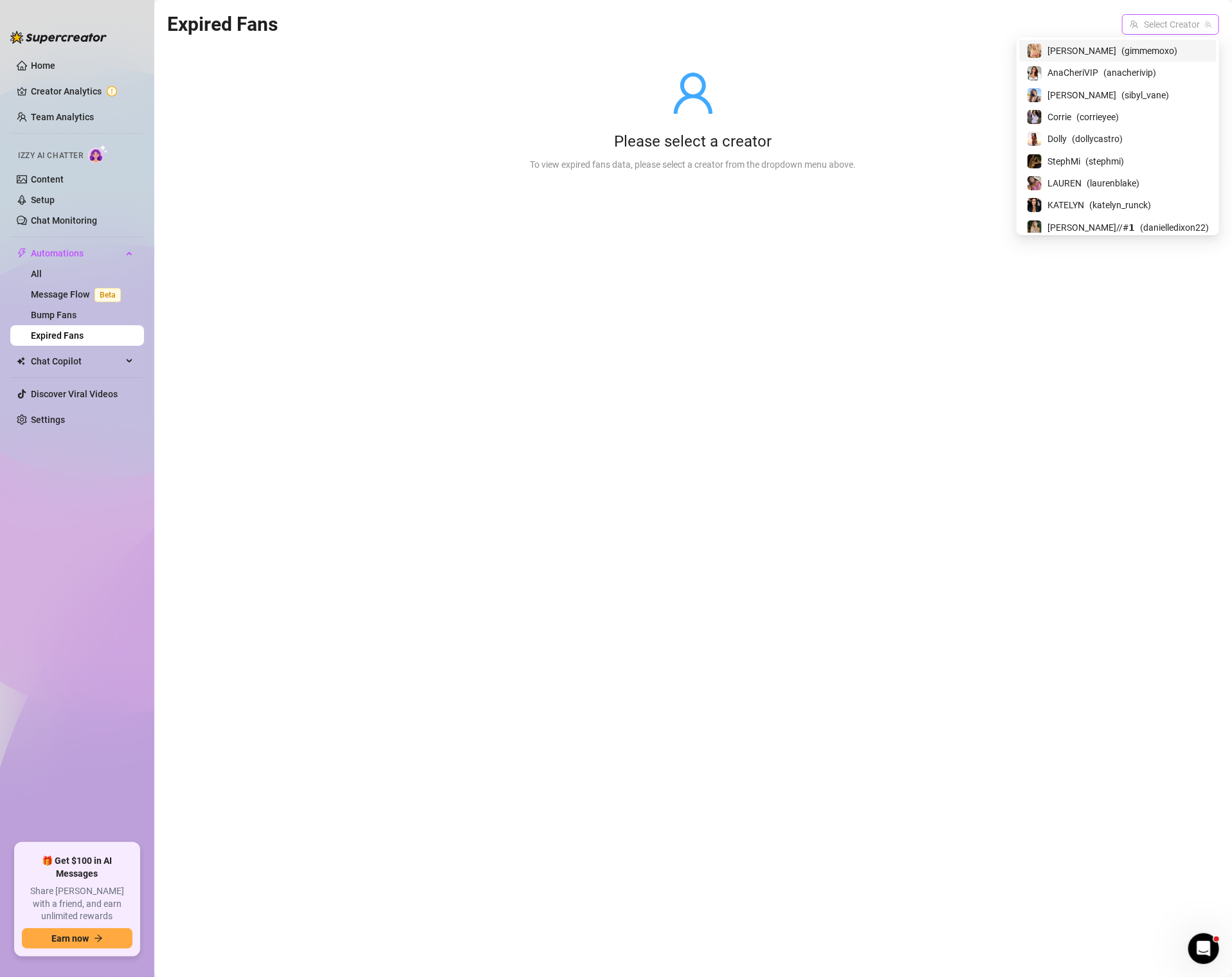
click at [1154, 23] on input "search" at bounding box center [1165, 24] width 70 height 19
click at [1135, 57] on span "( gimmemoxo )" at bounding box center [1150, 51] width 56 height 14
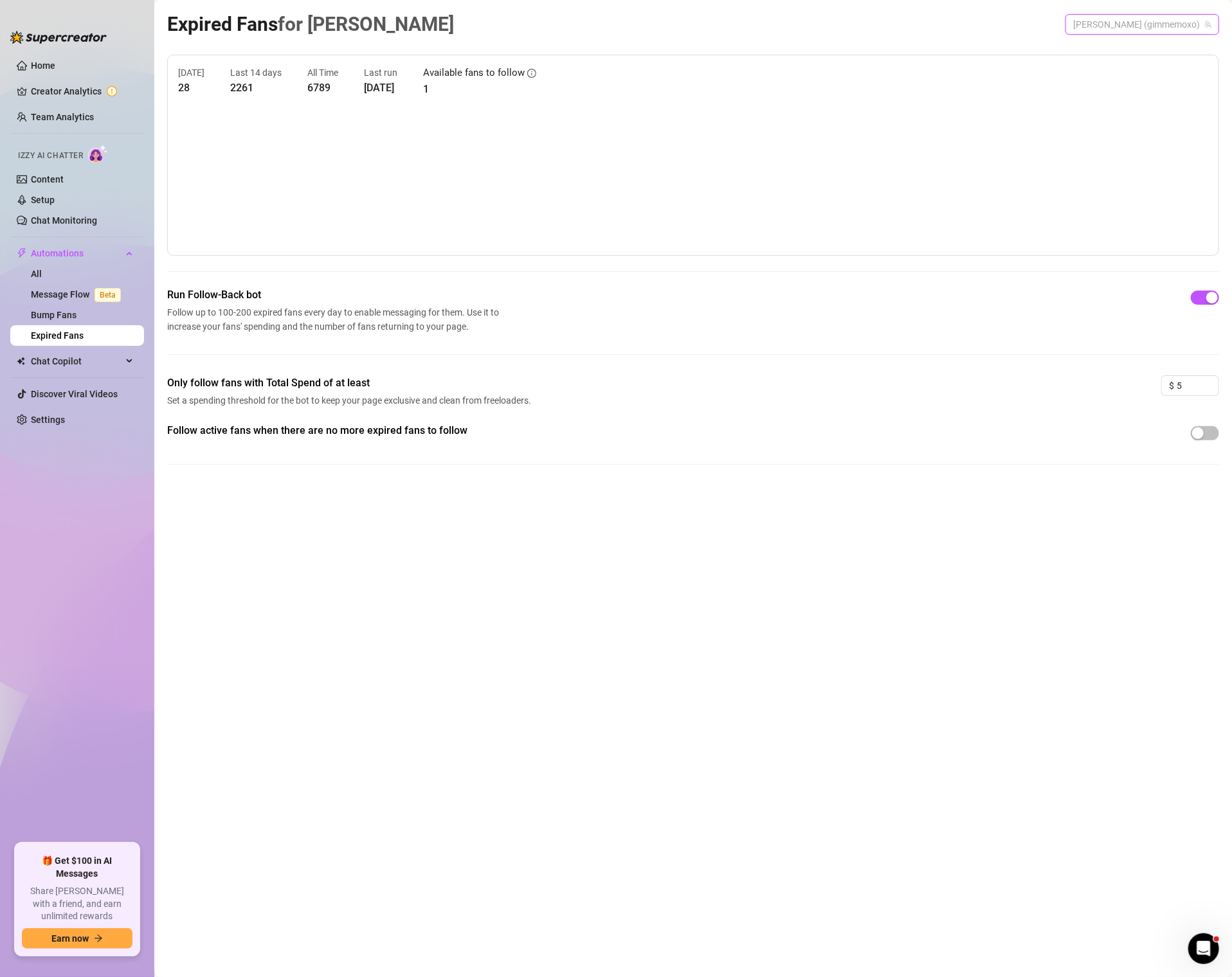
click at [1168, 24] on span "[PERSON_NAME] (gimmemoxo)" at bounding box center [1142, 24] width 138 height 19
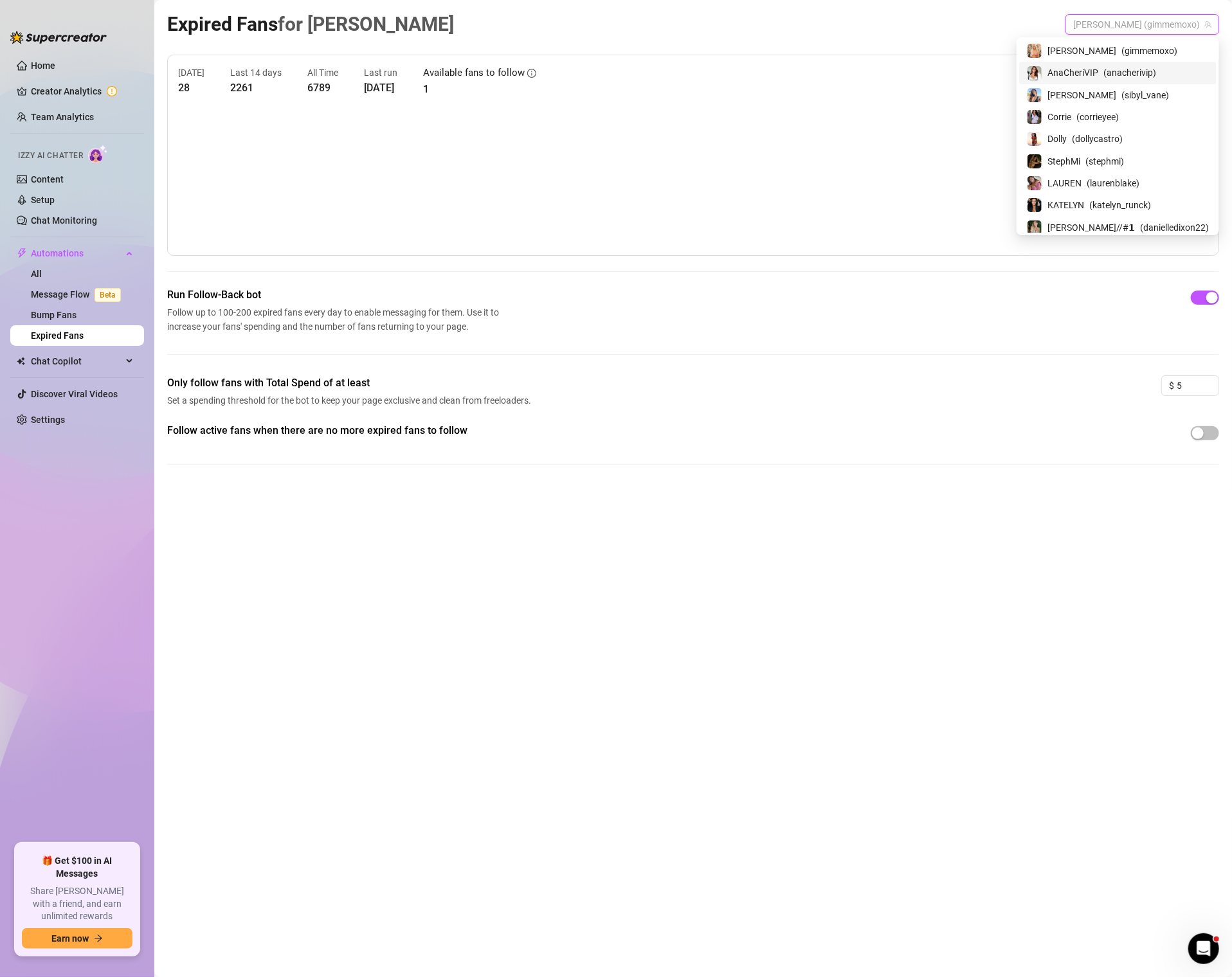
click at [1142, 71] on span "( anacherivip )" at bounding box center [1129, 72] width 52 height 14
click at [1142, 30] on span "AnaCheriVIP (anacherivip)" at bounding box center [1153, 24] width 117 height 19
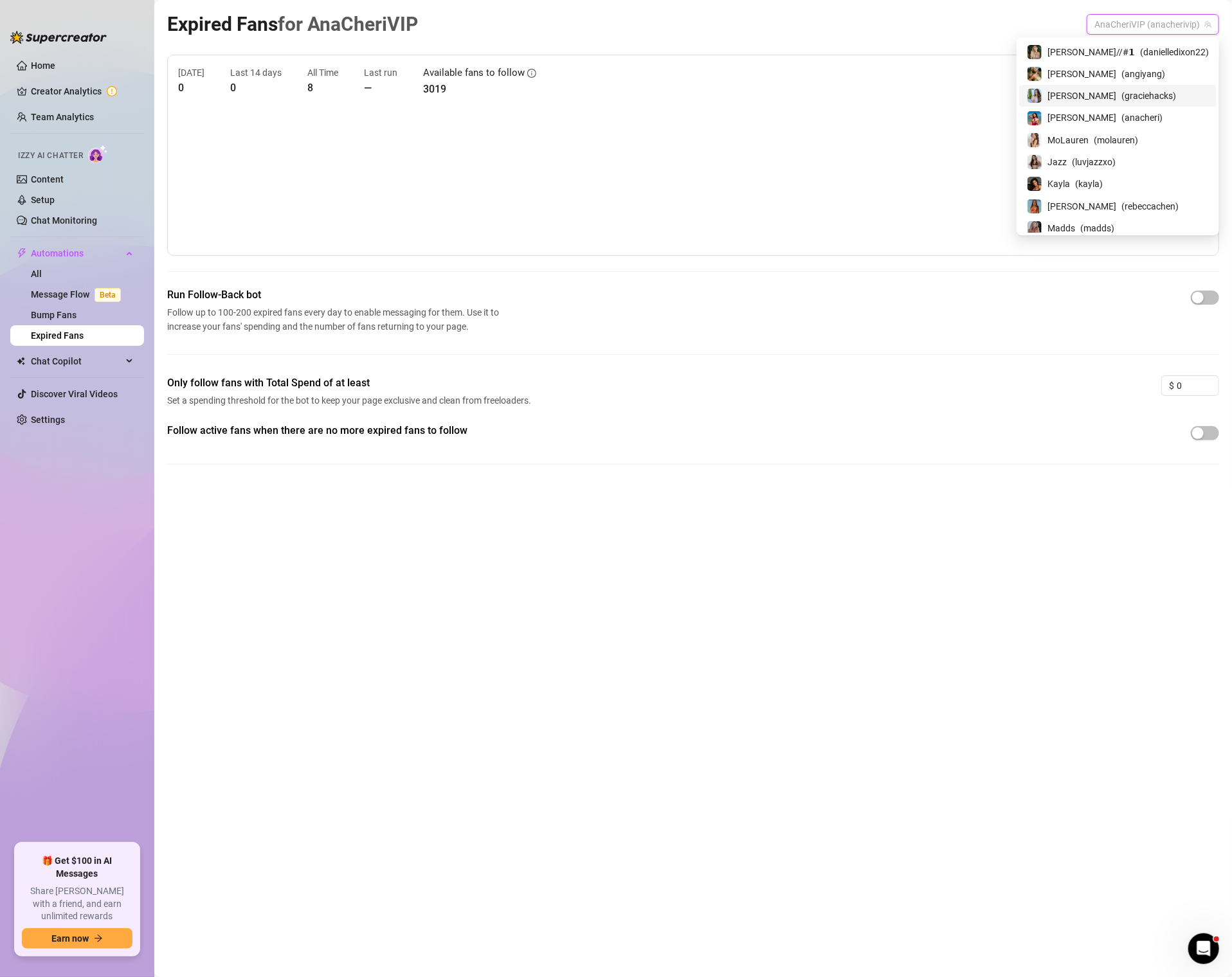
click at [1100, 93] on span "[PERSON_NAME]" at bounding box center [1082, 96] width 69 height 14
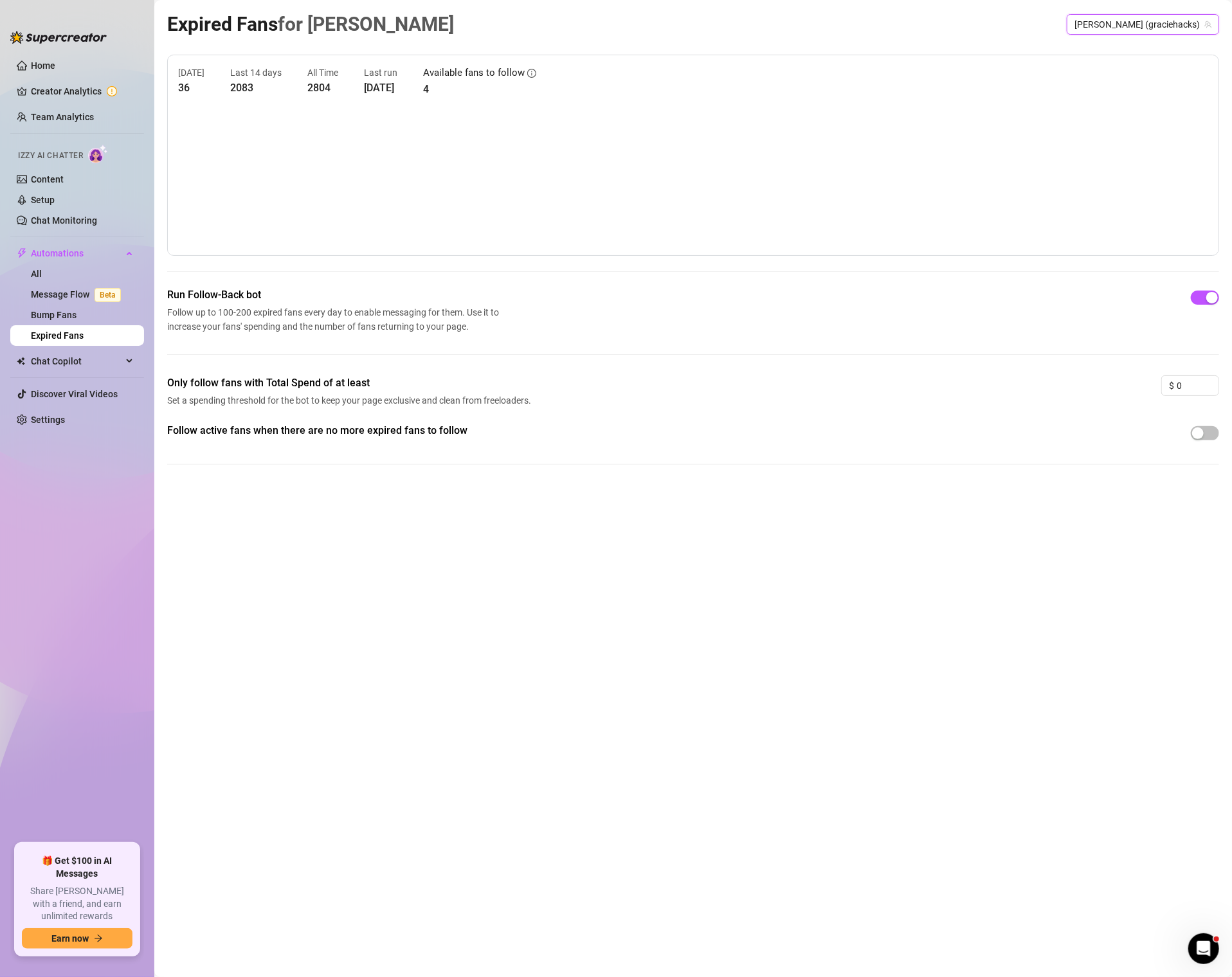
click at [1154, 18] on span "[PERSON_NAME] (graciehacks)" at bounding box center [1143, 24] width 137 height 19
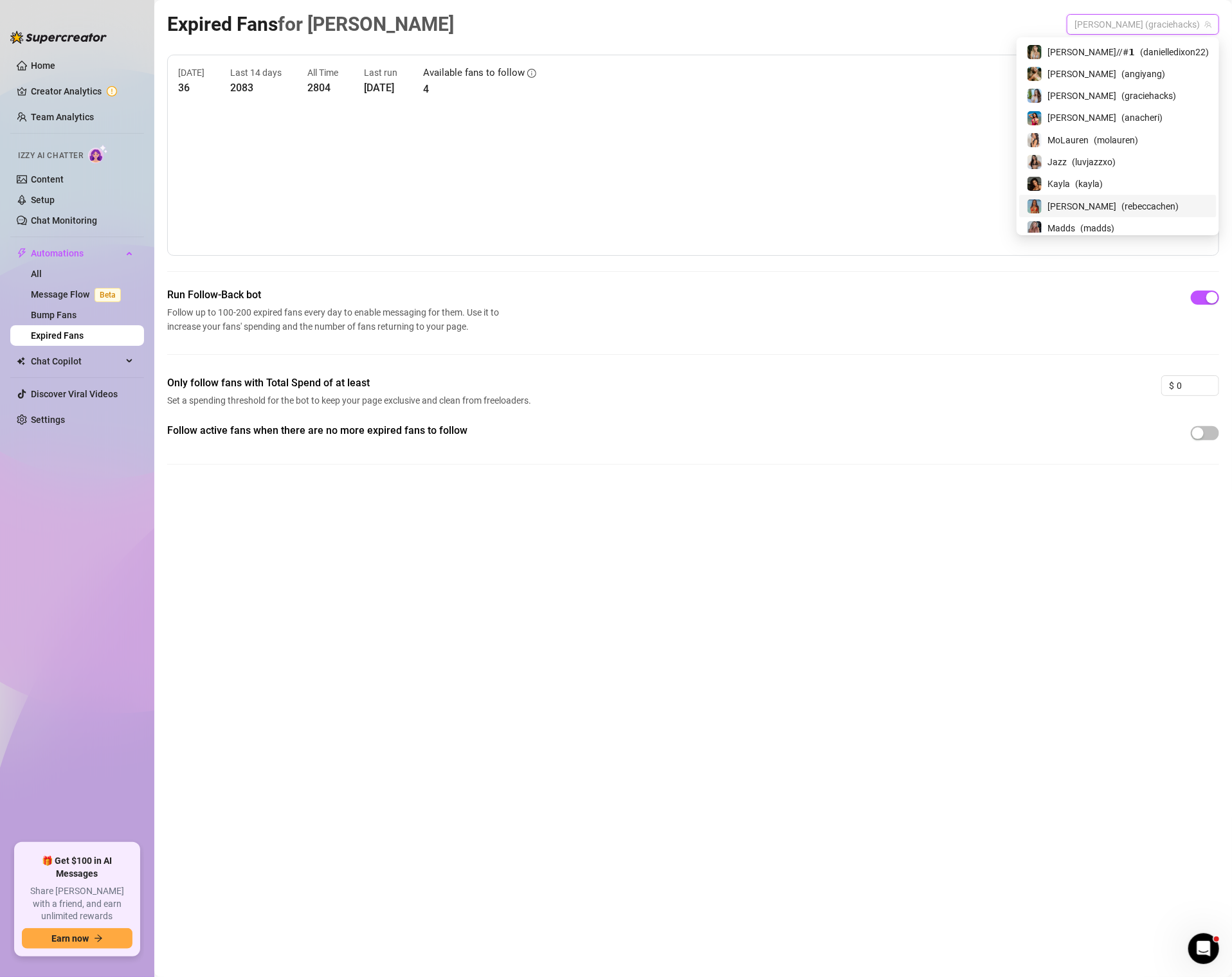
click at [1110, 199] on span "[PERSON_NAME]" at bounding box center [1082, 206] width 69 height 14
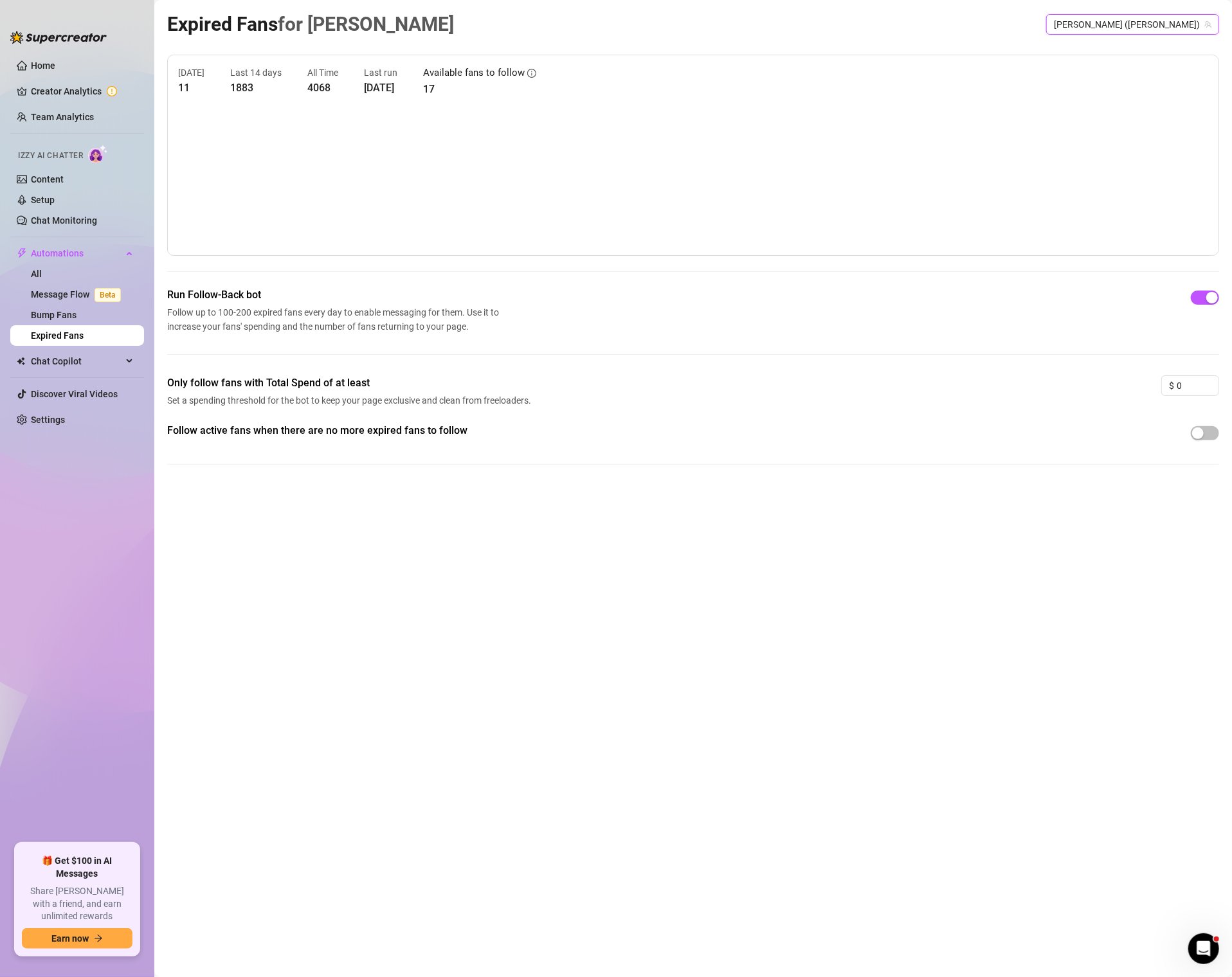
click at [1156, 17] on span "[PERSON_NAME] ([PERSON_NAME])" at bounding box center [1132, 24] width 157 height 19
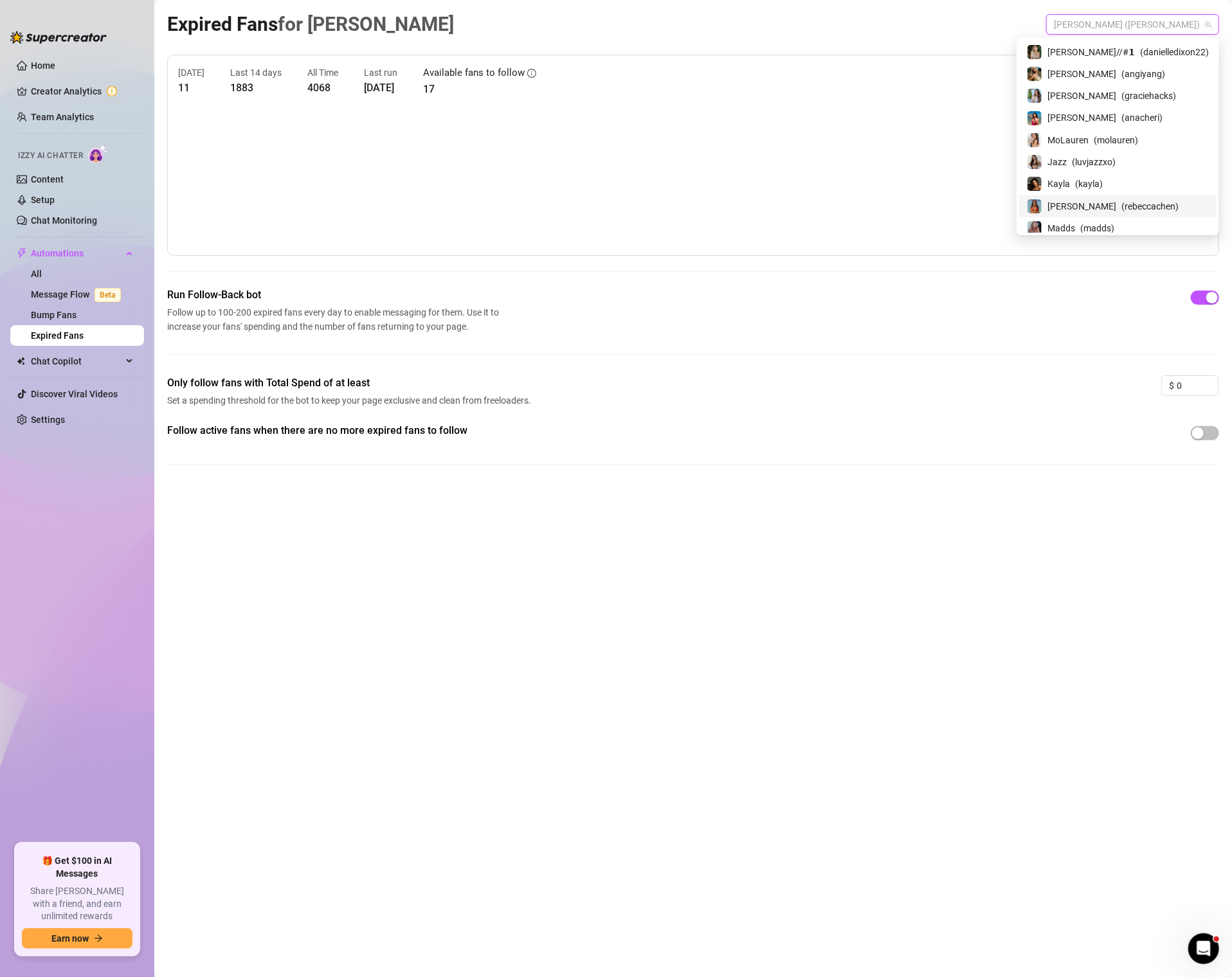
click at [1107, 211] on div "[PERSON_NAME] ( [PERSON_NAME] )" at bounding box center [1118, 205] width 198 height 22
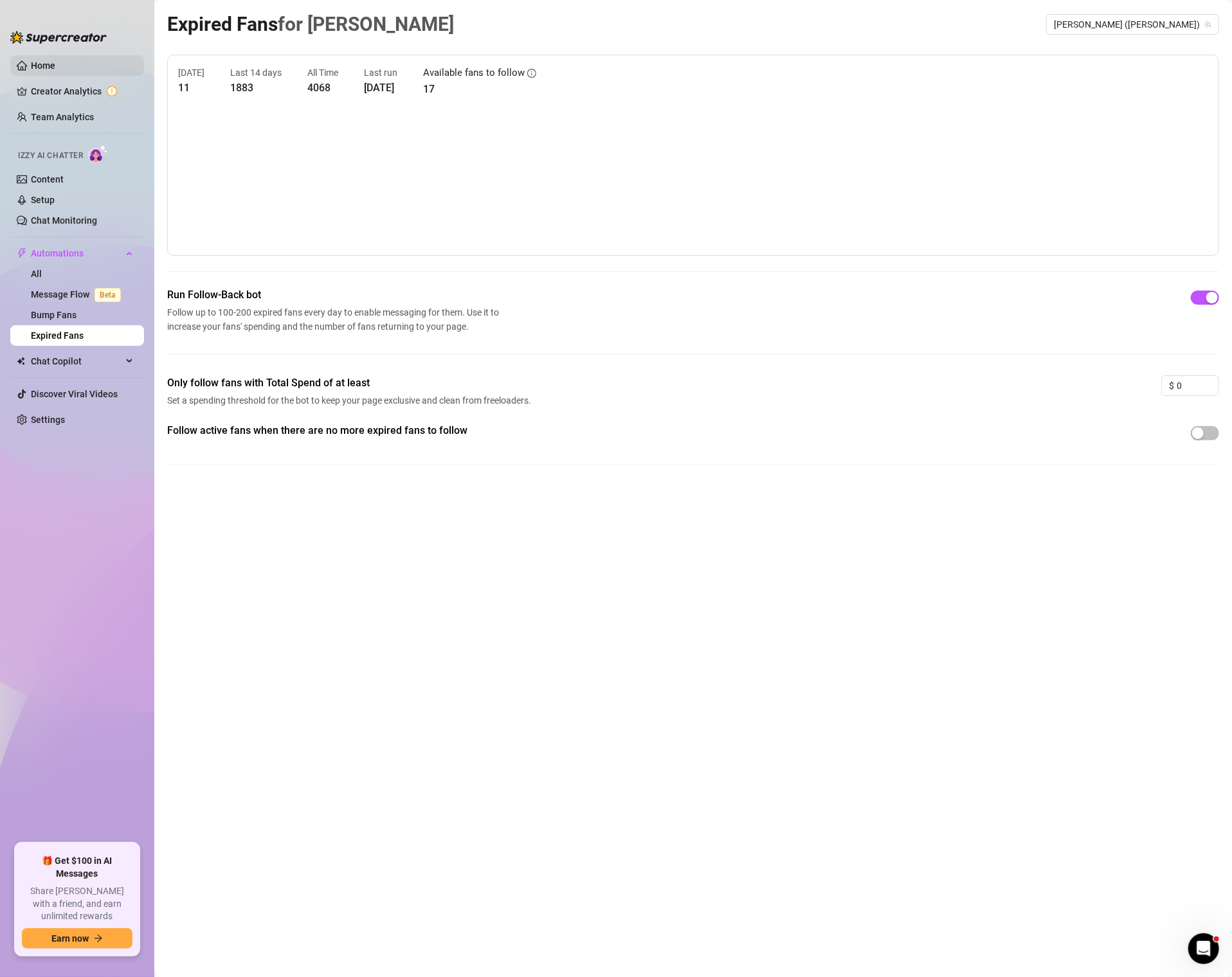
click at [55, 67] on link "Home" at bounding box center [43, 66] width 24 height 11
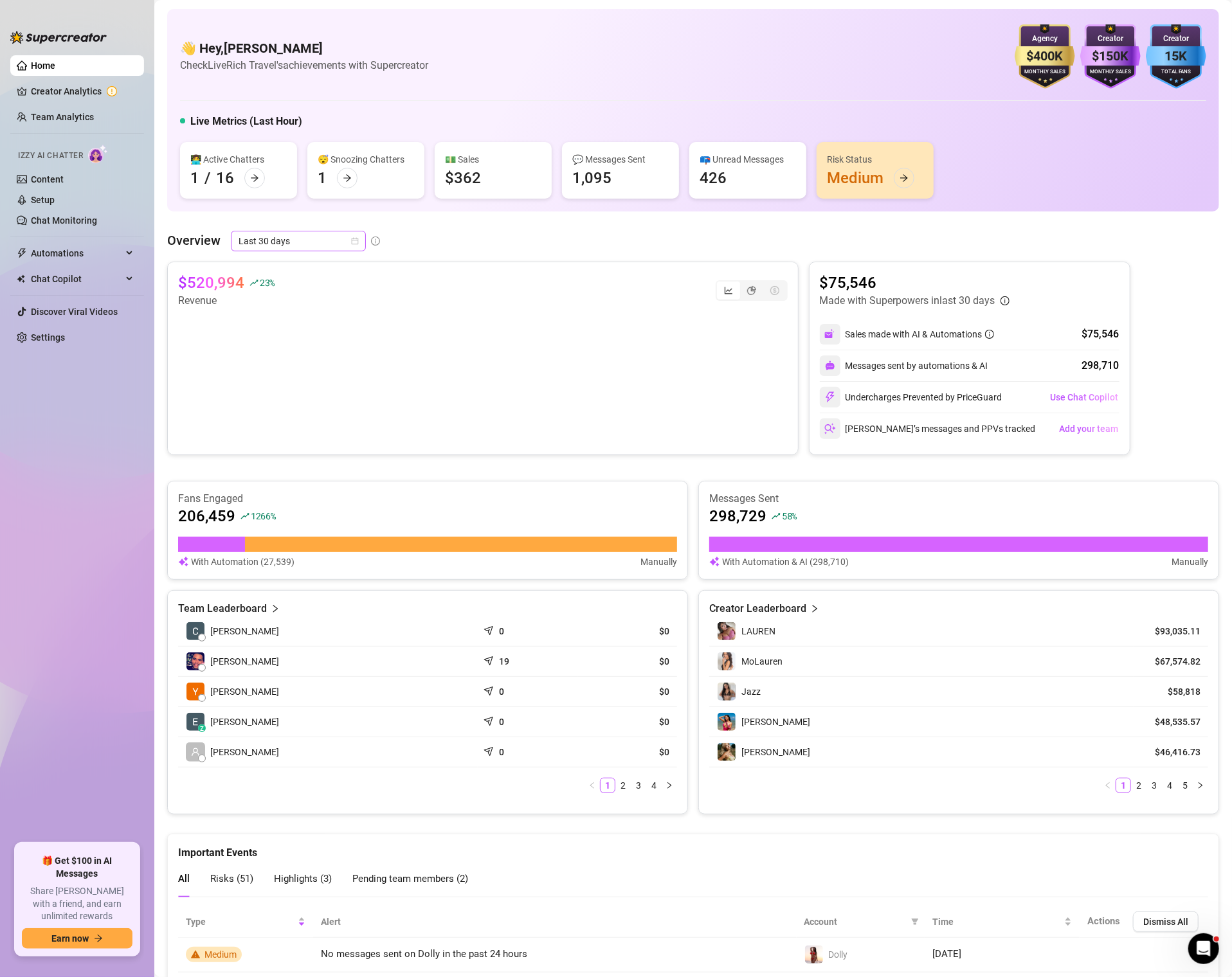
click at [315, 236] on span "Last 30 days" at bounding box center [298, 241] width 119 height 19
click at [307, 327] on div "Last 90 days" at bounding box center [297, 328] width 115 height 14
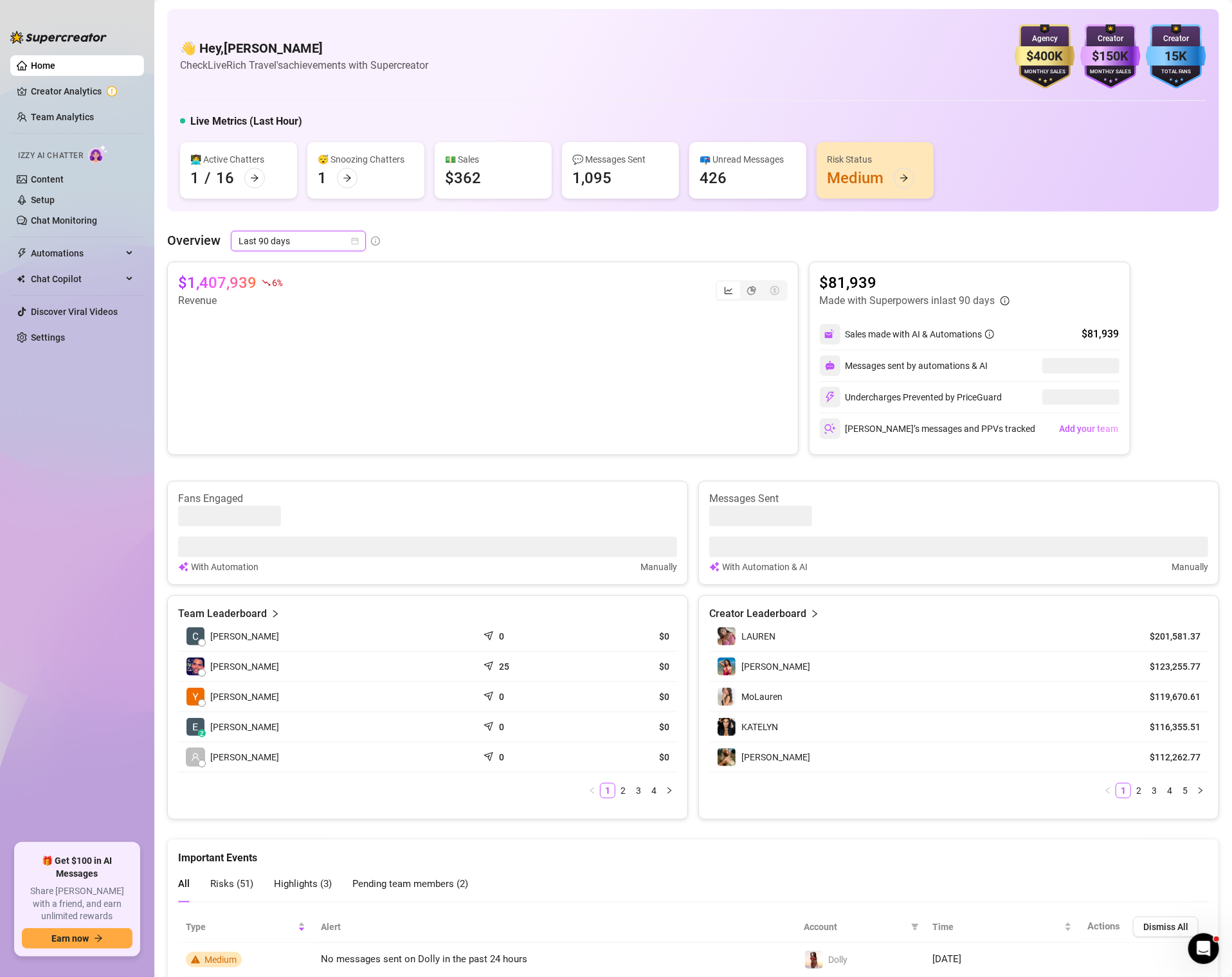
click at [268, 349] on canvas at bounding box center [483, 372] width 610 height 128
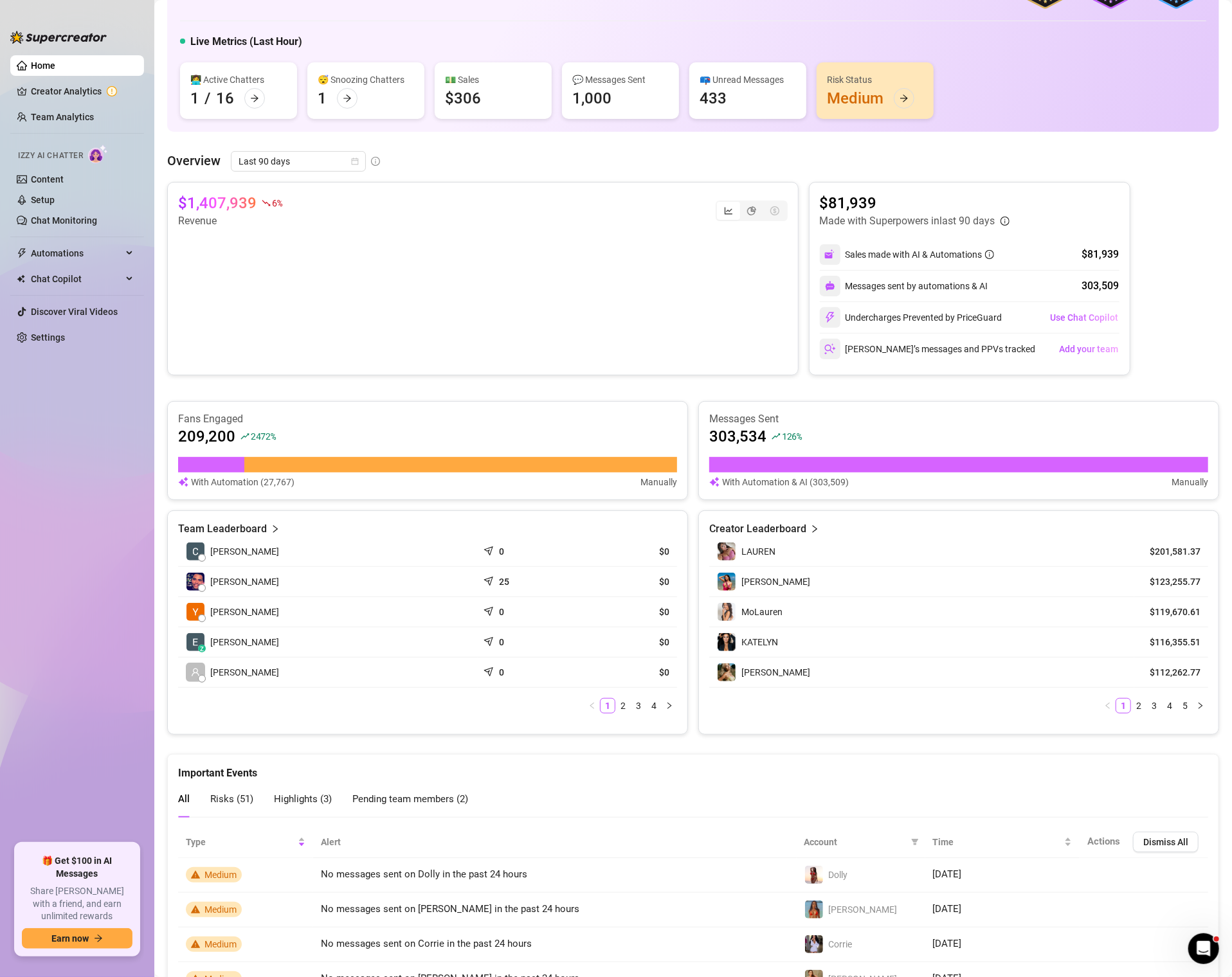
scroll to position [387, 0]
